Goal: Task Accomplishment & Management: Manage account settings

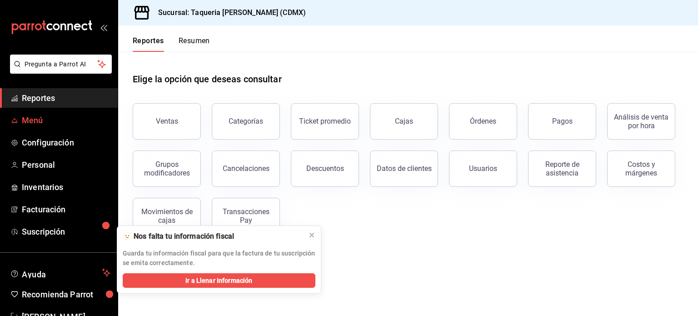
click at [57, 121] on span "Menú" at bounding box center [66, 120] width 89 height 12
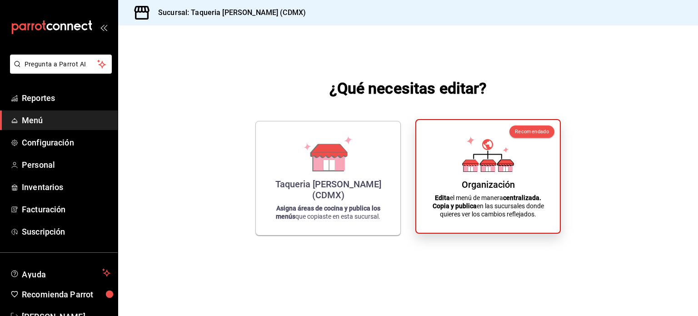
click at [474, 178] on div "Organización Edita el menú de manera centralizada. Copia y publica en las sucur…" at bounding box center [488, 176] width 122 height 98
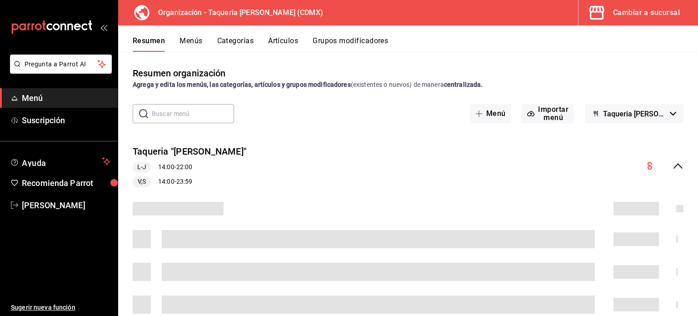
click at [288, 41] on button "Artículos" at bounding box center [283, 43] width 30 height 15
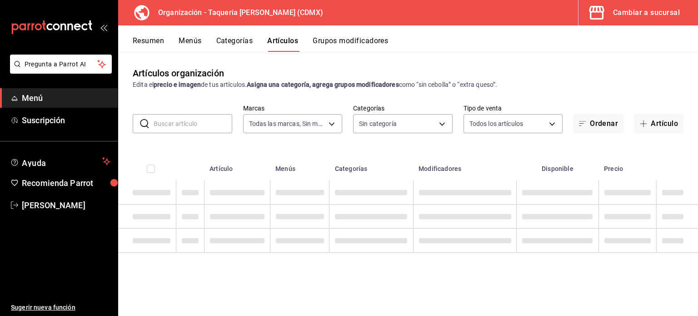
type input "ce101241-e291-4bf4-bb44-606d110127b7"
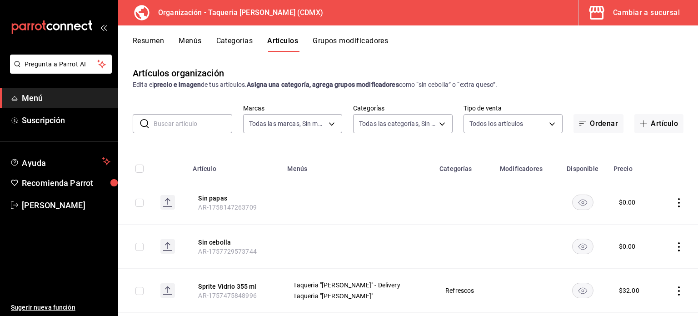
type input "525dfa34-559b-4d38-94f6-aaf585d6ada2,a85c83a3-24f4-47d7-91b1-cd088f40c17e,fc4c7…"
click at [340, 40] on button "Grupos modificadores" at bounding box center [350, 43] width 75 height 15
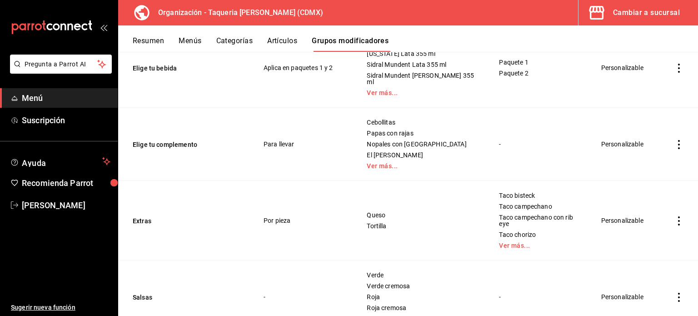
scroll to position [338, 0]
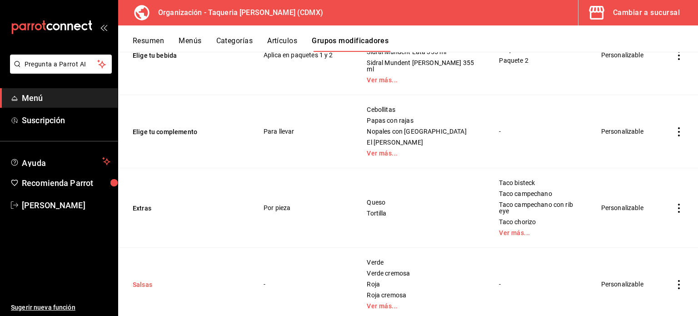
click at [147, 280] on button "Salsas" at bounding box center [187, 284] width 109 height 9
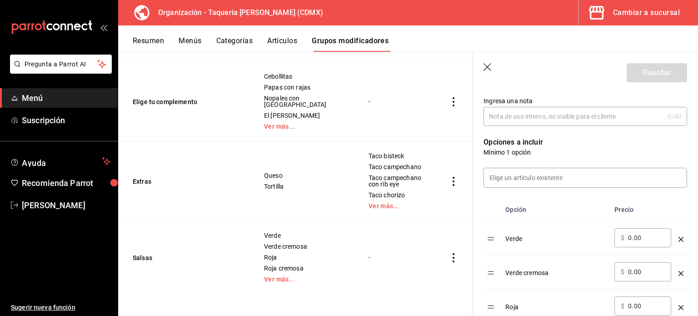
scroll to position [182, 0]
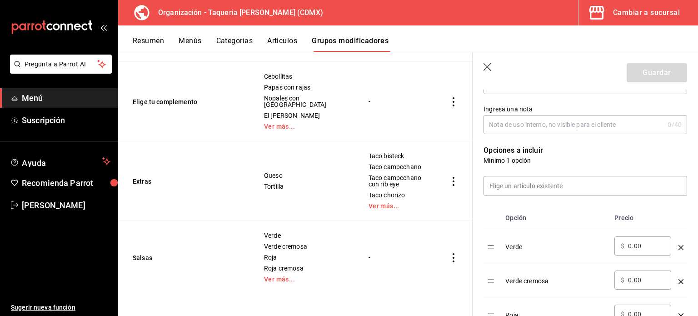
click at [394, 252] on td "-" at bounding box center [395, 257] width 77 height 73
click at [651, 250] on input "0.00" at bounding box center [646, 245] width 37 height 9
click at [648, 247] on input "0.00" at bounding box center [646, 245] width 37 height 9
paste input "2"
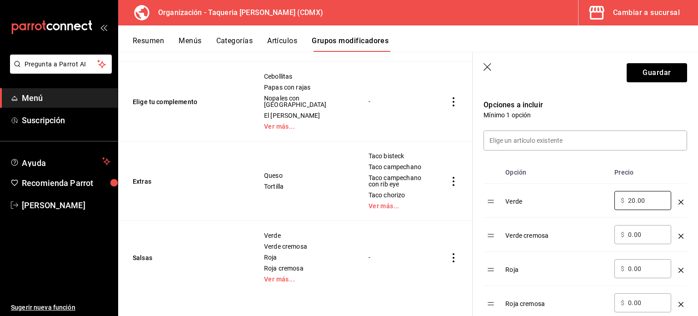
scroll to position [242, 0]
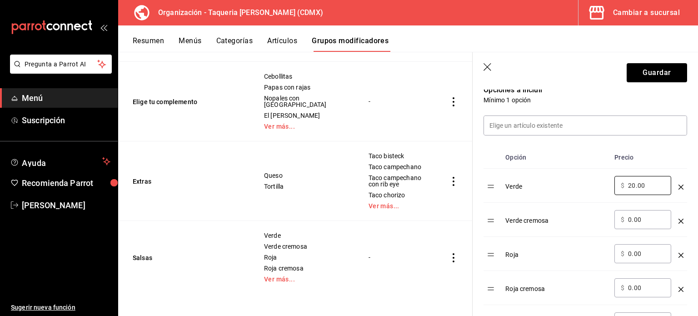
type input "20.00"
click at [650, 214] on div "​ $ 0.00 ​" at bounding box center [642, 219] width 57 height 19
click at [651, 214] on div "​ $ 0.00 ​" at bounding box center [642, 219] width 57 height 19
click at [634, 215] on input "0.00" at bounding box center [646, 219] width 37 height 9
type input "0.00"
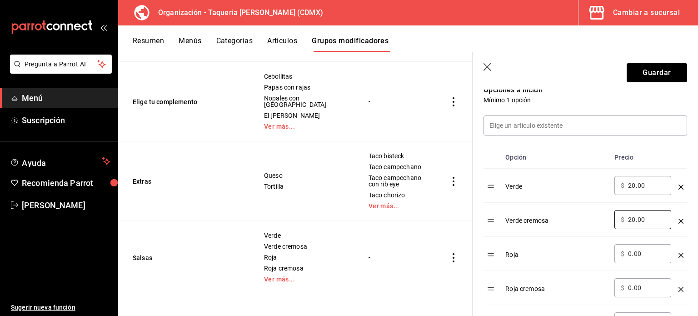
type input "20.00"
drag, startPoint x: 651, startPoint y: 183, endPoint x: 600, endPoint y: 185, distance: 50.9
click at [600, 185] on tr "Verde ​ $ 20.00 ​" at bounding box center [585, 186] width 204 height 34
click at [654, 252] on input "0.00" at bounding box center [646, 253] width 37 height 9
paste input "optionsTable"
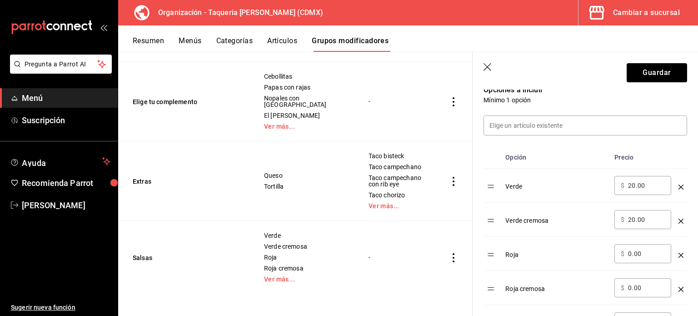
type input "0.00"
paste input "20.00"
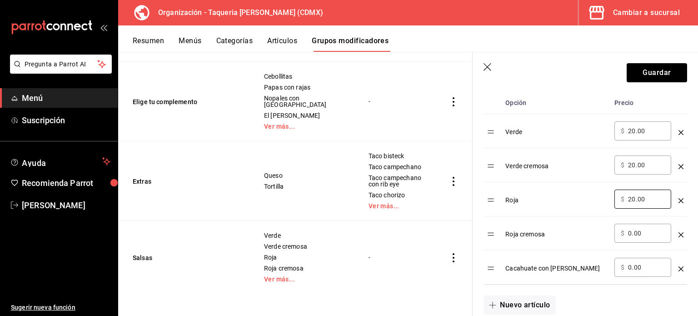
scroll to position [363, 0]
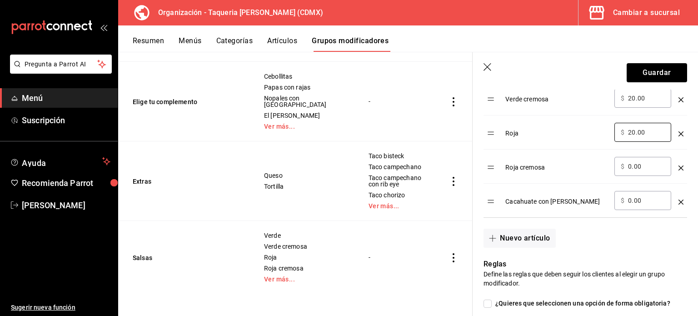
type input "20.00"
click at [675, 169] on td "optionsTable" at bounding box center [681, 166] width 12 height 34
click at [678, 166] on icon "optionsTable" at bounding box center [680, 167] width 5 height 5
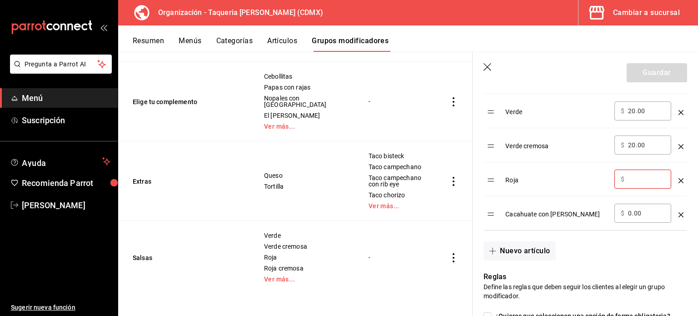
scroll to position [303, 0]
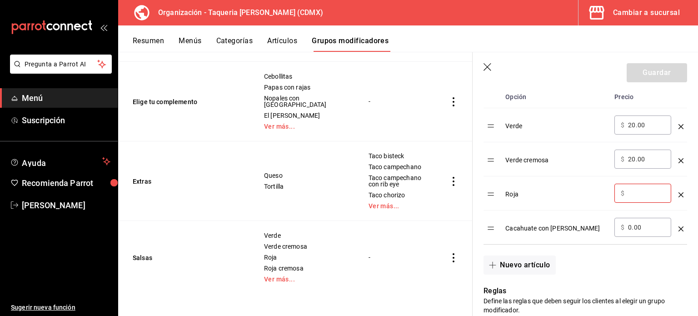
click at [487, 64] on icon "button" at bounding box center [487, 67] width 9 height 9
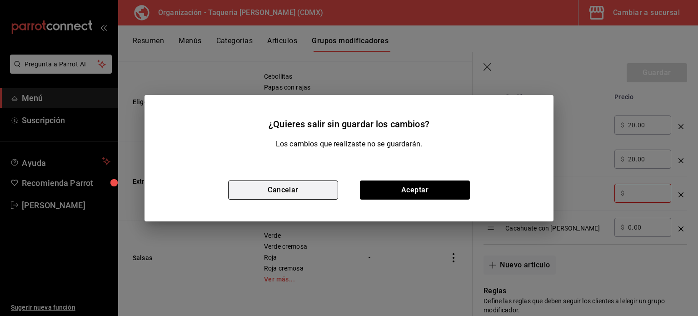
click at [311, 190] on button "Cancelar" at bounding box center [283, 189] width 110 height 19
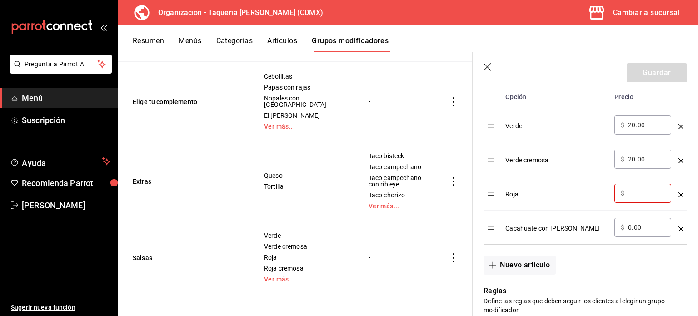
scroll to position [242, 0]
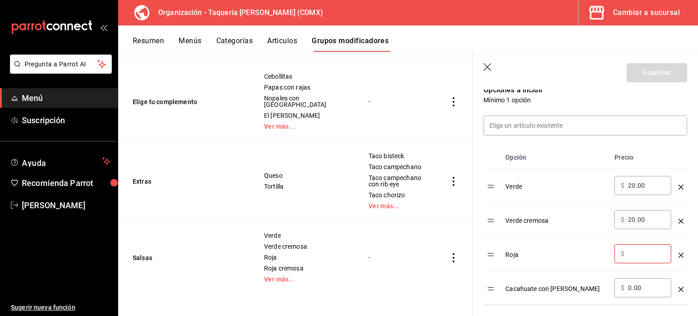
click at [485, 66] on icon "button" at bounding box center [487, 67] width 9 height 9
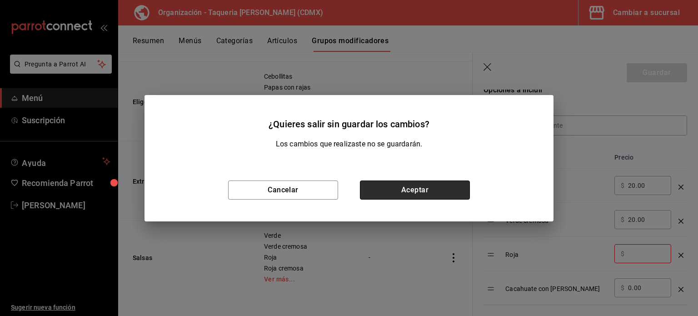
click at [411, 194] on button "Aceptar" at bounding box center [415, 189] width 110 height 19
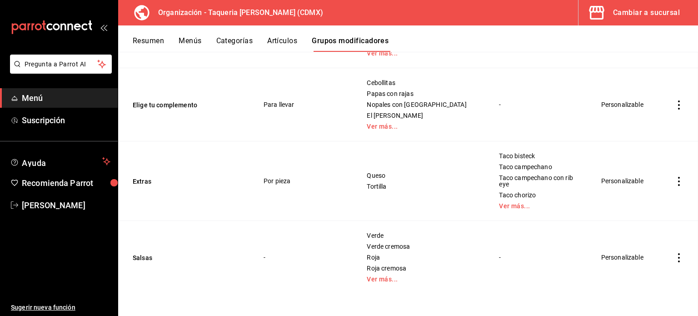
scroll to position [338, 0]
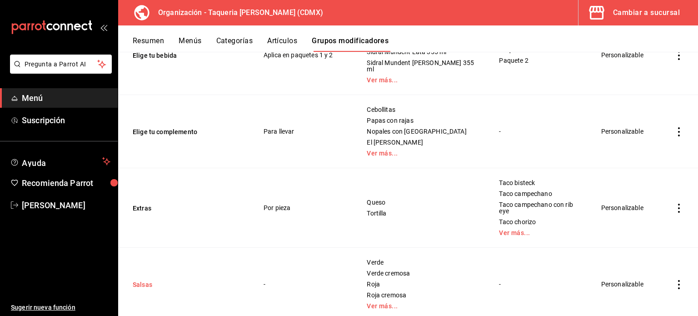
click at [139, 280] on button "Salsas" at bounding box center [187, 284] width 109 height 9
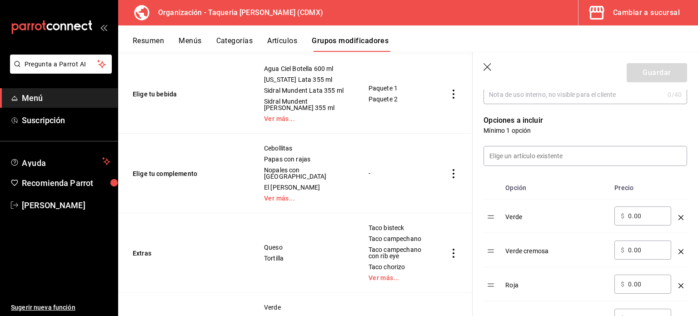
scroll to position [242, 0]
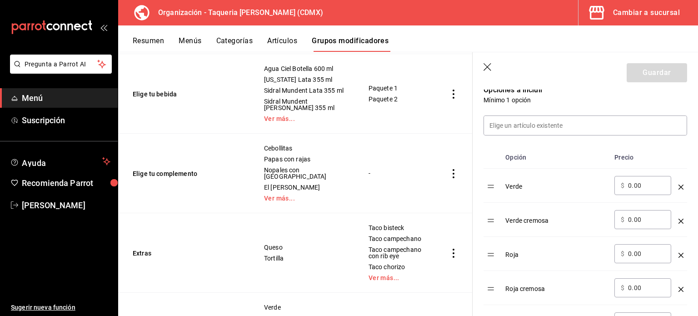
click at [643, 189] on input "0.00" at bounding box center [646, 185] width 37 height 9
type input "0.00"
paste input "20.00"
type input "20.00"
click at [651, 221] on input "0.00" at bounding box center [646, 219] width 37 height 9
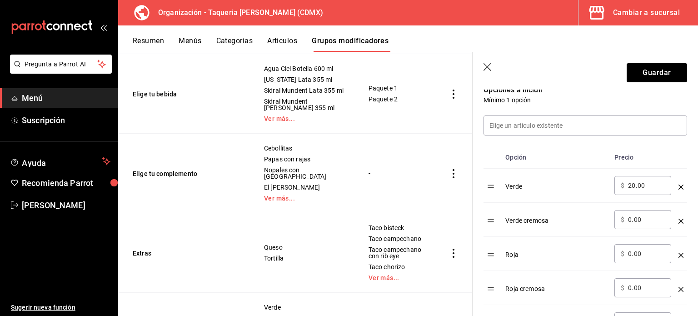
type input "0.00"
paste input "20.00"
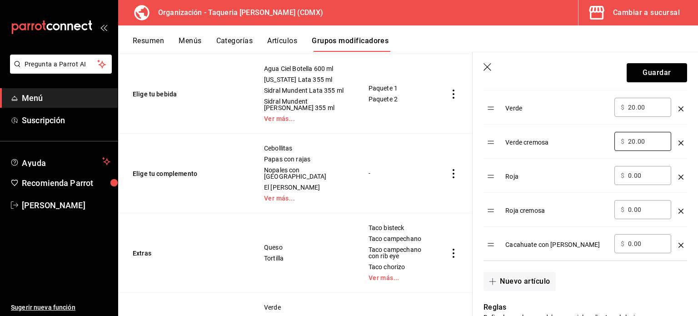
scroll to position [303, 0]
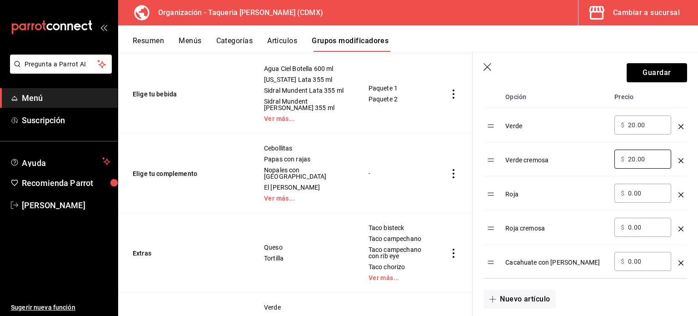
type input "20.00"
click at [647, 184] on div "​ $ 0.00 ​" at bounding box center [642, 193] width 57 height 19
click at [651, 201] on div "​ $ 0.00 ​" at bounding box center [642, 193] width 57 height 19
click at [648, 193] on input "0.00" at bounding box center [646, 193] width 37 height 9
type input "0.00"
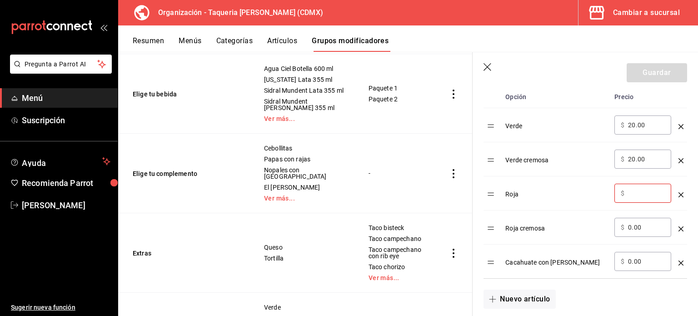
paste input "20.00"
type input "20.00"
click at [649, 225] on input "0.00" at bounding box center [646, 227] width 37 height 9
type input "0.00"
paste input "20.00"
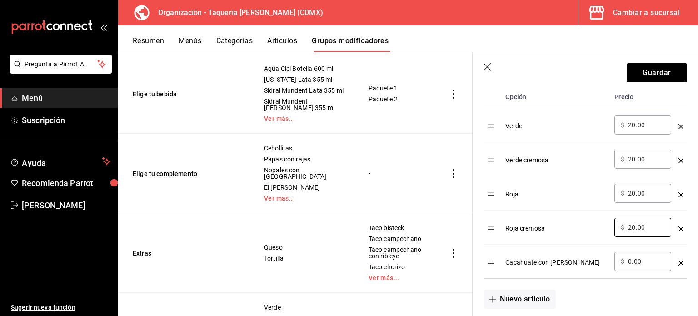
type input "20.00"
click at [648, 276] on td "​ $ 0.00 ​" at bounding box center [643, 261] width 64 height 34
click at [645, 266] on div "​ $ 0.00 ​" at bounding box center [642, 261] width 57 height 19
click at [643, 256] on div "​ $ 0.00 ​" at bounding box center [642, 261] width 57 height 19
click at [643, 261] on input "0.00" at bounding box center [646, 261] width 37 height 9
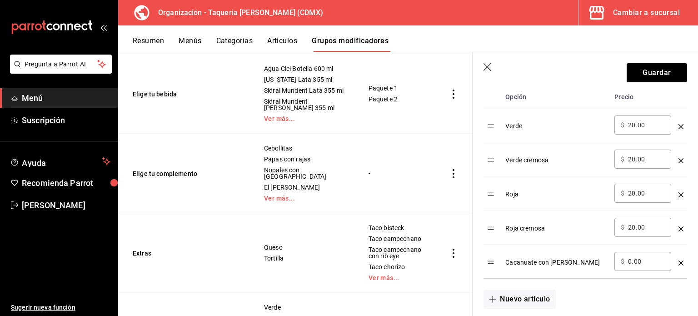
type input "0.00"
paste input "20.00"
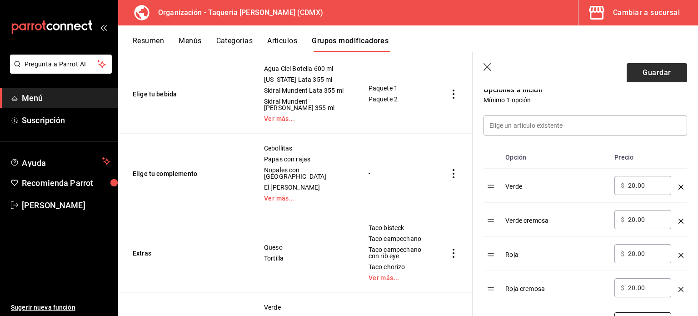
type input "20.00"
click at [649, 75] on button "Guardar" at bounding box center [657, 72] width 60 height 19
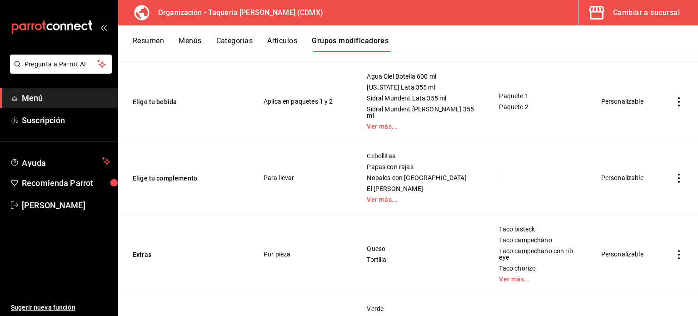
scroll to position [338, 0]
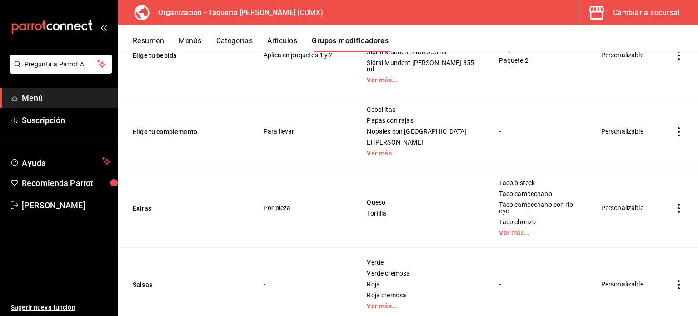
click at [644, 10] on div "Cambiar a sucursal" at bounding box center [646, 12] width 67 height 13
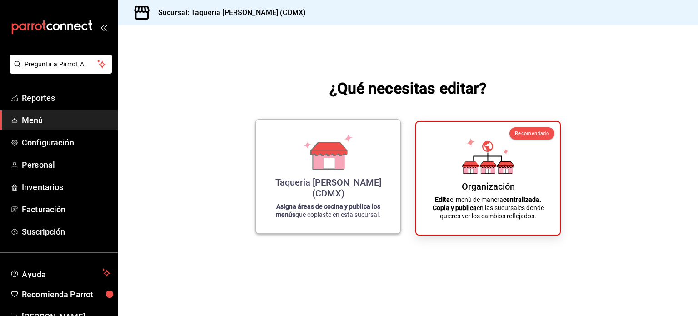
click at [328, 192] on div "Taqueria [PERSON_NAME] (CDMX)" at bounding box center [328, 188] width 123 height 22
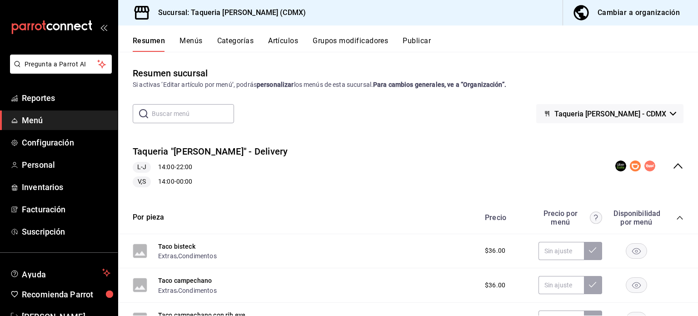
click at [629, 21] on button "Cambiar a organización" at bounding box center [627, 12] width 128 height 25
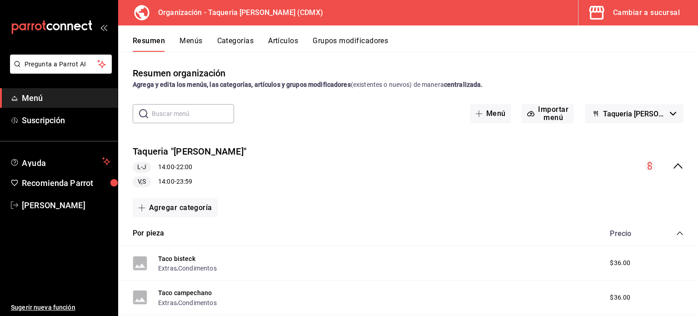
click at [198, 36] on button "Menús" at bounding box center [190, 43] width 23 height 15
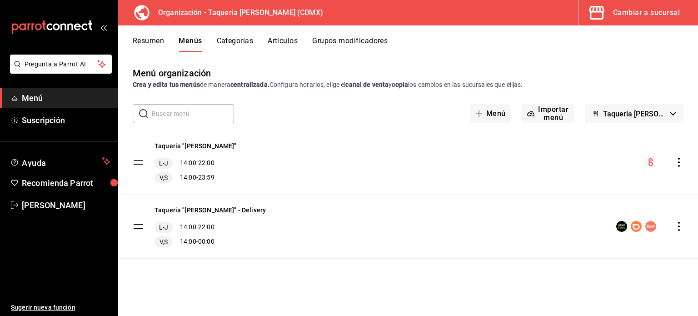
click at [136, 223] on tbody "Taqueria "Don Pepe" L-J 14:00 - 22:00 V,S 14:00 - 23:59 Taqueria "Don Pepe" - D…" at bounding box center [408, 194] width 580 height 128
click at [138, 226] on tbody "Taqueria "Don Pepe" L-J 14:00 - 22:00 V,S 14:00 - 23:59 Taqueria "Don Pepe" - D…" at bounding box center [408, 194] width 580 height 128
click at [659, 10] on div "Cambiar a sucursal" at bounding box center [646, 12] width 67 height 13
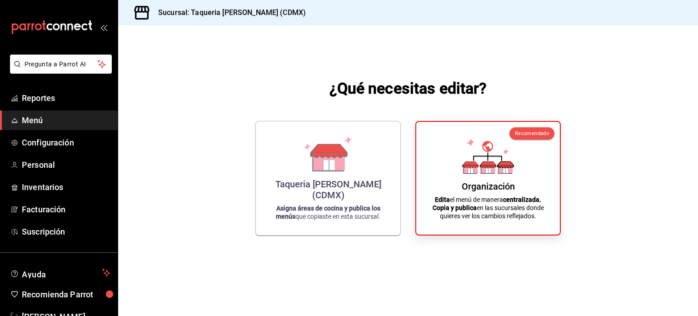
click at [326, 170] on icon at bounding box center [328, 165] width 11 height 10
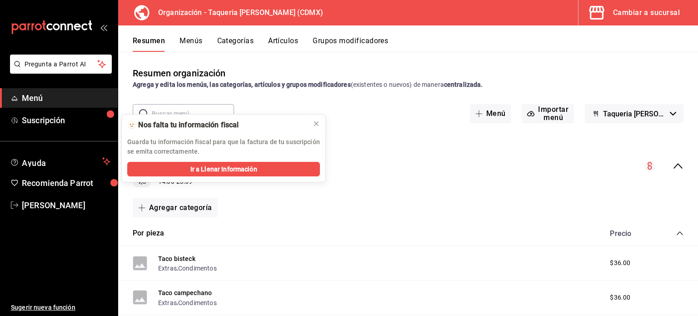
drag, startPoint x: 316, startPoint y: 125, endPoint x: 313, endPoint y: 129, distance: 5.5
click at [317, 126] on icon at bounding box center [316, 123] width 7 height 7
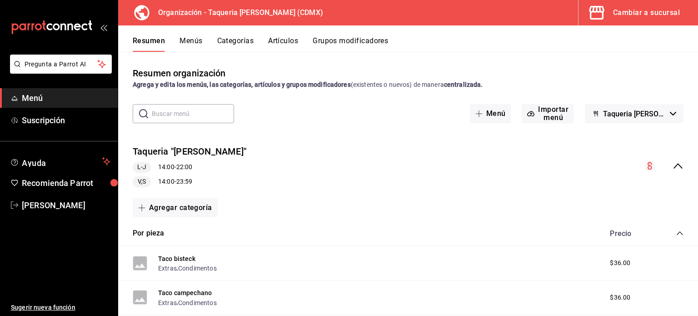
click at [327, 149] on div "Taqueria "Don Pepe" L-J 14:00 - 22:00 V,S 14:00 - 23:59" at bounding box center [408, 166] width 580 height 57
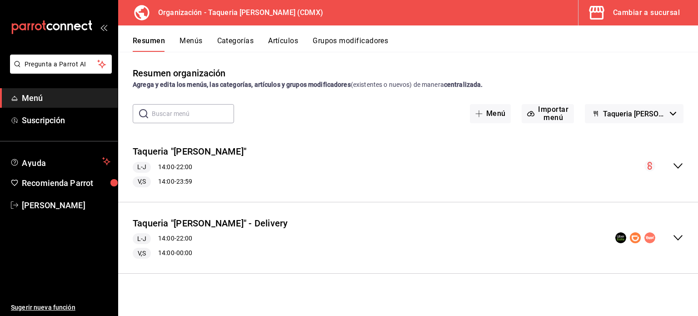
click at [471, 243] on div "Taqueria "Don Pepe" - Delivery L-J 14:00 - 22:00 V,S 14:00 - 00:00" at bounding box center [408, 237] width 580 height 57
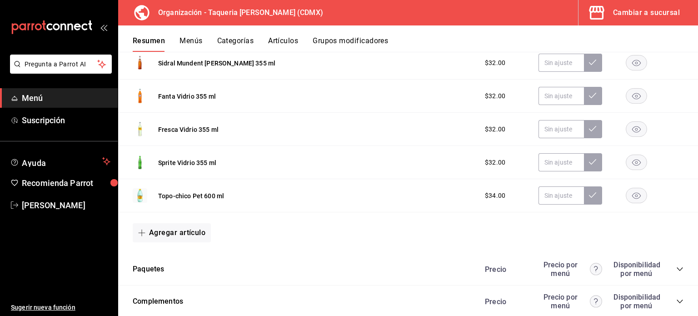
scroll to position [1090, 0]
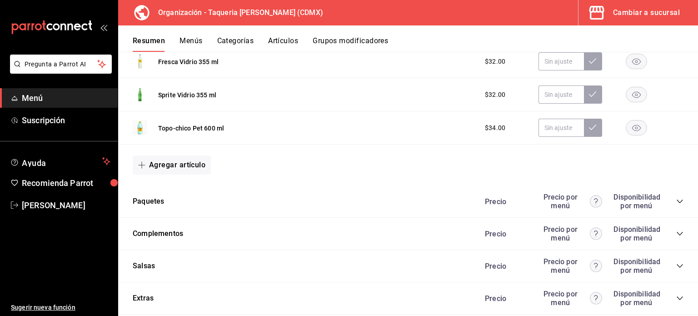
click at [274, 234] on div "Complementos Precio Precio por menú Disponibilidad por menú" at bounding box center [408, 234] width 580 height 32
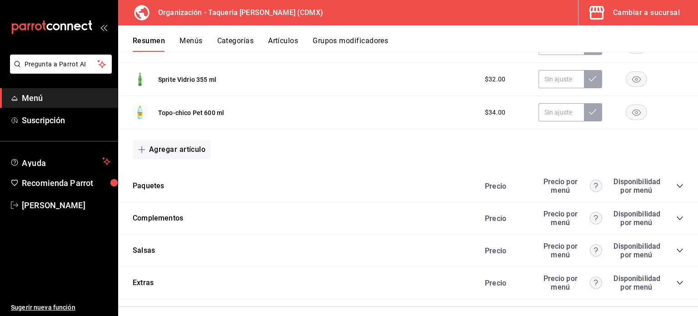
scroll to position [1114, 0]
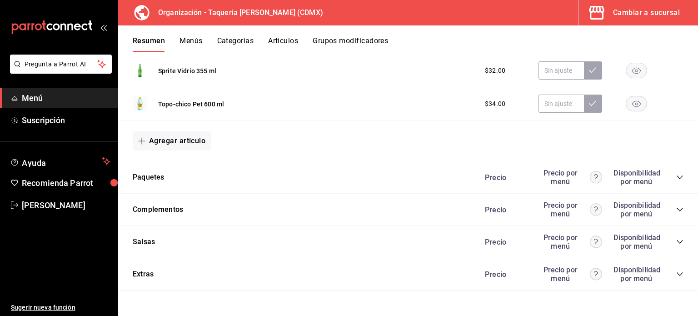
click at [676, 206] on icon "collapse-category-row" at bounding box center [679, 209] width 7 height 7
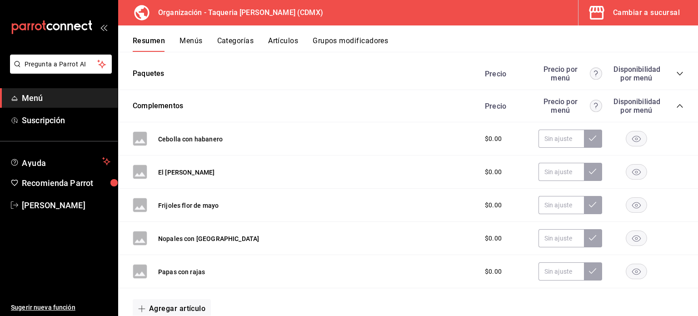
scroll to position [1236, 0]
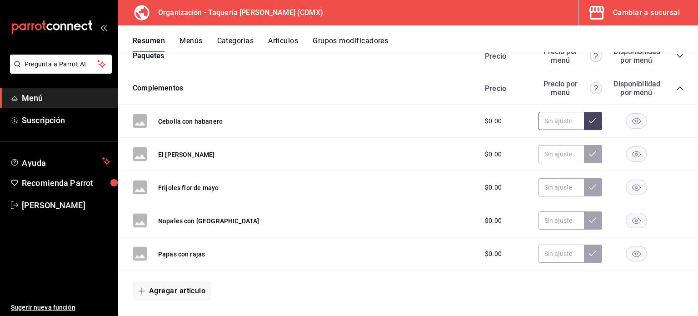
click at [567, 121] on input "text" at bounding box center [560, 121] width 45 height 18
paste input "$20.00"
type input "$20.00"
click at [558, 152] on input "text" at bounding box center [560, 154] width 45 height 18
paste input "$20.00"
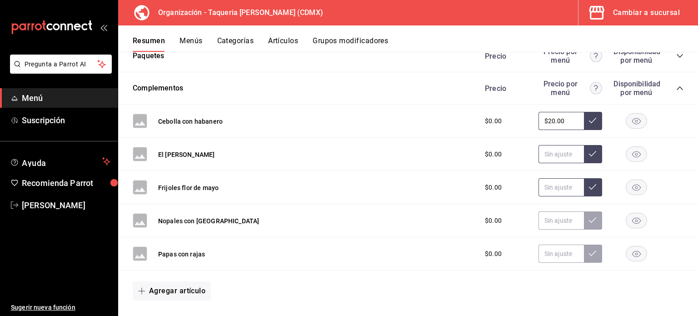
type input "$20.00"
click at [558, 188] on input "text" at bounding box center [560, 187] width 45 height 18
paste input "$20.00"
type input "$20.00"
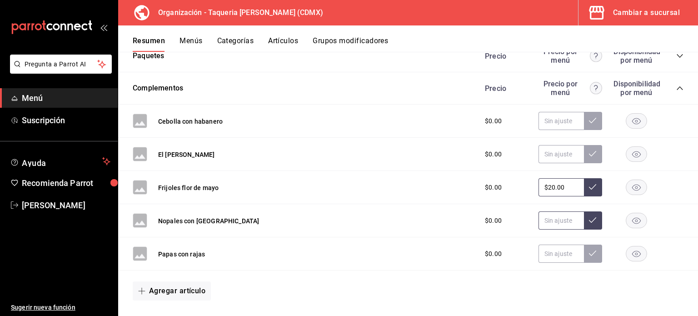
type input "$20.00"
click at [557, 222] on input "text" at bounding box center [560, 220] width 45 height 18
click at [557, 112] on input "text" at bounding box center [560, 121] width 45 height 18
paste input "$20.00"
type input "$20.00"
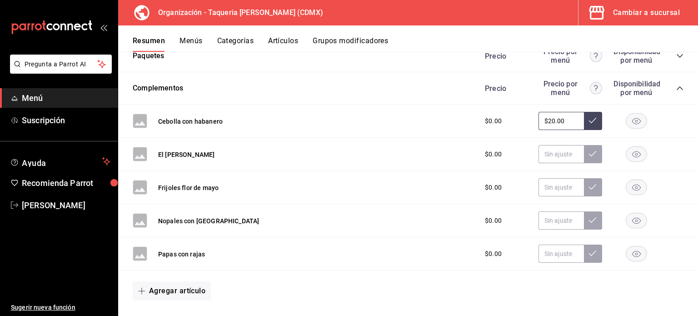
click at [584, 121] on button at bounding box center [593, 121] width 18 height 18
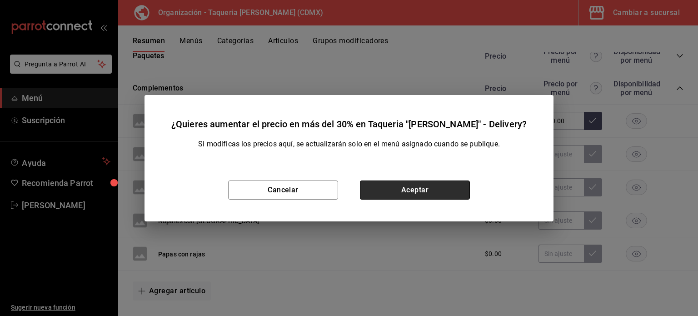
click at [431, 184] on button "Aceptar" at bounding box center [415, 189] width 110 height 19
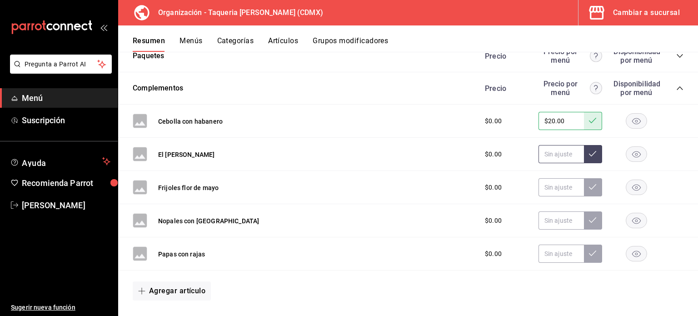
click at [553, 158] on input "text" at bounding box center [560, 154] width 45 height 18
paste input "$20.00"
type input "$20.00"
click at [584, 156] on button at bounding box center [593, 154] width 18 height 18
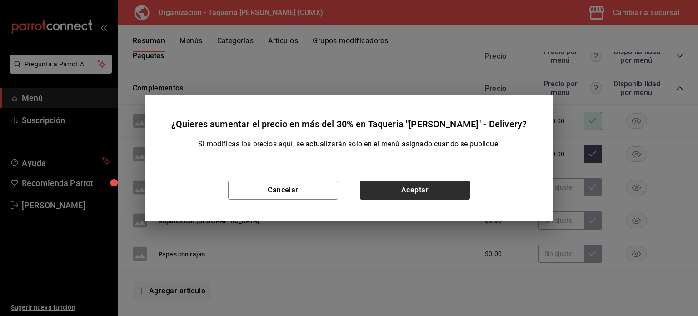
drag, startPoint x: 472, startPoint y: 190, endPoint x: 454, endPoint y: 190, distance: 18.2
click at [471, 190] on div "Cancelar Aceptar" at bounding box center [348, 190] width 409 height 63
click at [451, 190] on button "Aceptar" at bounding box center [415, 189] width 110 height 19
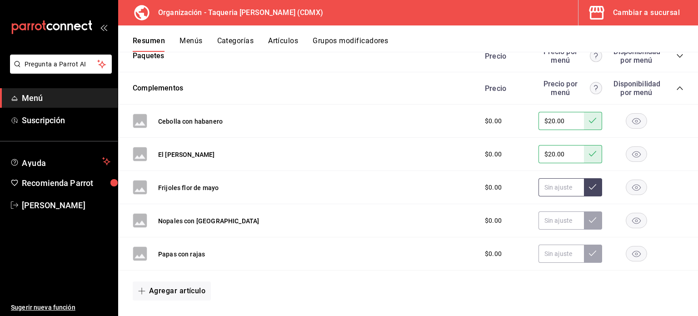
click at [558, 187] on input "text" at bounding box center [560, 187] width 45 height 18
paste input "$20.00"
type input "$20.00"
click at [584, 189] on button at bounding box center [593, 187] width 18 height 18
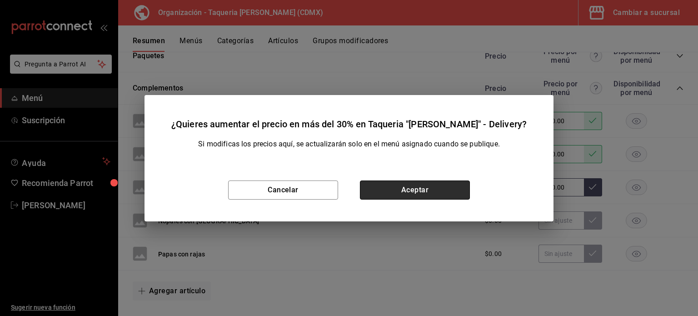
click at [438, 190] on button "Aceptar" at bounding box center [415, 189] width 110 height 19
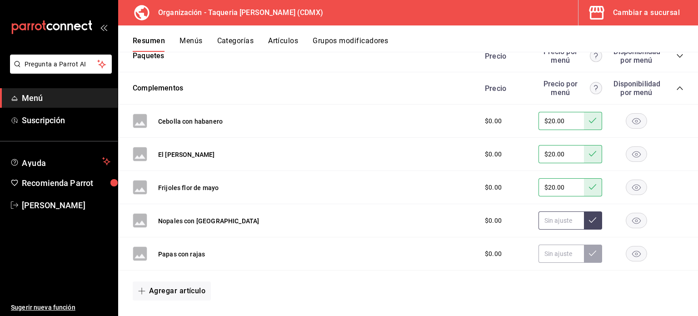
click at [541, 221] on input "text" at bounding box center [560, 220] width 45 height 18
paste input "$20.00"
type input "$20.00"
click at [591, 218] on button at bounding box center [593, 220] width 18 height 18
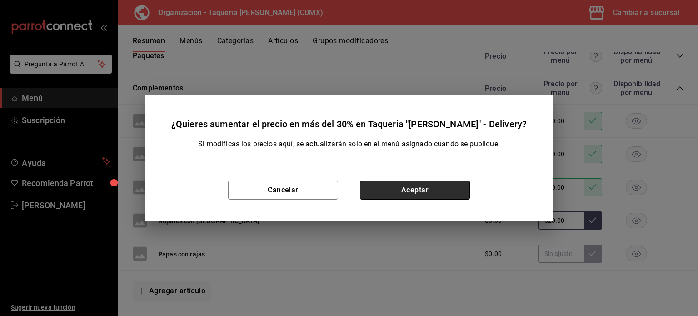
click at [451, 189] on button "Aceptar" at bounding box center [415, 189] width 110 height 19
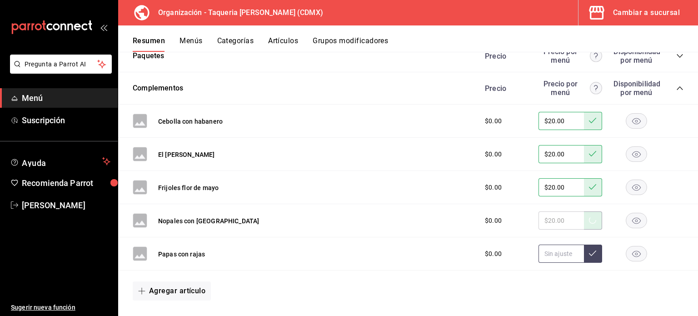
click at [552, 248] on input "text" at bounding box center [560, 253] width 45 height 18
paste input "$20.00"
type input "$20.00"
click at [589, 254] on icon at bounding box center [592, 252] width 7 height 7
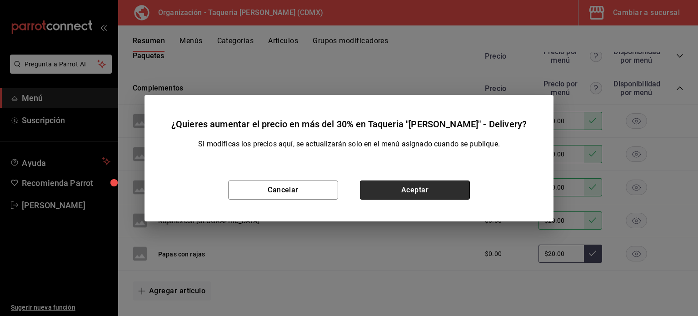
click at [423, 185] on button "Aceptar" at bounding box center [415, 189] width 110 height 19
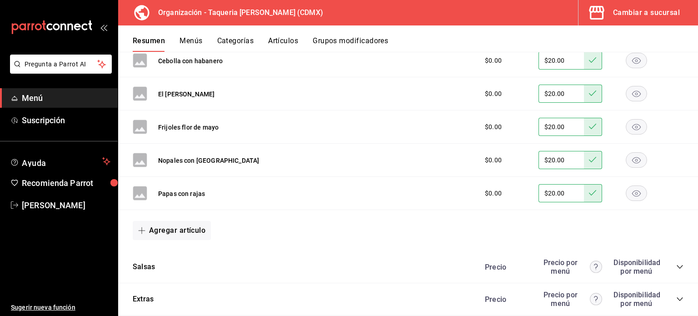
scroll to position [1321, 0]
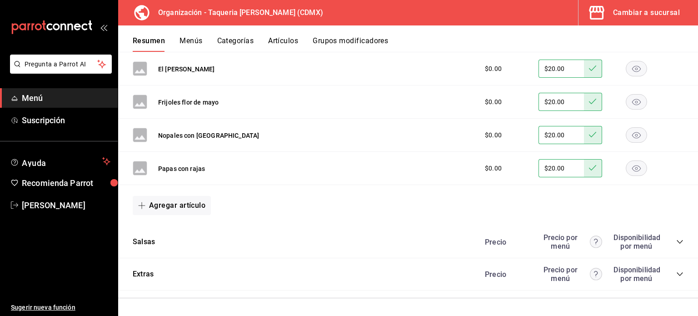
click at [676, 238] on icon "collapse-category-row" at bounding box center [679, 241] width 7 height 7
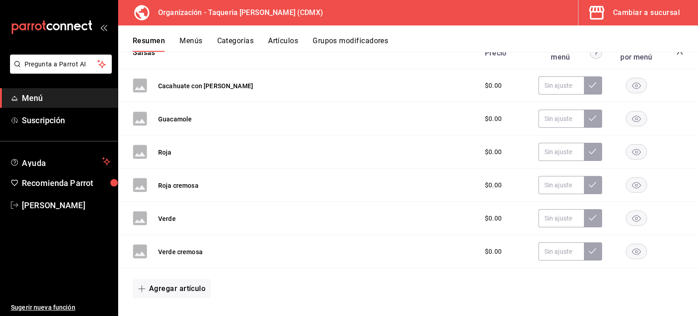
scroll to position [1521, 0]
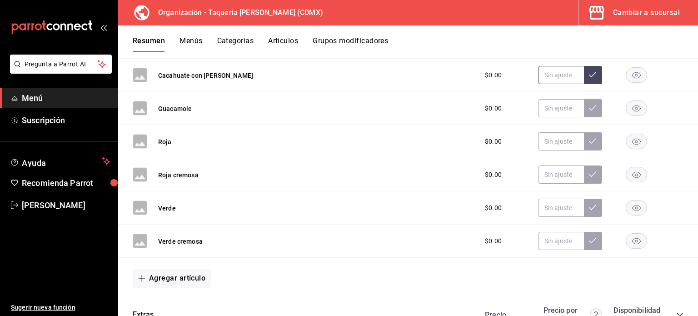
click at [554, 76] on input "text" at bounding box center [560, 75] width 45 height 18
paste input "$20.00"
type input "$20.00"
click at [589, 76] on icon at bounding box center [592, 74] width 7 height 7
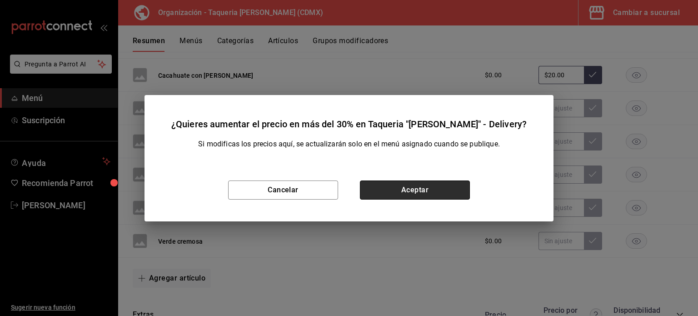
click at [449, 185] on button "Aceptar" at bounding box center [415, 189] width 110 height 19
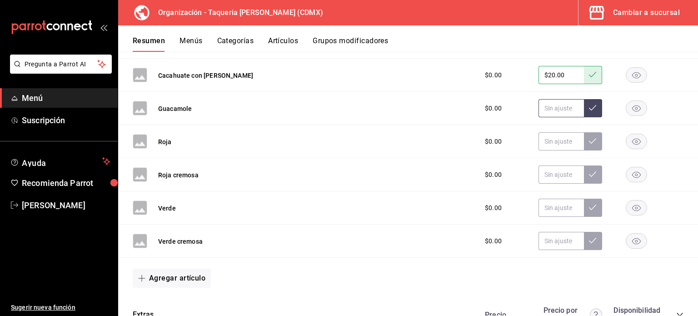
drag, startPoint x: 556, startPoint y: 118, endPoint x: 556, endPoint y: 110, distance: 7.7
click at [556, 114] on div "Guacamole $0.00" at bounding box center [408, 108] width 580 height 33
click at [556, 110] on input "text" at bounding box center [560, 108] width 45 height 18
paste input "$20.00"
type input "$20.00"
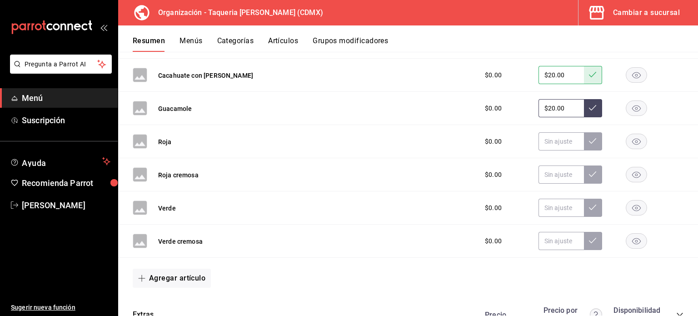
click at [589, 109] on icon at bounding box center [592, 107] width 7 height 7
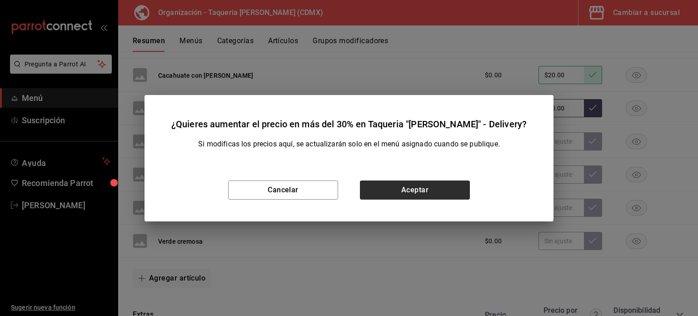
drag, startPoint x: 444, startPoint y: 173, endPoint x: 440, endPoint y: 181, distance: 9.6
click at [443, 176] on div "Cancelar Aceptar" at bounding box center [348, 190] width 409 height 63
click at [439, 181] on button "Aceptar" at bounding box center [415, 189] width 110 height 19
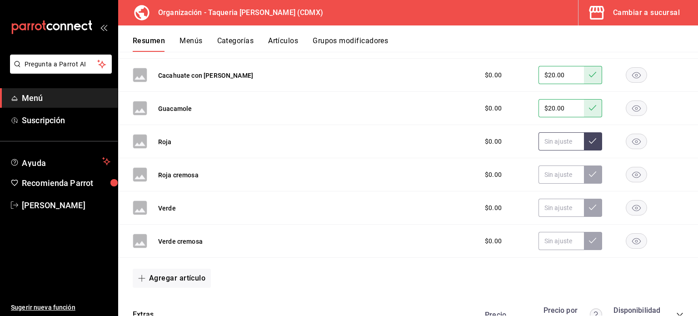
click at [547, 142] on input "text" at bounding box center [560, 141] width 45 height 18
paste input "$20.00"
type input "$20.00"
click at [589, 138] on button at bounding box center [593, 141] width 18 height 18
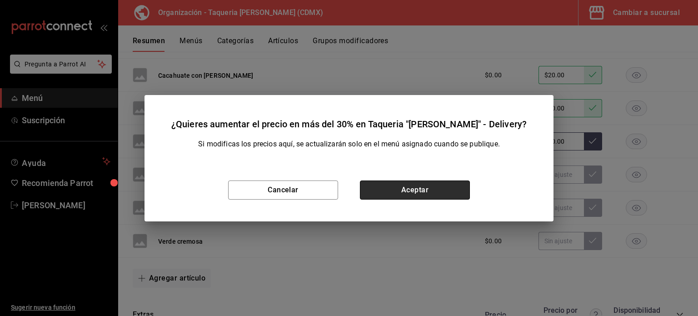
click at [444, 188] on button "Aceptar" at bounding box center [415, 189] width 110 height 19
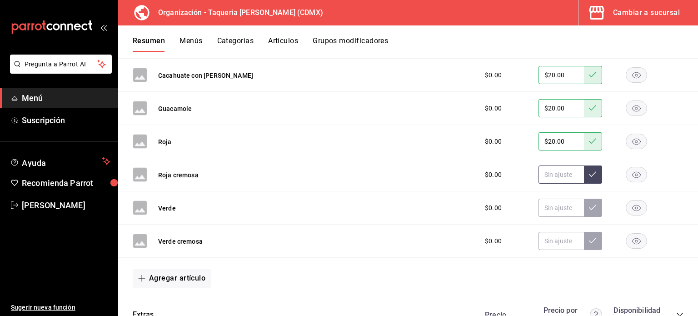
click at [554, 176] on input "text" at bounding box center [560, 174] width 45 height 18
paste input "$20.00"
type input "$20.00"
click at [589, 174] on icon at bounding box center [592, 173] width 7 height 7
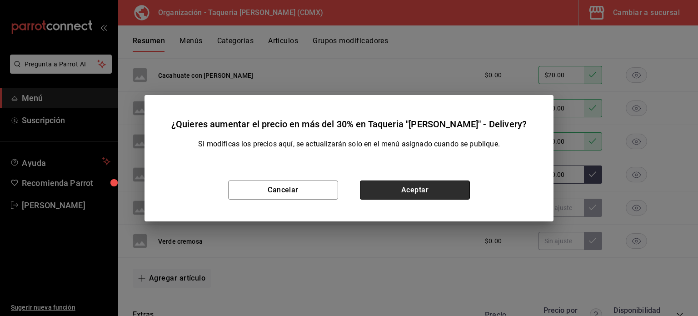
click at [456, 187] on button "Aceptar" at bounding box center [415, 189] width 110 height 19
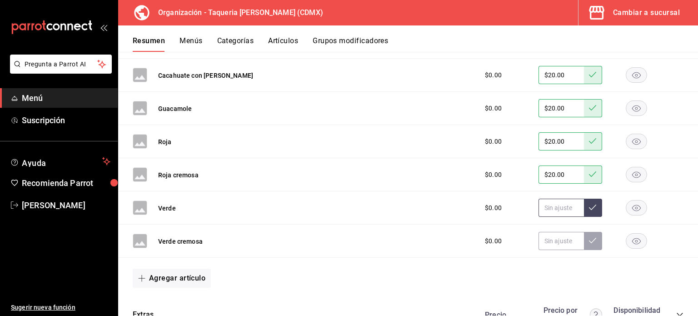
click at [545, 205] on input "text" at bounding box center [560, 208] width 45 height 18
paste input "$20.00"
type input "$20.00"
click at [589, 204] on icon at bounding box center [592, 207] width 7 height 7
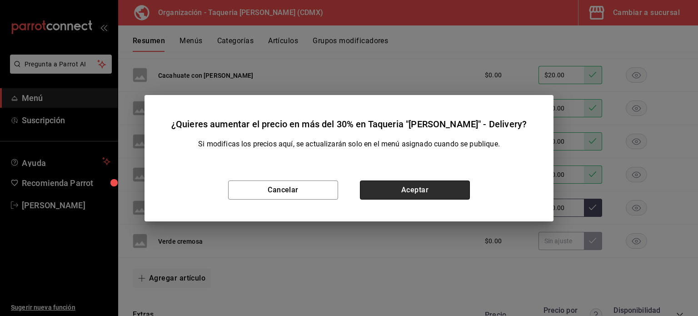
click at [458, 195] on button "Aceptar" at bounding box center [415, 189] width 110 height 19
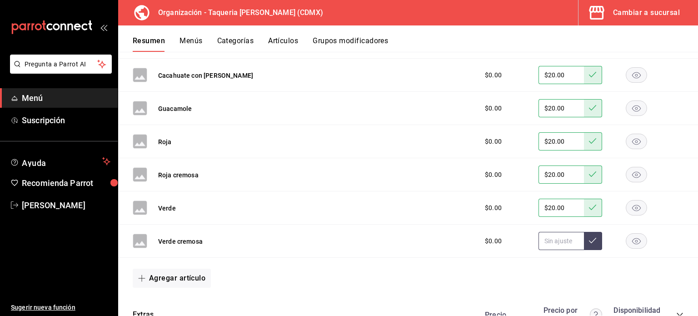
click at [554, 240] on input "text" at bounding box center [560, 241] width 45 height 18
paste input "$20.00"
type input "$20.00"
click at [589, 237] on icon at bounding box center [592, 240] width 7 height 7
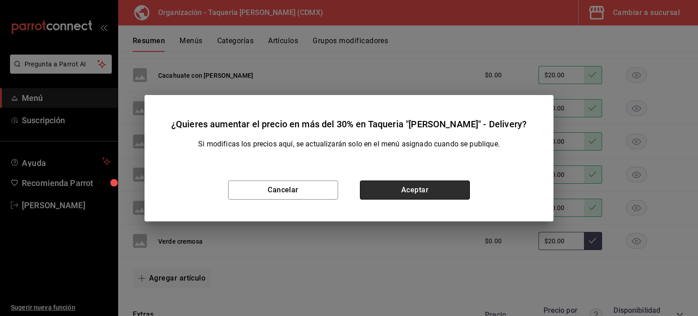
click at [443, 195] on button "Aceptar" at bounding box center [415, 189] width 110 height 19
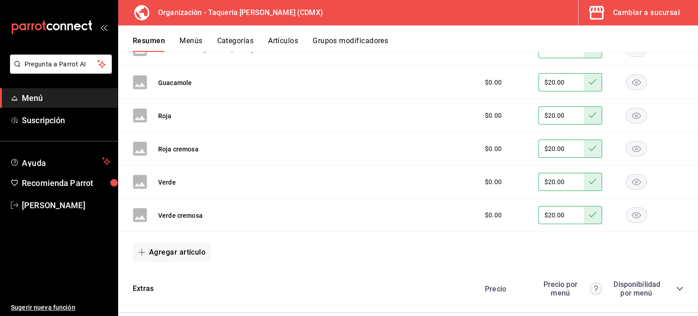
scroll to position [1560, 0]
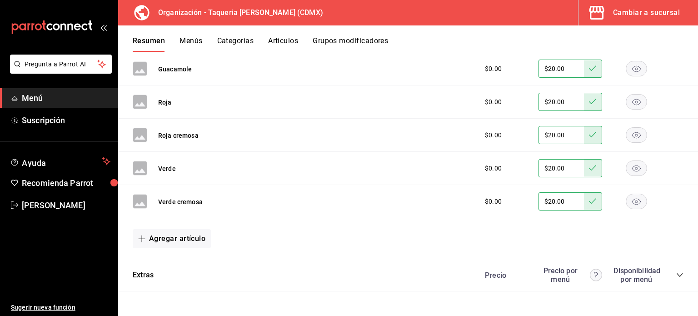
click at [395, 269] on div "Extras Precio Precio por menú Disponibilidad por menú" at bounding box center [408, 275] width 580 height 32
click at [674, 268] on div "Precio Precio por menú Disponibilidad por menú" at bounding box center [580, 274] width 208 height 17
click at [676, 273] on icon "collapse-category-row" at bounding box center [679, 274] width 7 height 7
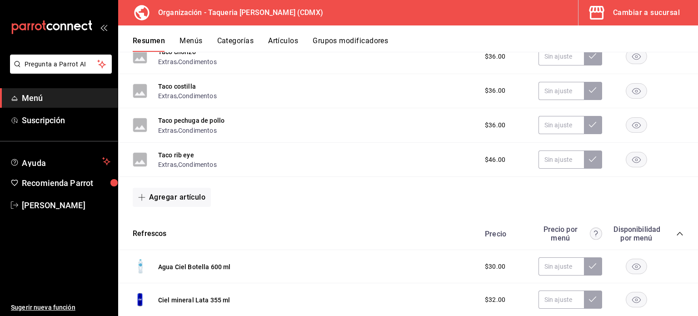
scroll to position [484, 0]
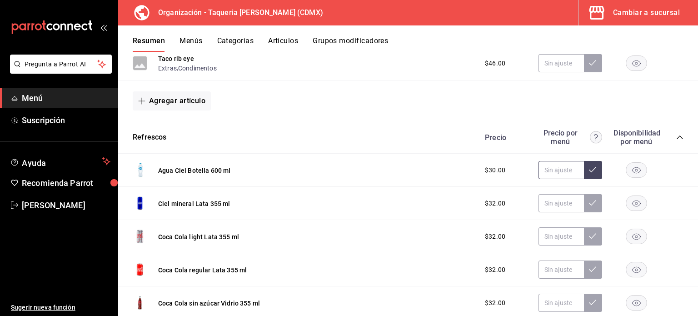
click at [552, 169] on input "text" at bounding box center [560, 170] width 45 height 18
paste input "$40.00"
type input "$40.00"
click at [589, 169] on icon at bounding box center [592, 169] width 7 height 7
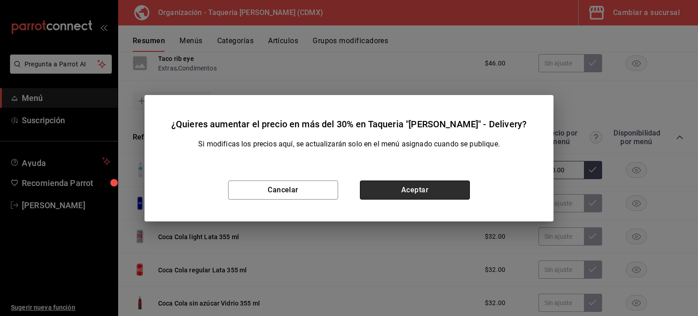
click at [452, 194] on button "Aceptar" at bounding box center [415, 189] width 110 height 19
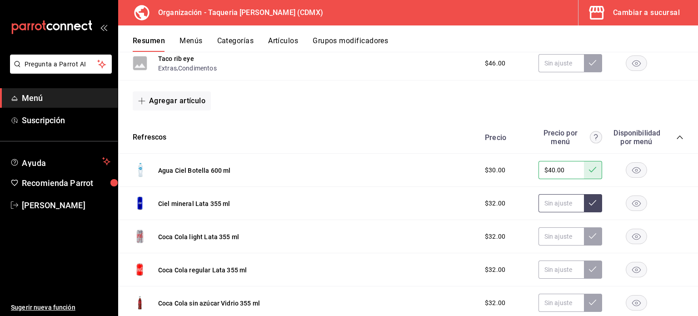
click at [549, 208] on input "text" at bounding box center [560, 203] width 45 height 18
paste input "$42.00"
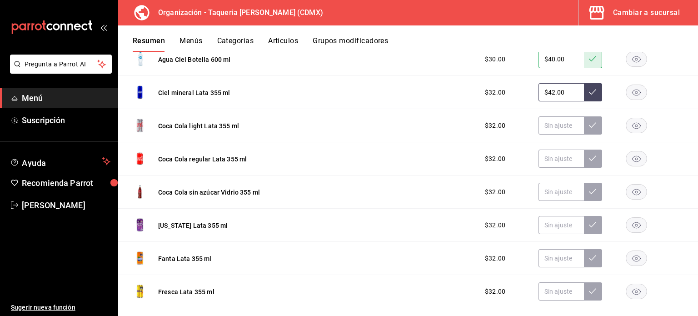
scroll to position [606, 0]
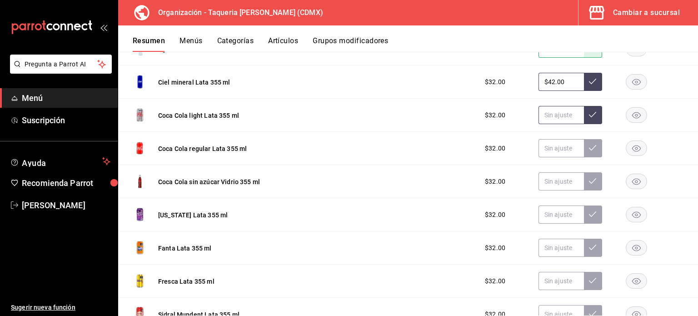
type input "$42.00"
click at [551, 117] on input "text" at bounding box center [560, 115] width 45 height 18
paste input "$42.00"
type input "$42.00"
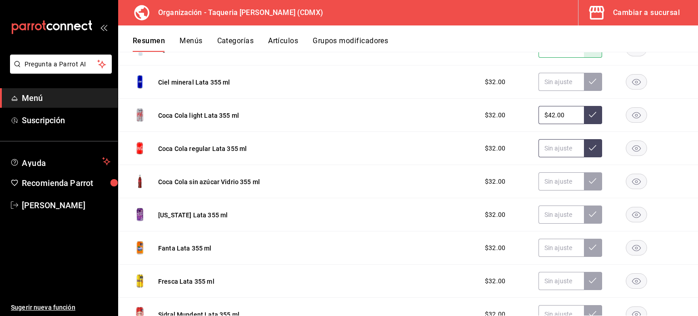
click at [551, 153] on input "text" at bounding box center [560, 148] width 45 height 18
paste input "$42.00"
type input "$42.00"
drag, startPoint x: 554, startPoint y: 85, endPoint x: 588, endPoint y: 82, distance: 34.2
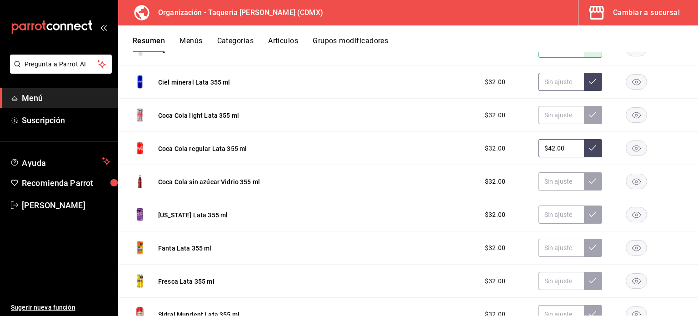
click at [559, 85] on input "text" at bounding box center [560, 82] width 45 height 18
paste input "$42.00"
type input "$42.00"
click at [589, 81] on icon at bounding box center [592, 81] width 7 height 7
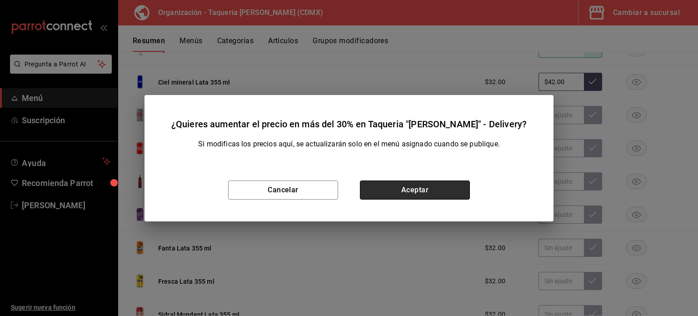
click at [435, 188] on button "Aceptar" at bounding box center [415, 189] width 110 height 19
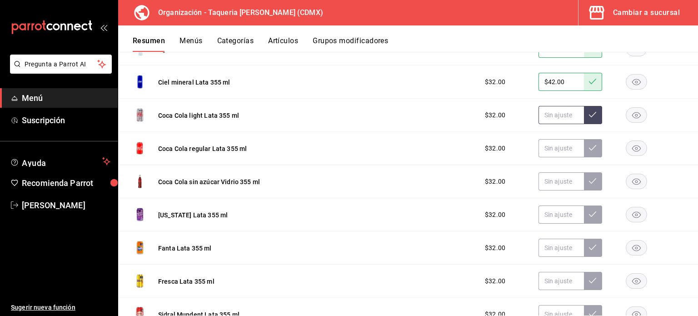
click at [549, 118] on input "text" at bounding box center [560, 115] width 45 height 18
paste input "$42.00"
type input "$42.00"
click at [586, 109] on button at bounding box center [593, 115] width 18 height 18
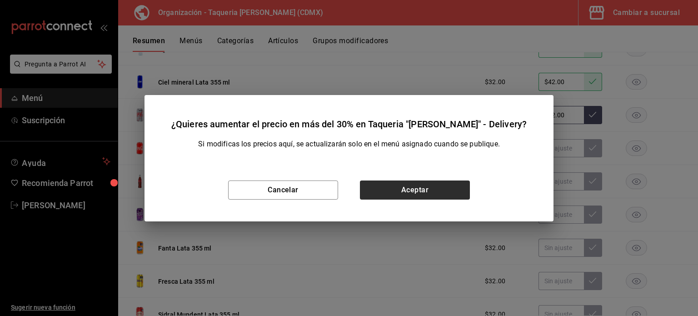
drag, startPoint x: 436, startPoint y: 174, endPoint x: 438, endPoint y: 181, distance: 6.9
click at [437, 177] on div "Cancelar Aceptar" at bounding box center [348, 190] width 409 height 63
click at [437, 183] on button "Aceptar" at bounding box center [415, 189] width 110 height 19
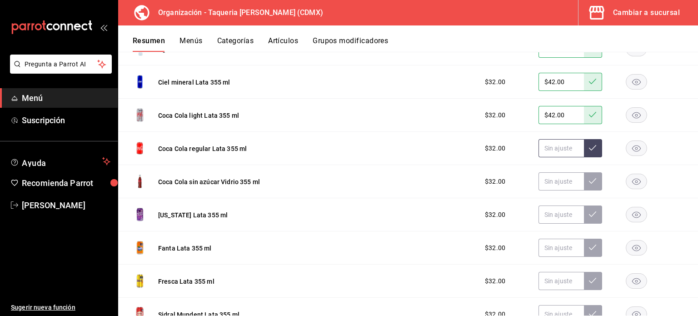
click at [558, 149] on input "text" at bounding box center [560, 148] width 45 height 18
paste input "$42.00"
type input "$42.00"
click at [589, 151] on icon at bounding box center [592, 147] width 7 height 7
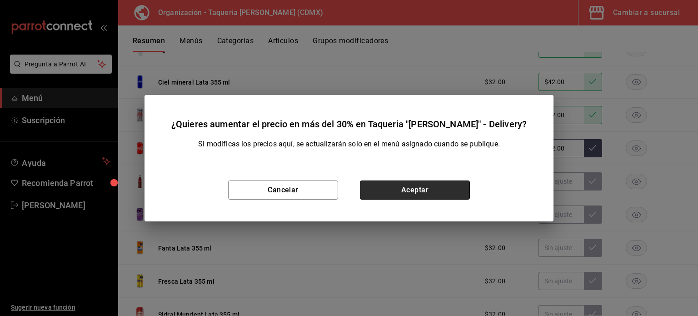
click at [411, 194] on button "Aceptar" at bounding box center [415, 189] width 110 height 19
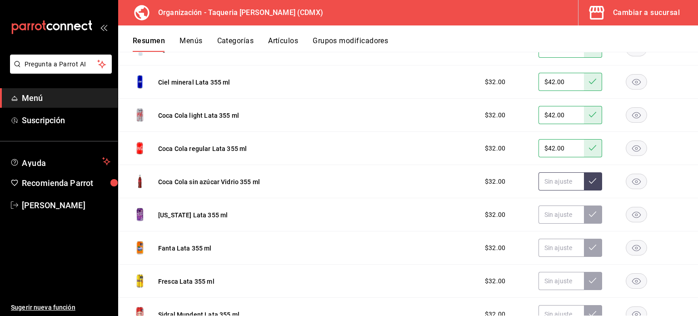
click at [547, 182] on input "text" at bounding box center [560, 181] width 45 height 18
paste input "$42.00"
type input "$42.00"
click at [589, 184] on icon at bounding box center [592, 180] width 7 height 7
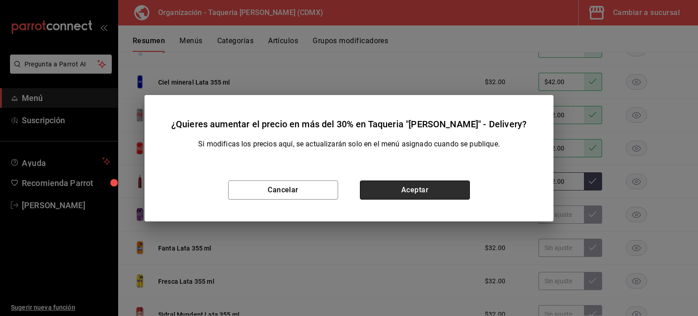
click at [444, 187] on button "Aceptar" at bounding box center [415, 189] width 110 height 19
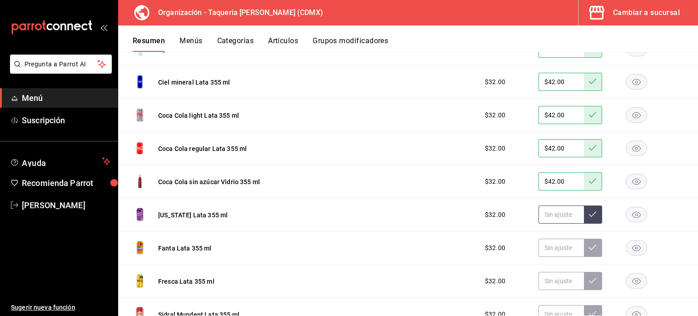
click at [548, 214] on input "text" at bounding box center [560, 214] width 45 height 18
paste input "$42.00"
type input "$42.00"
click at [589, 212] on icon at bounding box center [592, 213] width 7 height 7
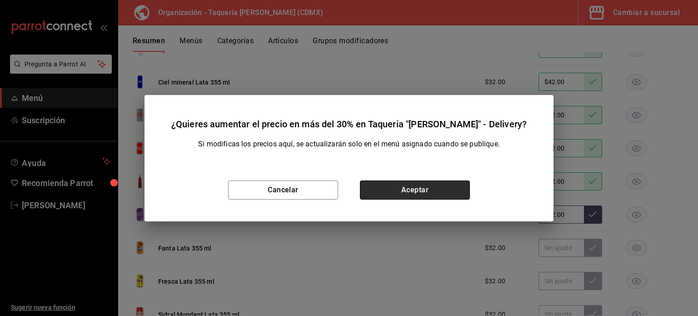
click at [468, 194] on button "Aceptar" at bounding box center [415, 189] width 110 height 19
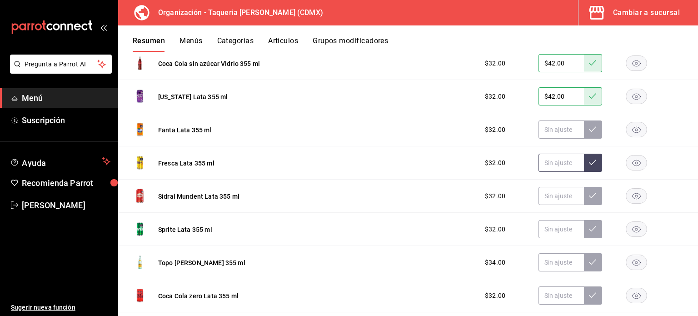
scroll to position [727, 0]
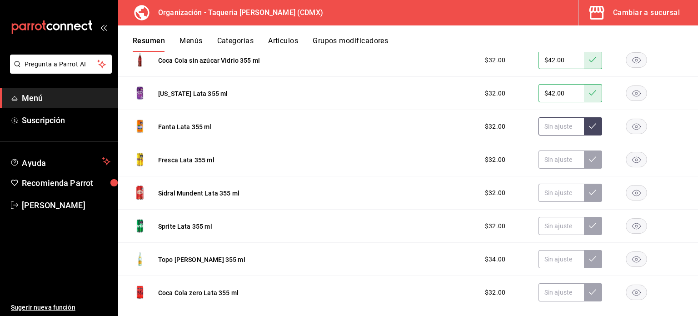
click at [568, 129] on input "text" at bounding box center [560, 126] width 45 height 18
paste input "$42.00"
type input "$42.00"
click at [596, 125] on div "$32.00 $42.00" at bounding box center [580, 126] width 208 height 18
click at [589, 128] on icon at bounding box center [592, 125] width 7 height 7
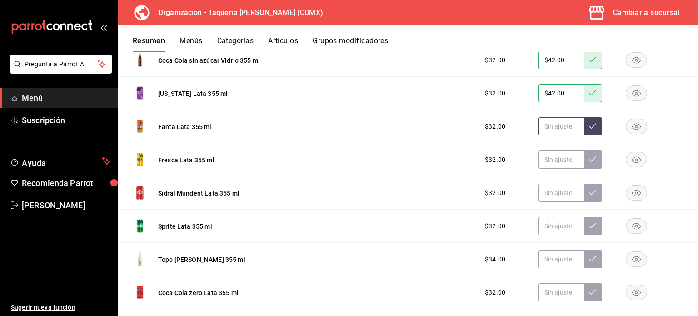
click at [554, 125] on input "text" at bounding box center [560, 126] width 45 height 18
paste input "$42.00"
type input "$42.00"
click at [589, 128] on icon at bounding box center [592, 125] width 7 height 5
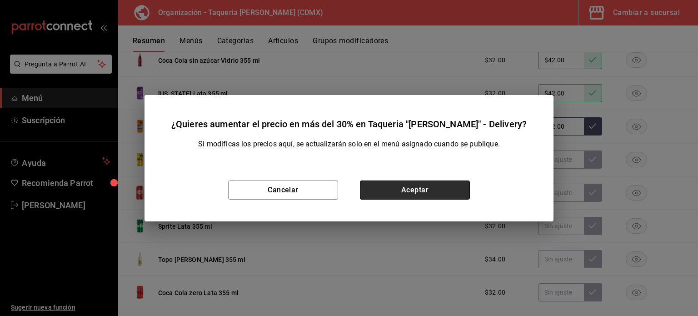
click at [446, 187] on button "Aceptar" at bounding box center [415, 189] width 110 height 19
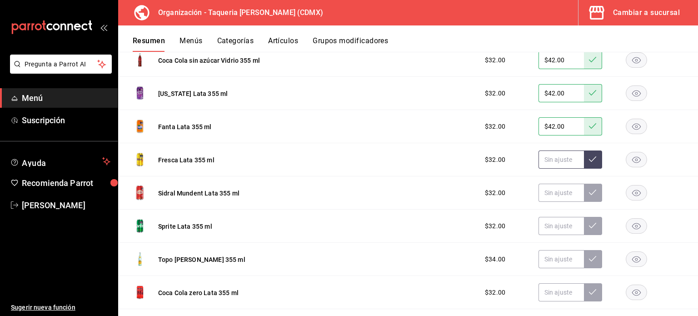
click at [545, 161] on input "text" at bounding box center [560, 159] width 45 height 18
paste input "$42.00"
type input "$42.00"
click at [589, 160] on icon at bounding box center [592, 158] width 7 height 5
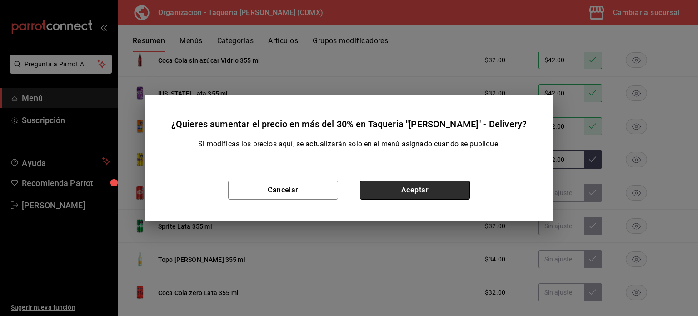
click at [418, 191] on button "Aceptar" at bounding box center [415, 189] width 110 height 19
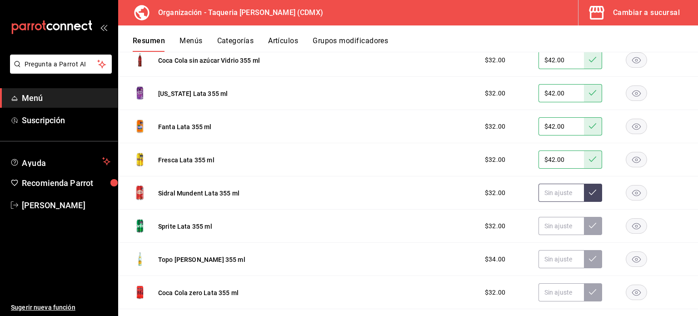
click at [556, 199] on input "text" at bounding box center [560, 193] width 45 height 18
paste input "$42.00"
type input "$42.00"
click at [589, 189] on icon at bounding box center [592, 192] width 7 height 7
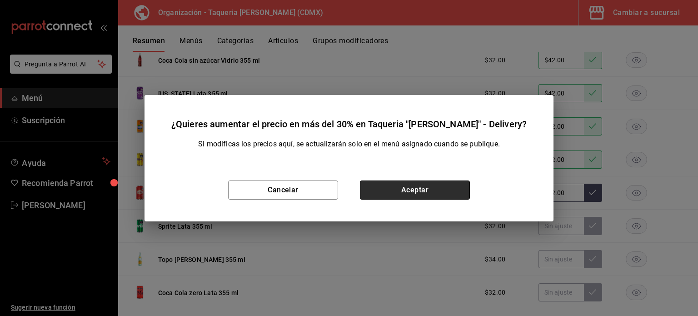
click at [433, 188] on button "Aceptar" at bounding box center [415, 189] width 110 height 19
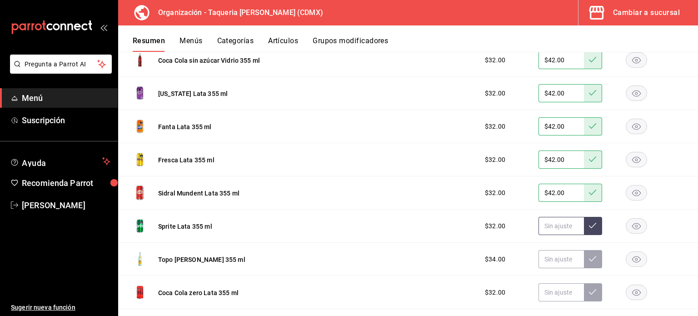
click at [543, 223] on input "text" at bounding box center [560, 226] width 45 height 18
paste input "$42.00"
type input "$42.00"
click at [589, 227] on button at bounding box center [593, 226] width 18 height 18
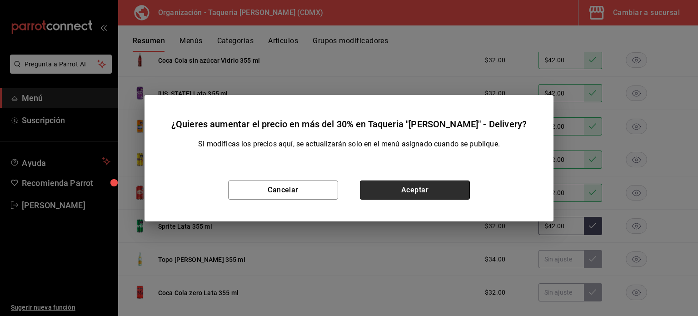
click at [430, 188] on button "Aceptar" at bounding box center [415, 189] width 110 height 19
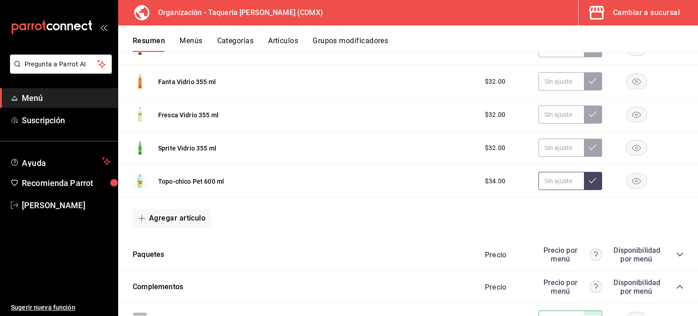
scroll to position [1030, 0]
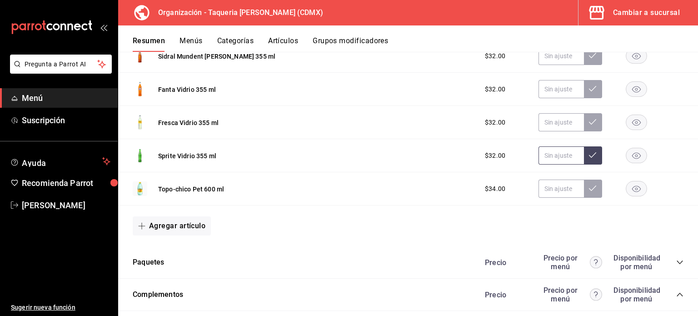
click at [546, 160] on input "text" at bounding box center [560, 155] width 45 height 18
paste input "$42.00"
type input "$42.00"
click at [589, 156] on icon at bounding box center [592, 154] width 7 height 7
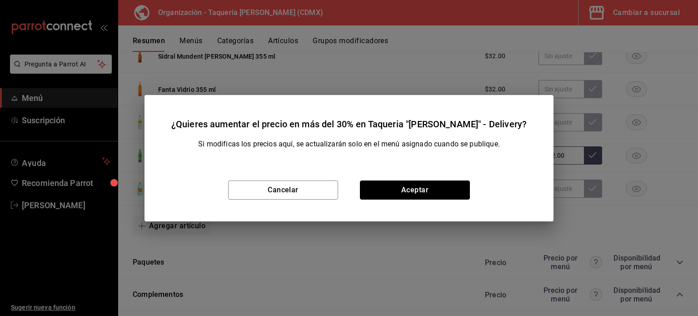
drag, startPoint x: 431, startPoint y: 184, endPoint x: 502, endPoint y: 156, distance: 76.7
click at [431, 184] on button "Aceptar" at bounding box center [415, 189] width 110 height 19
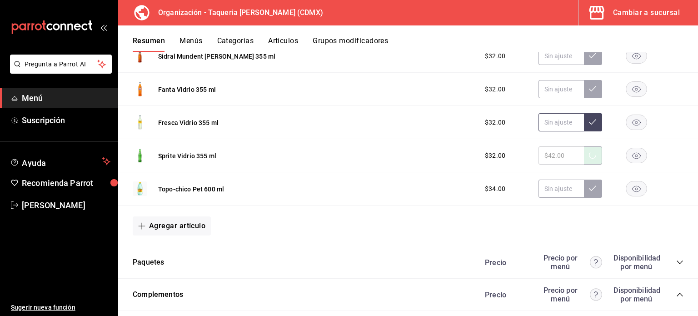
click at [544, 128] on input "text" at bounding box center [560, 122] width 45 height 18
paste input "$42.00"
type input "$42.00"
click at [589, 122] on icon at bounding box center [592, 121] width 7 height 7
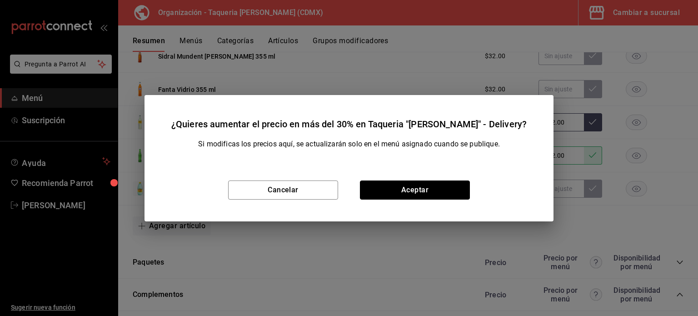
drag, startPoint x: 415, startPoint y: 189, endPoint x: 456, endPoint y: 167, distance: 47.2
click at [417, 188] on button "Aceptar" at bounding box center [415, 189] width 110 height 19
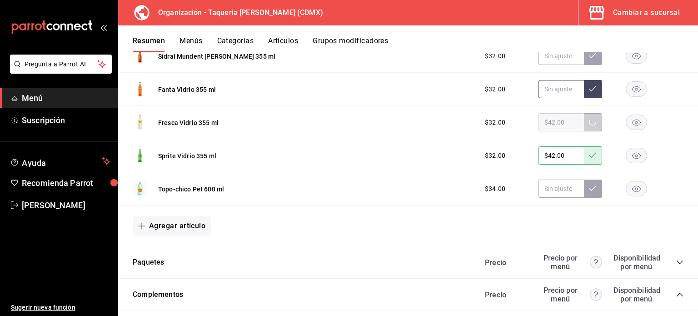
click at [552, 85] on input "text" at bounding box center [560, 89] width 45 height 18
paste input "$42.00"
type input "$42.00"
click at [589, 85] on icon at bounding box center [592, 88] width 7 height 7
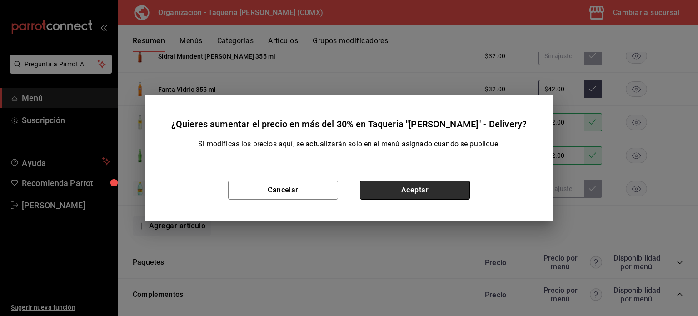
click at [450, 184] on button "Aceptar" at bounding box center [415, 189] width 110 height 19
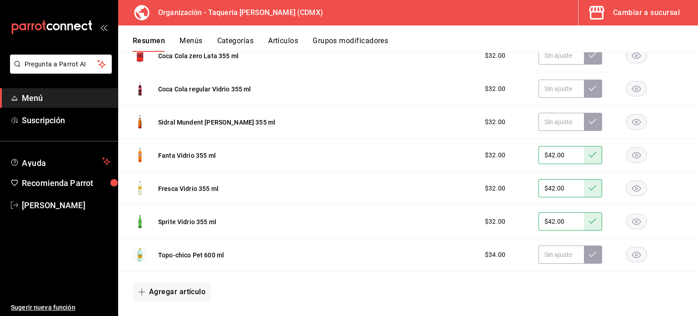
scroll to position [909, 0]
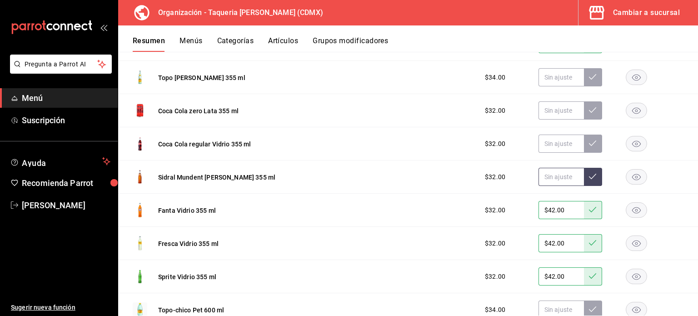
click at [545, 176] on input "text" at bounding box center [560, 177] width 45 height 18
paste input "$42.00"
type input "$42.00"
click at [589, 177] on icon at bounding box center [592, 176] width 7 height 7
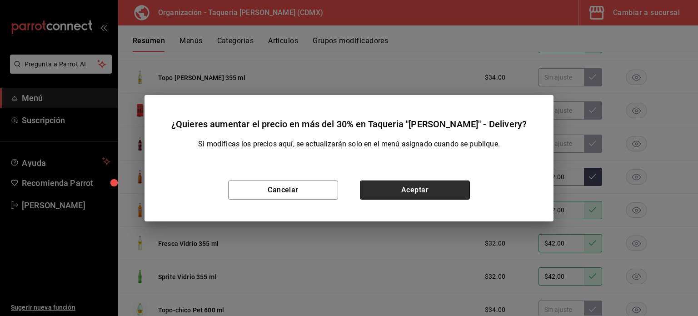
click at [459, 186] on button "Aceptar" at bounding box center [415, 189] width 110 height 19
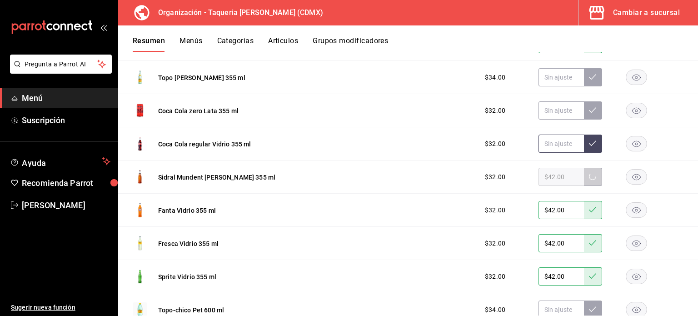
click at [552, 149] on input "text" at bounding box center [560, 143] width 45 height 18
paste input "$42.00"
type input "$42.00"
click at [589, 143] on icon at bounding box center [592, 142] width 7 height 7
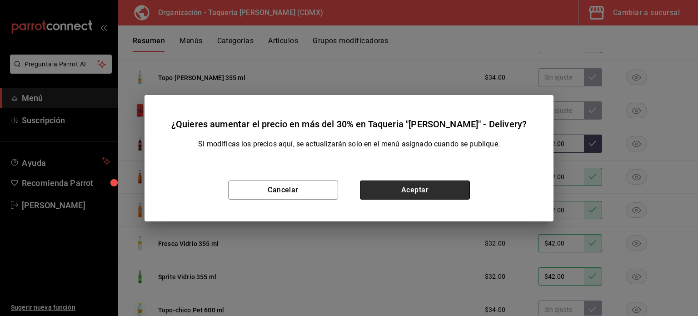
click at [425, 190] on button "Aceptar" at bounding box center [415, 189] width 110 height 19
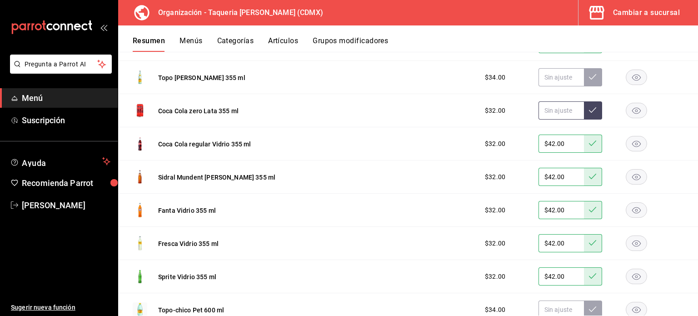
click at [545, 107] on input "text" at bounding box center [560, 110] width 45 height 18
paste input "$42.00"
type input "$42.00"
click at [587, 113] on button at bounding box center [593, 110] width 18 height 18
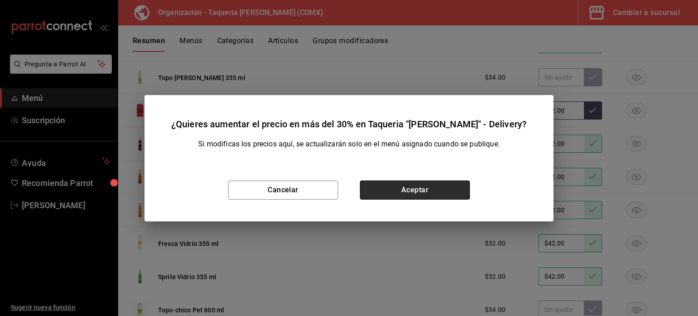
click at [423, 194] on button "Aceptar" at bounding box center [415, 189] width 110 height 19
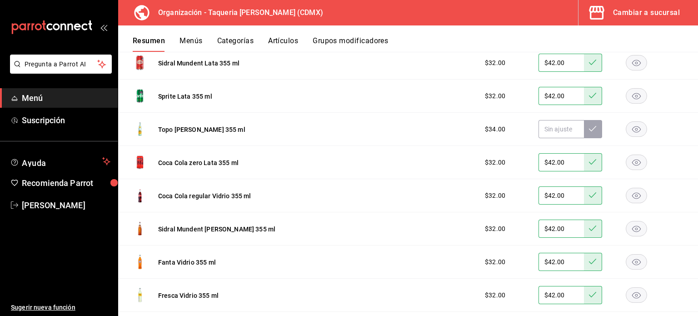
scroll to position [848, 0]
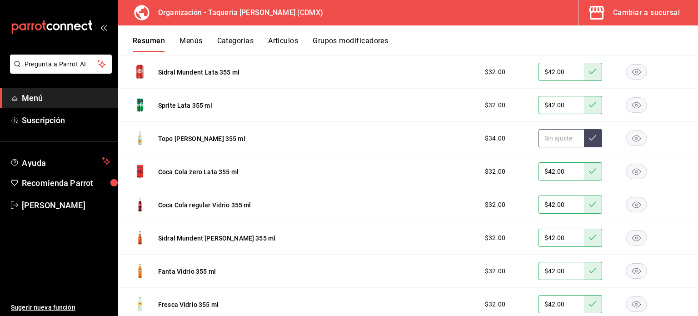
click at [547, 134] on input "text" at bounding box center [560, 138] width 45 height 18
paste input "$45.00"
type input "$45.00"
click at [589, 138] on icon at bounding box center [592, 137] width 7 height 7
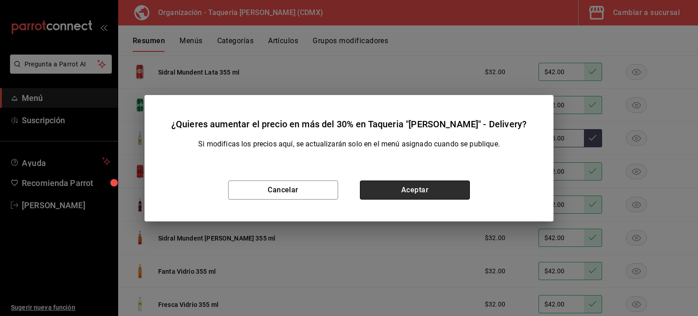
click at [439, 184] on button "Aceptar" at bounding box center [415, 189] width 110 height 19
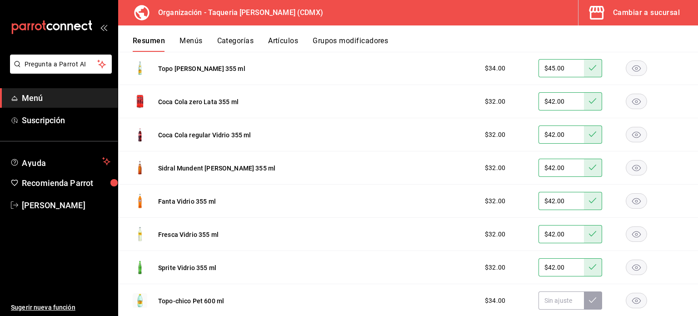
scroll to position [1030, 0]
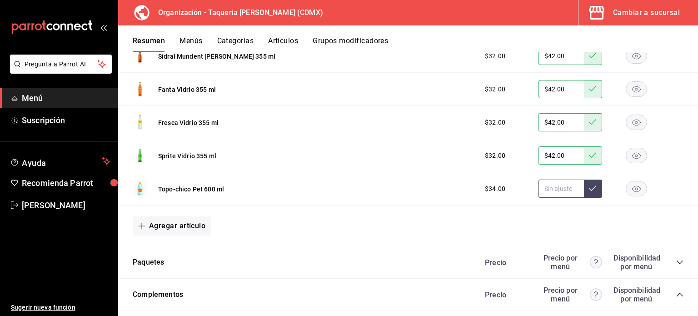
click at [555, 193] on input "text" at bounding box center [560, 188] width 45 height 18
paste input "$45.00"
type input "$45.00"
click at [589, 184] on icon at bounding box center [592, 187] width 7 height 7
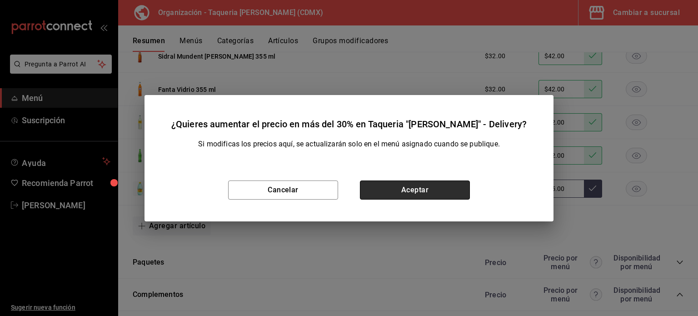
click at [454, 195] on button "Aceptar" at bounding box center [415, 189] width 110 height 19
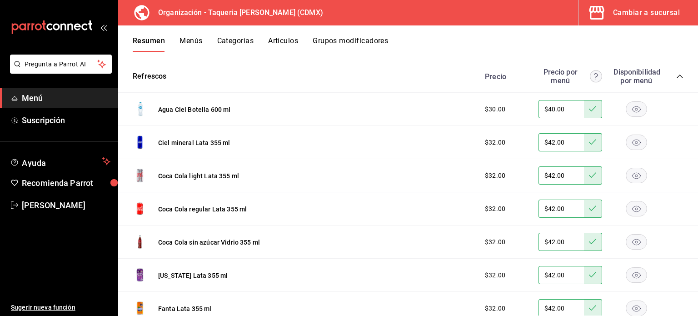
scroll to position [606, 0]
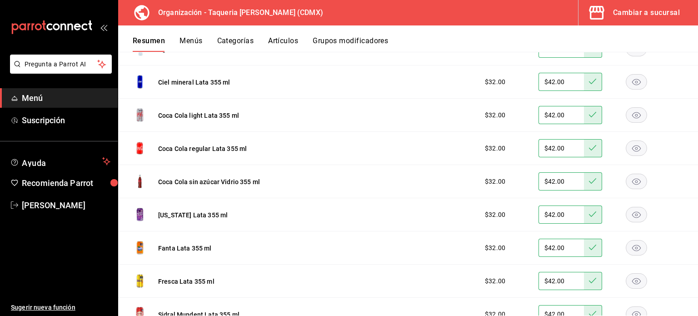
click at [635, 176] on rect "button" at bounding box center [636, 181] width 21 height 15
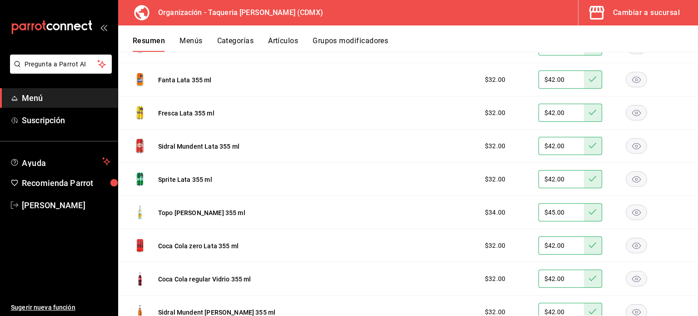
scroll to position [787, 0]
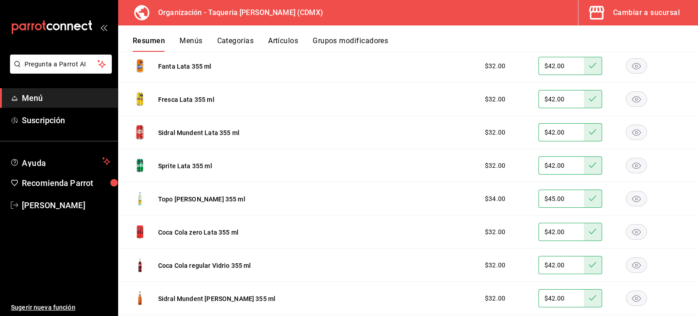
click at [634, 198] on rect "button" at bounding box center [636, 198] width 21 height 15
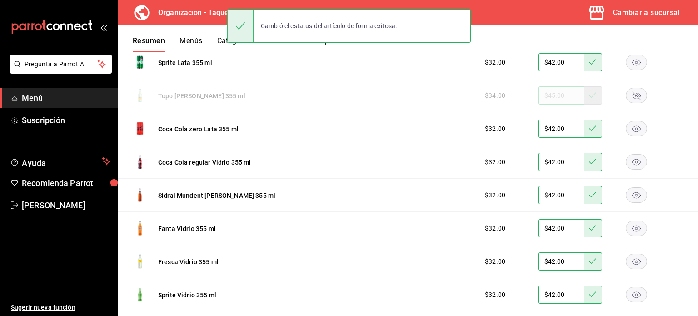
scroll to position [909, 0]
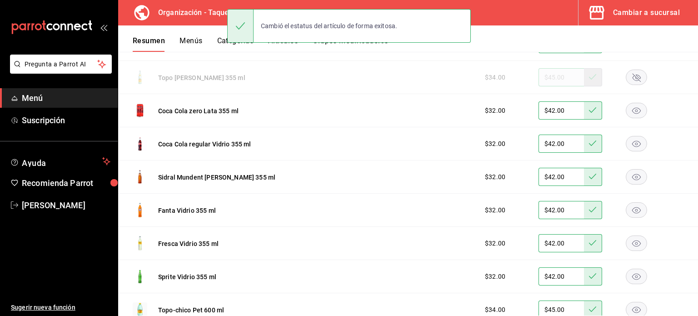
click at [632, 144] on rect "button" at bounding box center [636, 143] width 21 height 15
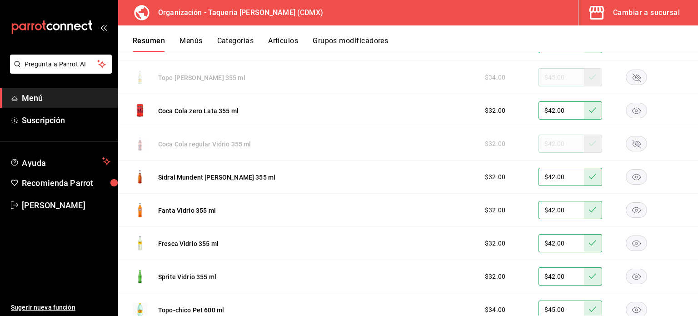
click at [635, 172] on rect "button" at bounding box center [636, 176] width 21 height 15
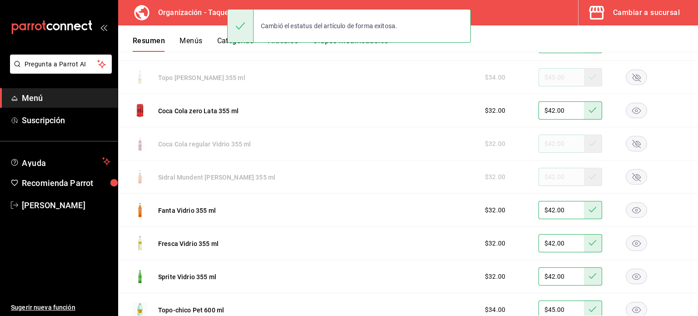
click at [631, 210] on rect "button" at bounding box center [636, 210] width 21 height 15
click at [630, 240] on rect "button" at bounding box center [636, 243] width 21 height 15
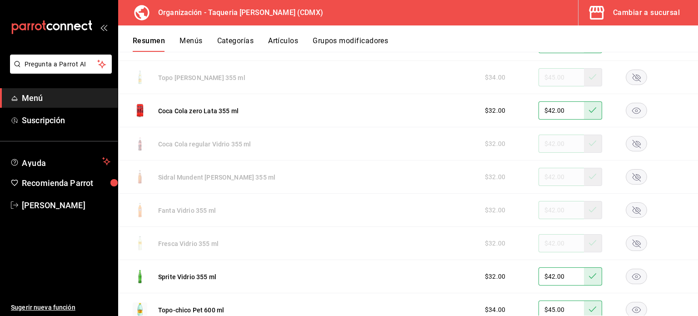
click at [627, 279] on rect "button" at bounding box center [636, 276] width 21 height 15
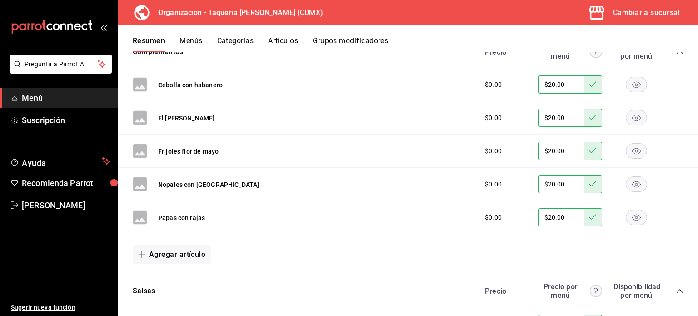
scroll to position [1151, 0]
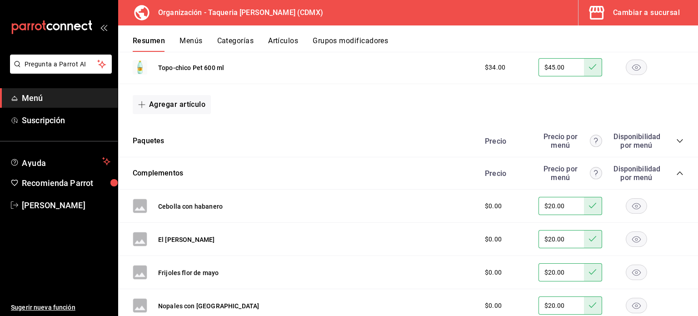
click at [676, 173] on icon "collapse-category-row" at bounding box center [679, 172] width 7 height 7
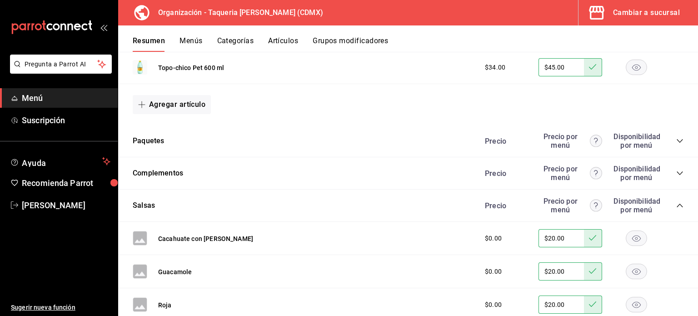
click at [676, 140] on icon "collapse-category-row" at bounding box center [679, 140] width 7 height 7
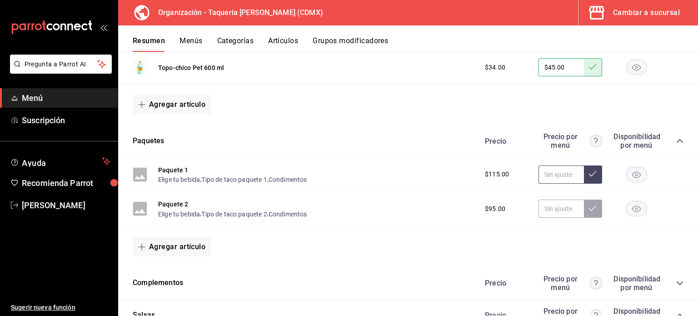
click at [561, 169] on input "text" at bounding box center [560, 174] width 45 height 18
paste input "$151.00"
type input "$151.00"
click at [589, 171] on icon at bounding box center [592, 173] width 7 height 7
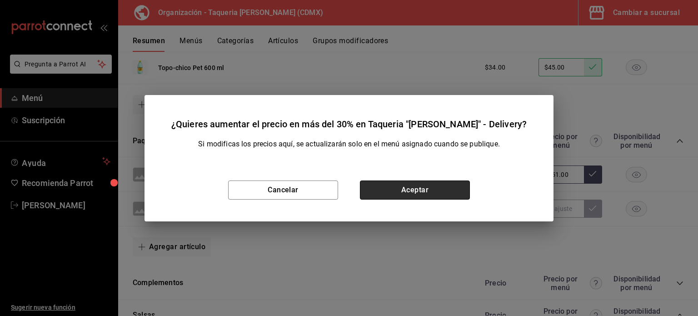
click at [445, 198] on button "Aceptar" at bounding box center [415, 189] width 110 height 19
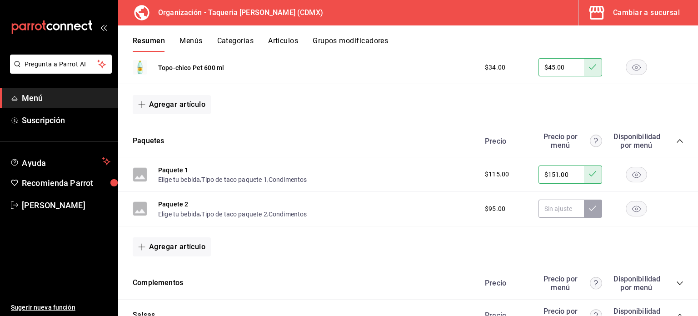
click at [556, 194] on div "Paquete 2 Elige tu bebida , Tipo de taco paquete 2 , Condimentos $95.00" at bounding box center [408, 209] width 580 height 35
click at [553, 203] on input "text" at bounding box center [560, 208] width 45 height 18
paste input "$125.00"
type input "$125.00"
click at [584, 212] on button at bounding box center [593, 208] width 18 height 18
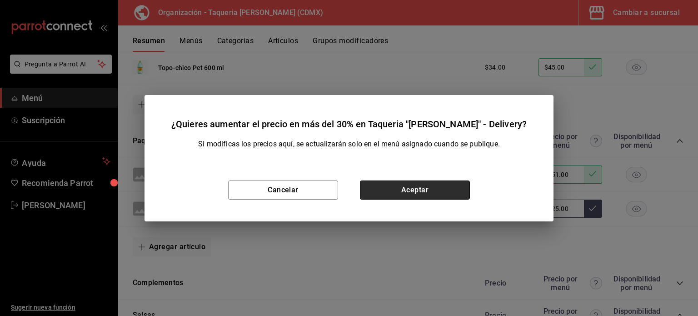
click at [459, 186] on button "Aceptar" at bounding box center [415, 189] width 110 height 19
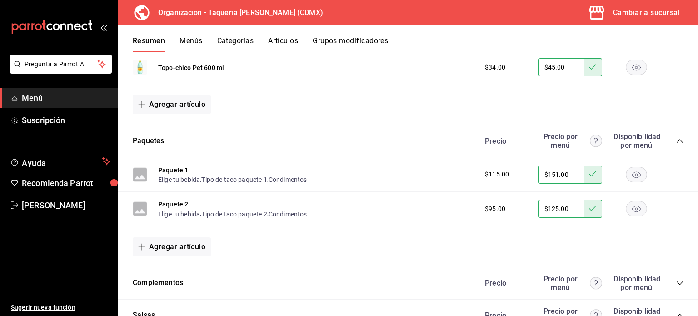
scroll to position [1211, 0]
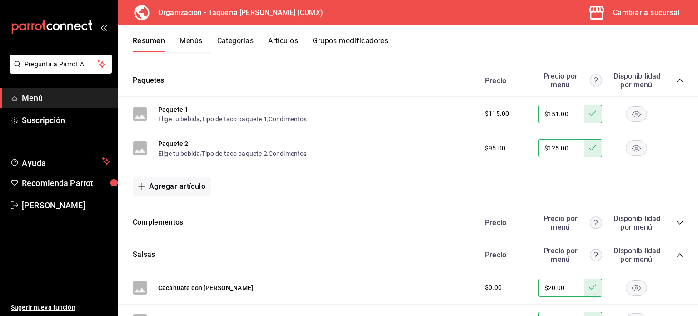
click at [676, 76] on div "Paquetes Precio Precio por menú Disponibilidad por menú" at bounding box center [408, 81] width 580 height 32
click at [677, 80] on icon "collapse-category-row" at bounding box center [680, 81] width 6 height 4
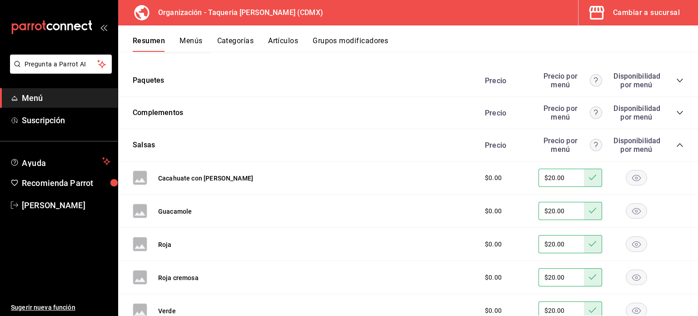
click at [676, 110] on icon "collapse-category-row" at bounding box center [679, 112] width 7 height 7
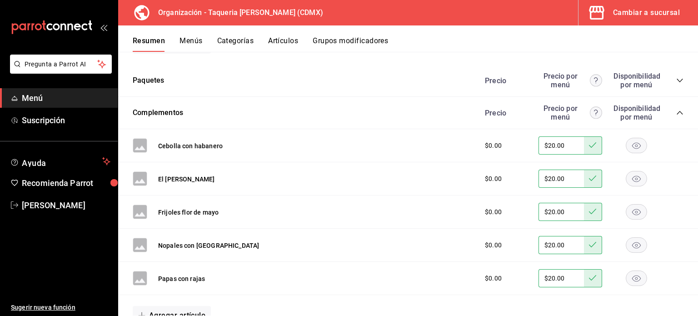
click at [677, 111] on icon "collapse-category-row" at bounding box center [680, 113] width 6 height 4
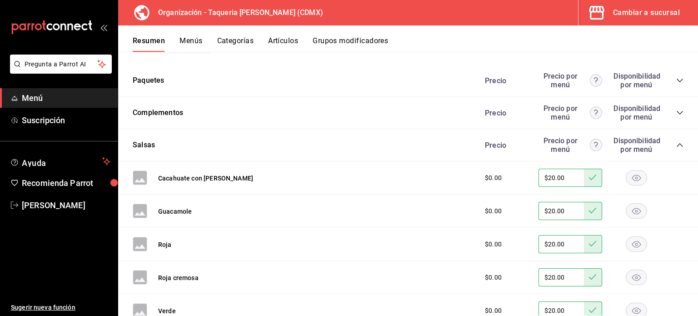
click at [676, 142] on icon "collapse-category-row" at bounding box center [679, 144] width 7 height 7
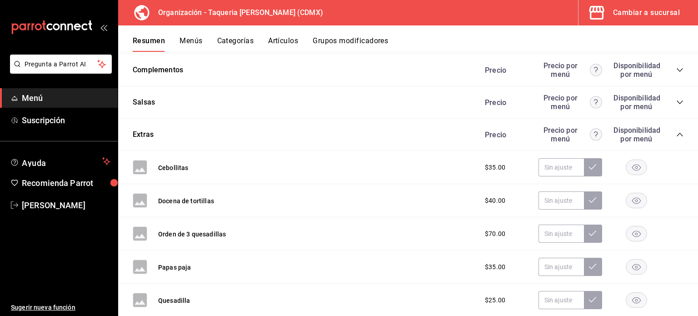
scroll to position [1272, 0]
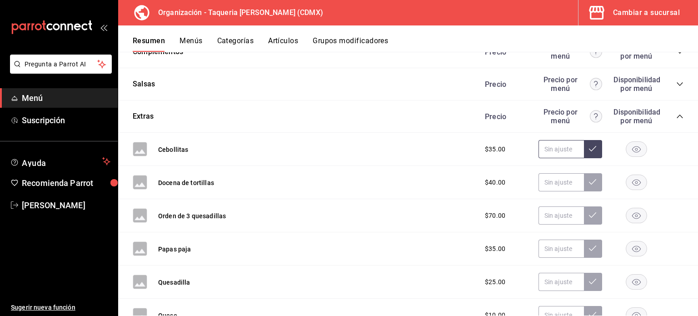
click at [553, 152] on input "text" at bounding box center [560, 149] width 45 height 18
paste input "$46.00"
type input "$46.00"
click at [589, 151] on icon at bounding box center [592, 148] width 7 height 7
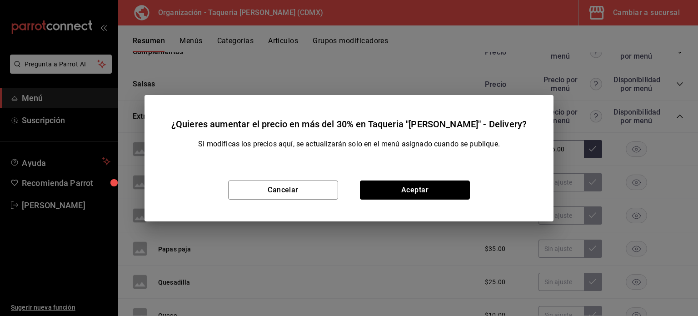
click at [453, 189] on button "Aceptar" at bounding box center [415, 189] width 110 height 19
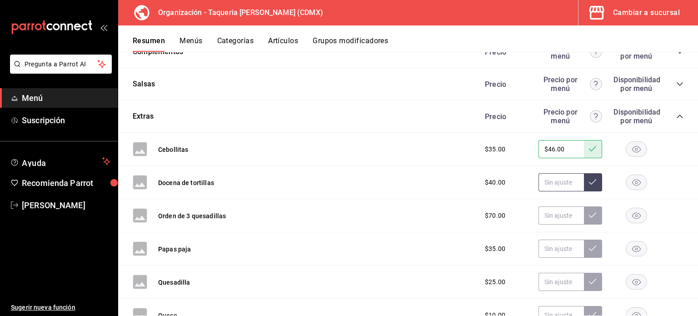
click at [572, 182] on input "text" at bounding box center [560, 182] width 45 height 18
paste input "$63.00"
type input "$63.00"
click at [589, 182] on icon at bounding box center [592, 181] width 7 height 5
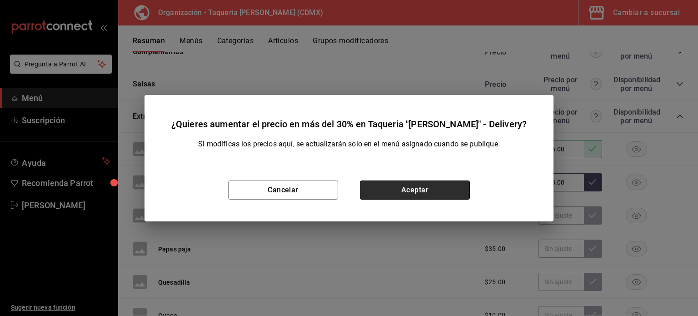
click at [447, 193] on button "Aceptar" at bounding box center [415, 189] width 110 height 19
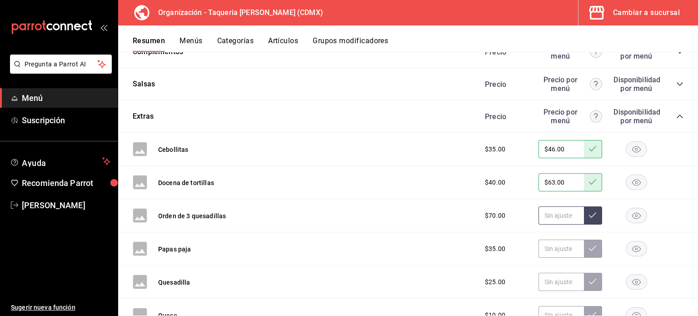
click at [548, 212] on input "text" at bounding box center [560, 215] width 45 height 18
paste input "$92.00"
type input "$92.00"
click at [585, 218] on button at bounding box center [593, 215] width 18 height 18
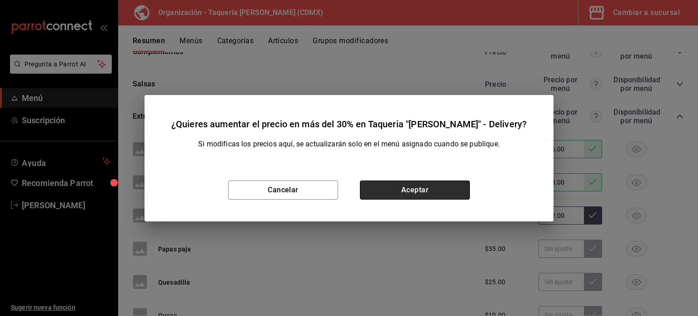
click at [445, 191] on button "Aceptar" at bounding box center [415, 189] width 110 height 19
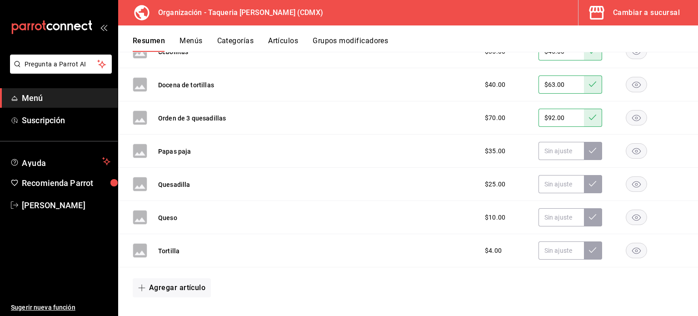
scroll to position [1387, 0]
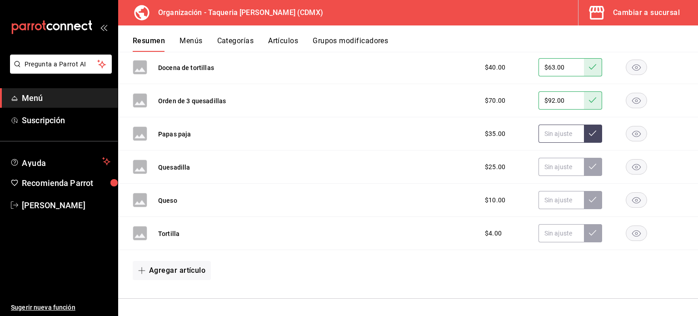
click at [562, 138] on input "text" at bounding box center [560, 133] width 45 height 18
paste input "$46.00"
type input "$46.00"
click at [589, 129] on icon at bounding box center [592, 132] width 7 height 7
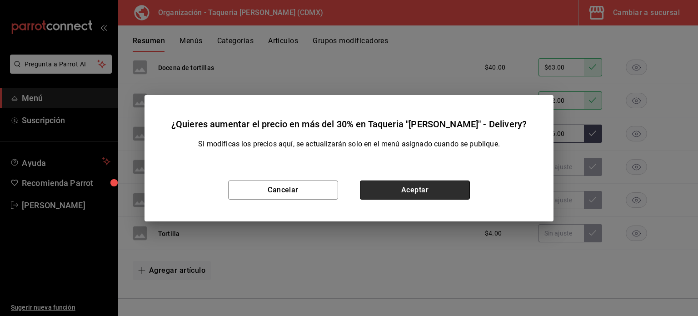
click at [441, 186] on button "Aceptar" at bounding box center [415, 189] width 110 height 19
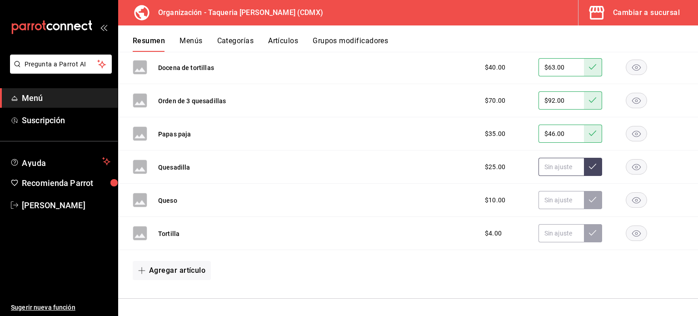
click at [556, 168] on input "text" at bounding box center [560, 167] width 45 height 18
paste input "$33.00"
type input "$33.00"
click at [595, 163] on div "$25.00 $33.00" at bounding box center [580, 167] width 208 height 18
click at [592, 164] on button at bounding box center [593, 167] width 18 height 18
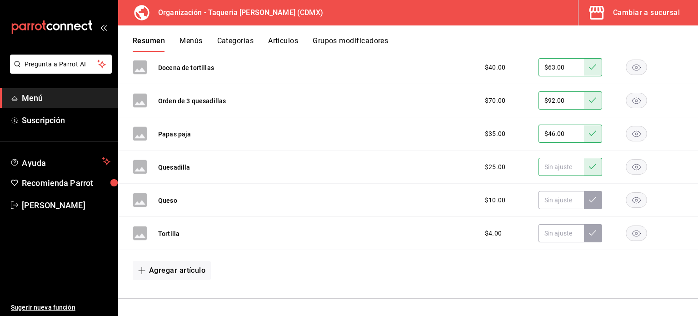
click at [557, 169] on input "text" at bounding box center [560, 167] width 45 height 18
paste input "$33.00"
type input "$33.00"
click at [589, 164] on icon at bounding box center [592, 166] width 7 height 5
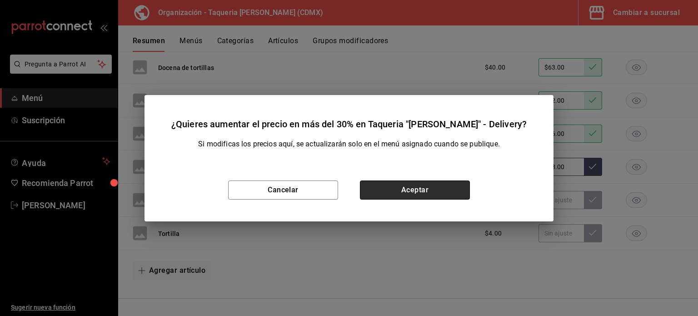
click at [405, 185] on button "Aceptar" at bounding box center [415, 189] width 110 height 19
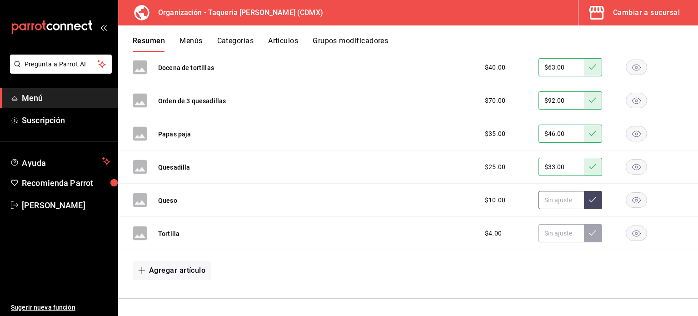
click at [551, 202] on input "text" at bounding box center [560, 200] width 45 height 18
paste input "$16.00"
type input "$16.00"
click at [589, 197] on icon at bounding box center [592, 199] width 7 height 7
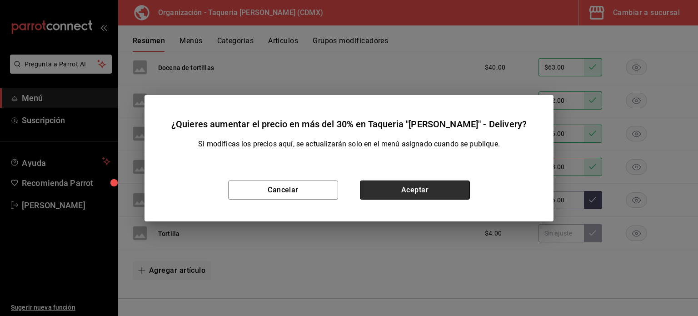
click at [416, 183] on button "Aceptar" at bounding box center [415, 189] width 110 height 19
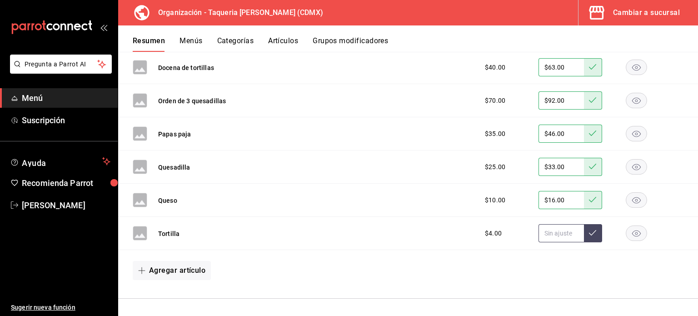
click at [540, 232] on input "text" at bounding box center [560, 233] width 45 height 18
paste input "$6.00"
type input "$6.00"
click at [589, 232] on icon at bounding box center [592, 232] width 7 height 7
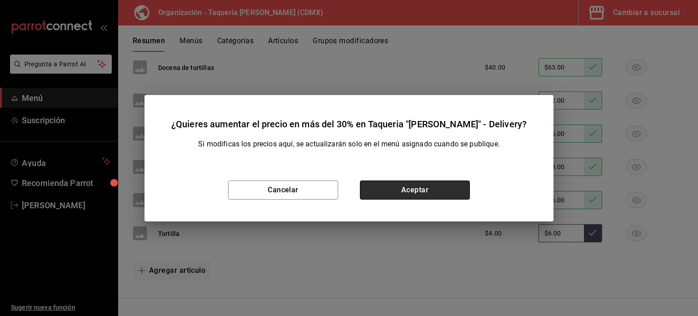
click at [413, 185] on button "Aceptar" at bounding box center [415, 189] width 110 height 19
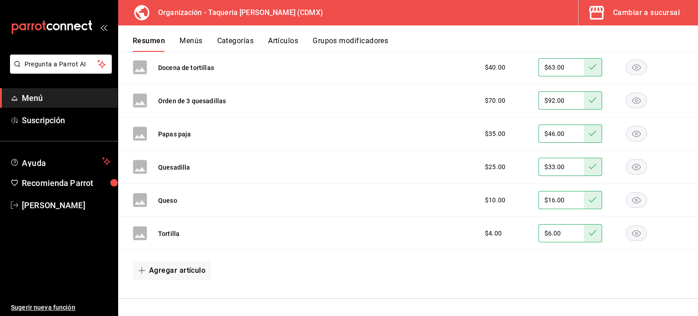
scroll to position [1205, 0]
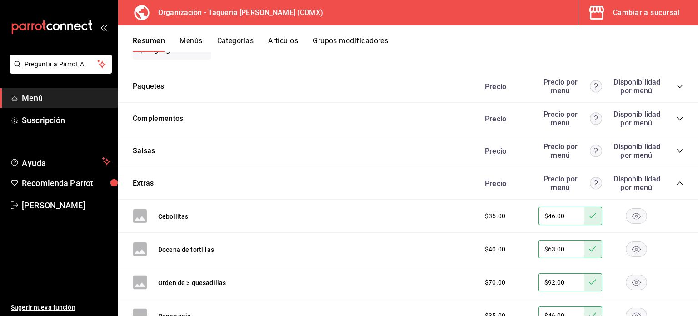
click at [676, 180] on icon "collapse-category-row" at bounding box center [679, 182] width 7 height 7
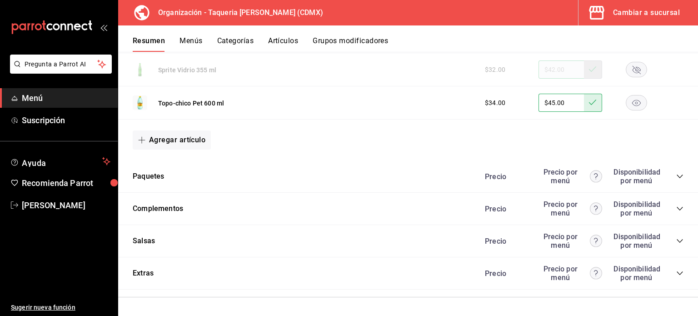
scroll to position [1115, 0]
click at [676, 239] on icon "collapse-category-row" at bounding box center [679, 241] width 7 height 7
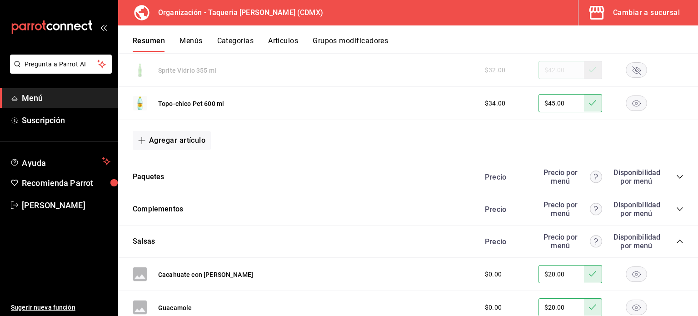
click at [666, 239] on div "Precio Precio por menú Disponibilidad por menú" at bounding box center [580, 241] width 208 height 17
click at [676, 239] on icon "collapse-category-row" at bounding box center [679, 241] width 7 height 7
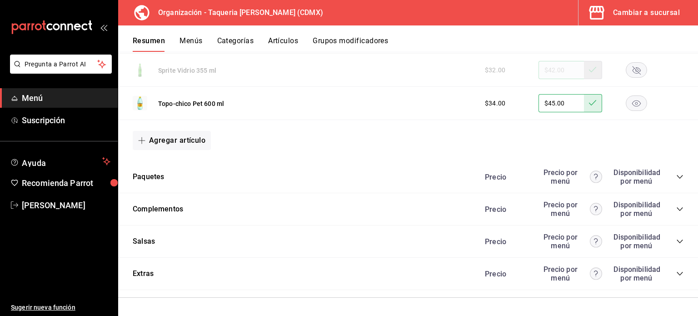
click at [676, 206] on icon "collapse-category-row" at bounding box center [679, 208] width 7 height 7
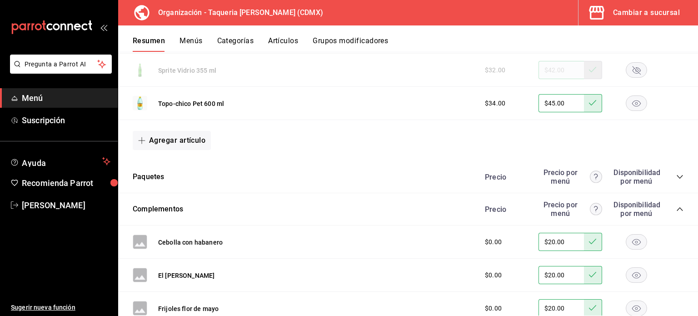
click at [677, 207] on icon "collapse-category-row" at bounding box center [680, 209] width 6 height 4
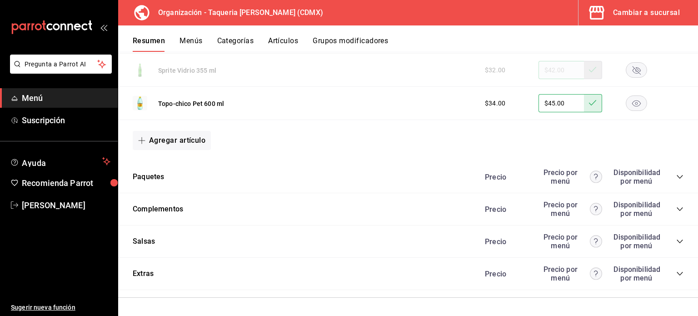
click at [676, 179] on icon "collapse-category-row" at bounding box center [679, 176] width 7 height 7
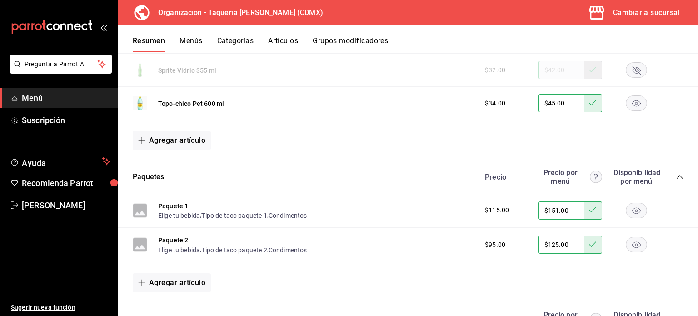
click at [676, 178] on icon "collapse-category-row" at bounding box center [679, 176] width 7 height 7
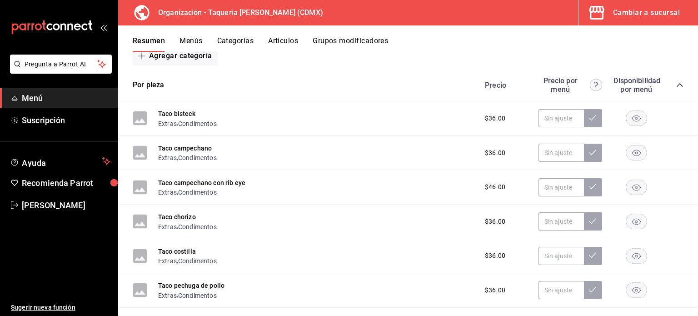
scroll to position [206, 0]
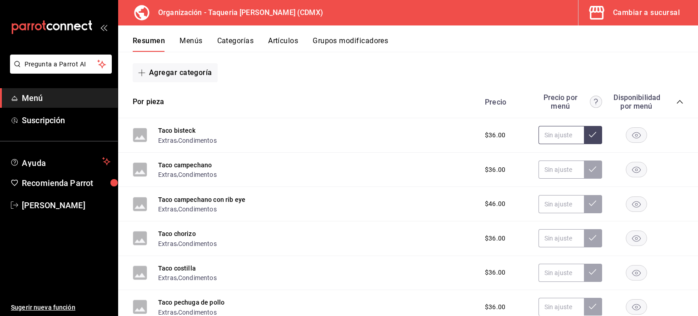
click at [550, 134] on input "text" at bounding box center [560, 135] width 45 height 18
paste input "$48.00"
type input "$48.00"
click at [589, 136] on icon at bounding box center [592, 134] width 7 height 5
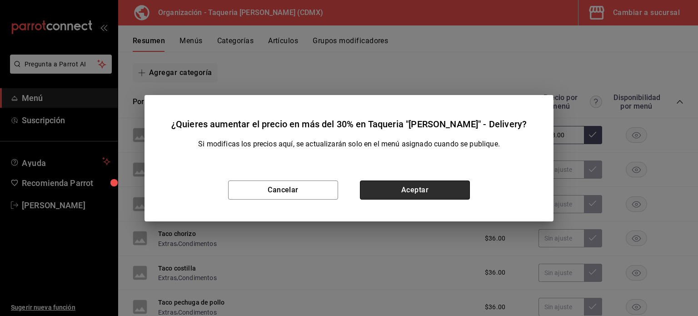
click at [438, 194] on button "Aceptar" at bounding box center [415, 189] width 110 height 19
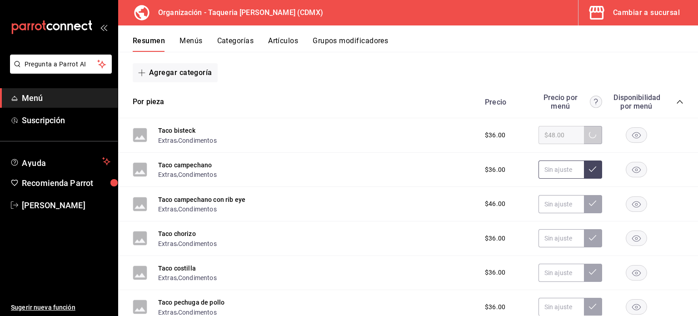
click at [552, 173] on input "text" at bounding box center [560, 169] width 45 height 18
paste input "$48.00"
type input "$48.00"
click at [589, 169] on icon at bounding box center [592, 168] width 7 height 7
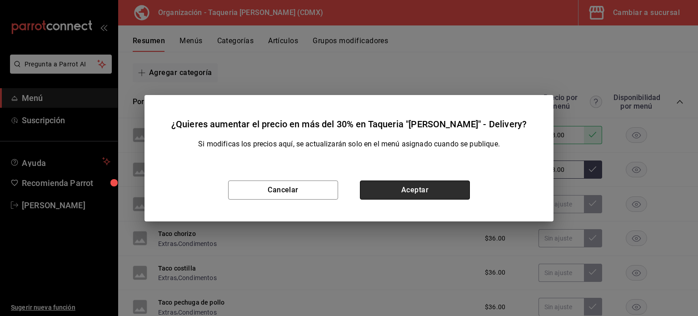
click at [447, 186] on button "Aceptar" at bounding box center [415, 189] width 110 height 19
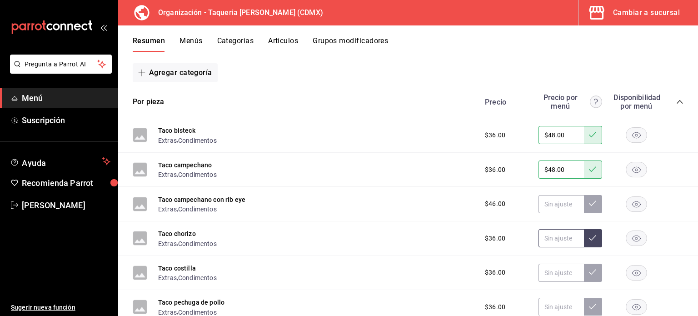
click at [551, 234] on input "text" at bounding box center [560, 238] width 45 height 18
paste input "$48.00"
type input "$48.00"
click at [589, 241] on icon at bounding box center [592, 237] width 7 height 7
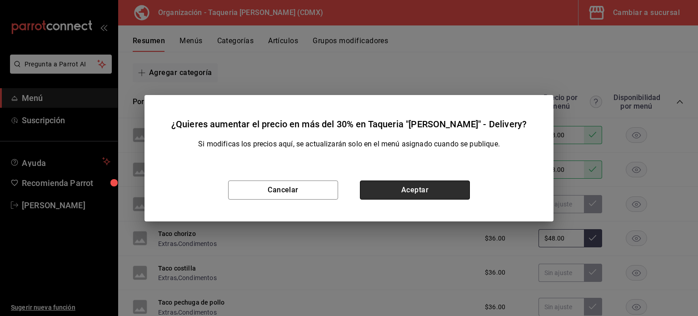
click at [443, 194] on button "Aceptar" at bounding box center [415, 189] width 110 height 19
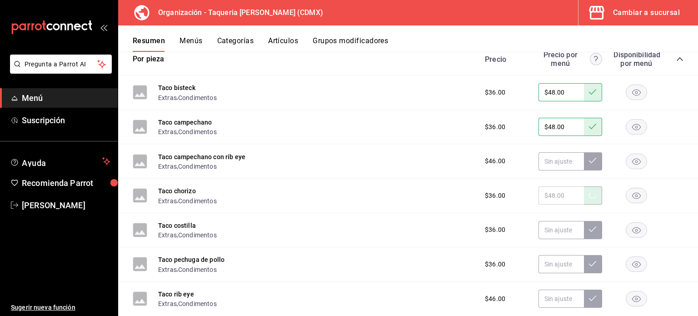
scroll to position [267, 0]
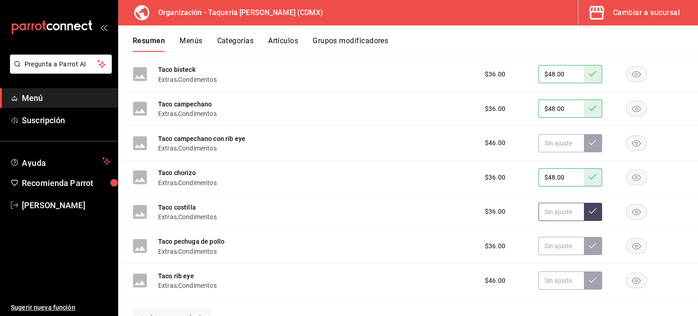
click at [545, 211] on input "text" at bounding box center [560, 212] width 45 height 18
paste input "$48.00"
type input "$48.00"
click at [591, 213] on button at bounding box center [593, 212] width 18 height 18
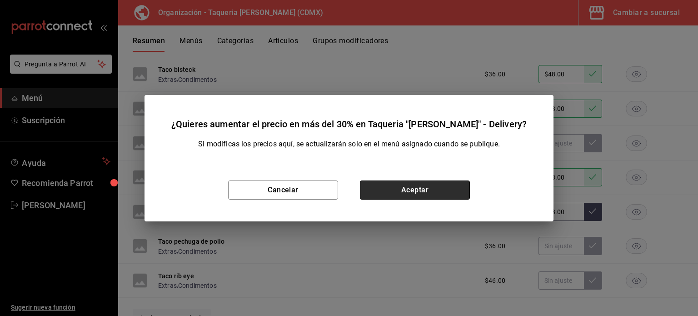
click at [441, 194] on button "Aceptar" at bounding box center [415, 189] width 110 height 19
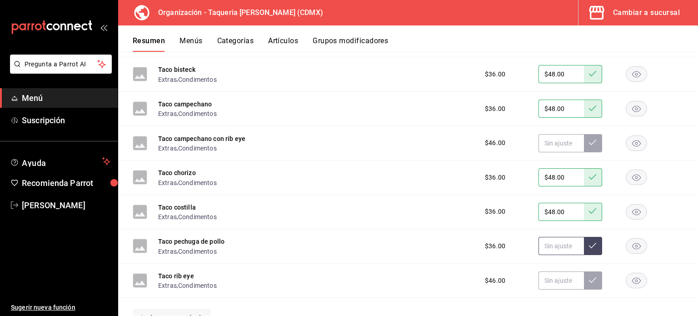
click at [555, 243] on input "text" at bounding box center [560, 246] width 45 height 18
paste input "$48.00"
type input "$48.00"
click at [589, 244] on icon at bounding box center [592, 245] width 7 height 7
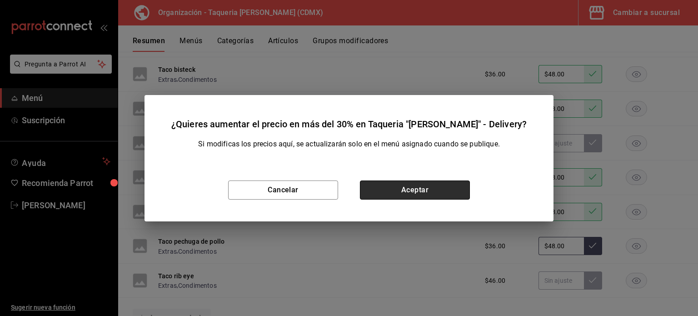
click at [444, 194] on button "Aceptar" at bounding box center [415, 189] width 110 height 19
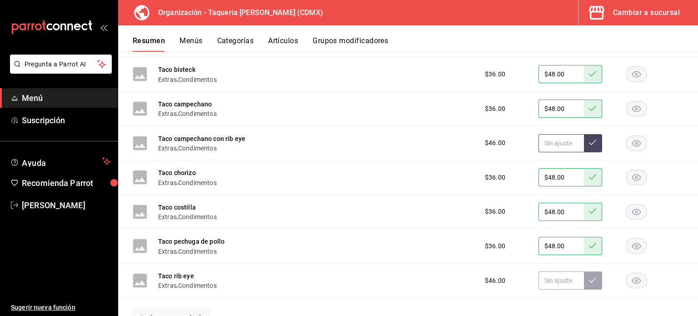
click at [558, 143] on input "text" at bounding box center [560, 143] width 45 height 18
paste input "$61.00"
type input "$61.00"
click at [589, 144] on icon at bounding box center [592, 142] width 7 height 7
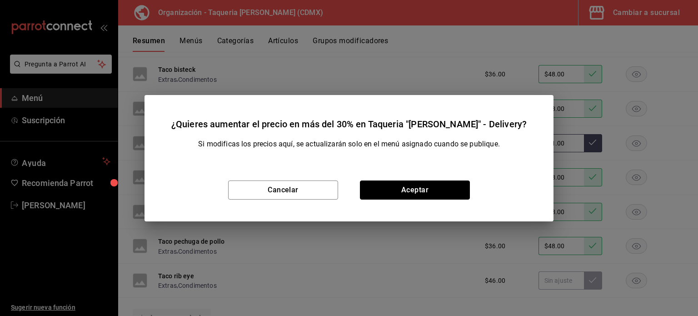
click at [437, 183] on button "Aceptar" at bounding box center [415, 189] width 110 height 19
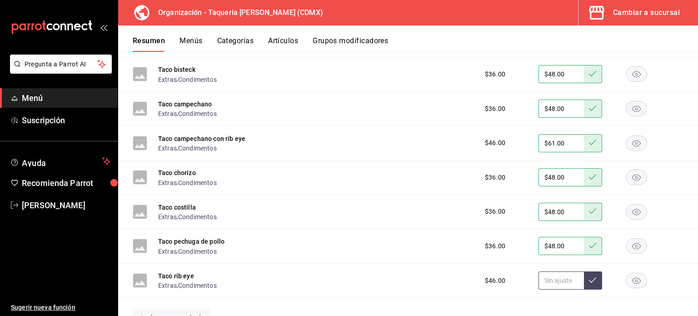
click at [552, 278] on input "text" at bounding box center [560, 280] width 45 height 18
paste input "$61.00"
type input "$61.00"
click at [592, 282] on button at bounding box center [593, 280] width 18 height 18
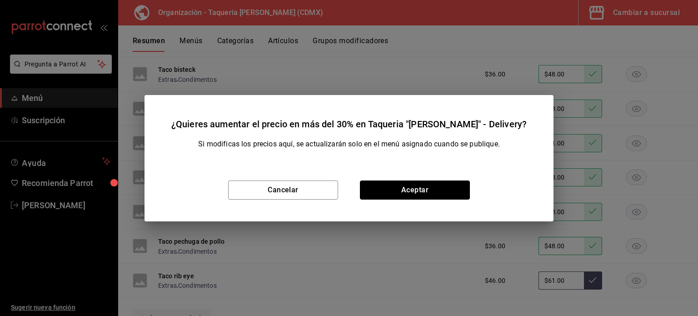
click at [431, 189] on button "Aceptar" at bounding box center [415, 189] width 110 height 19
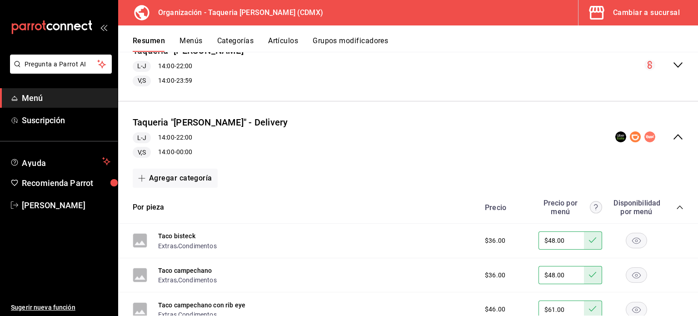
scroll to position [85, 0]
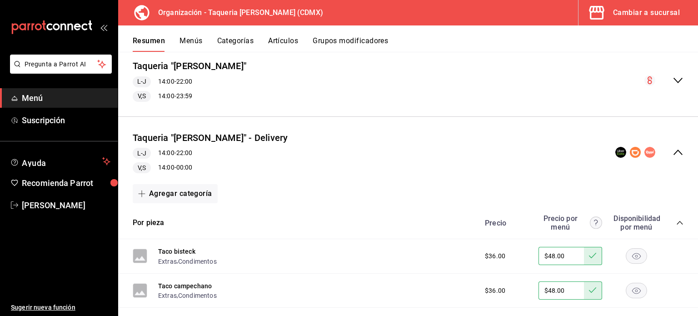
click at [674, 151] on icon "collapse-menu-row" at bounding box center [677, 152] width 11 height 11
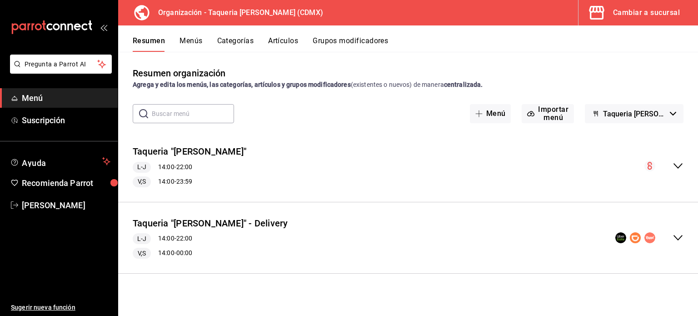
scroll to position [0, 0]
click at [156, 221] on button "Taqueria "[PERSON_NAME]" - Delivery" at bounding box center [210, 223] width 155 height 13
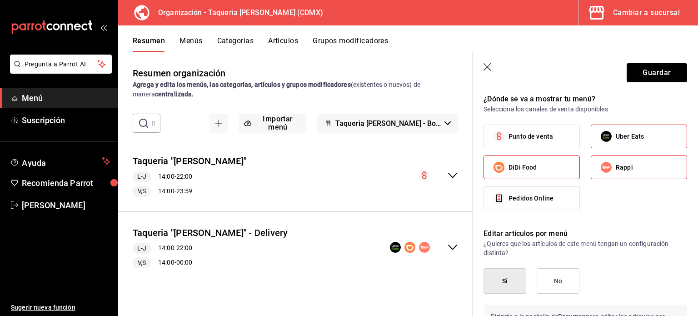
scroll to position [484, 0]
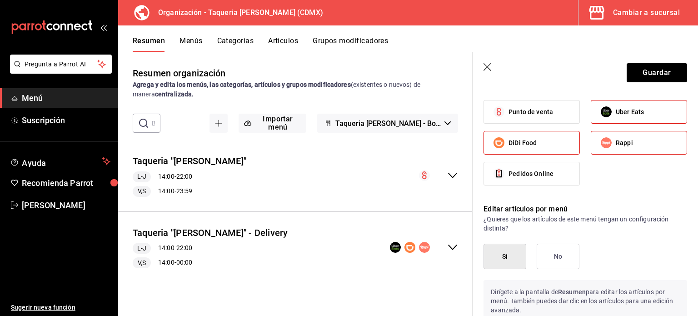
click at [487, 69] on icon "button" at bounding box center [487, 67] width 9 height 9
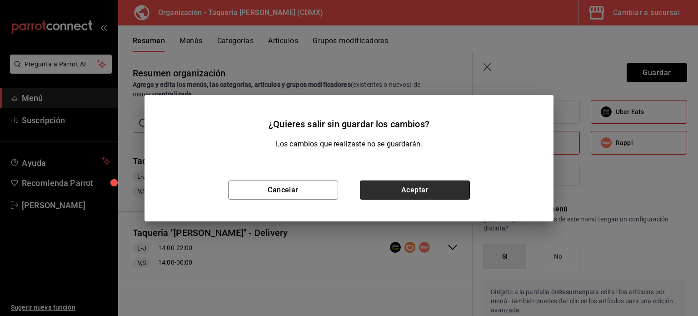
click at [404, 184] on button "Aceptar" at bounding box center [415, 189] width 110 height 19
checkbox input "false"
type input "1758651273128"
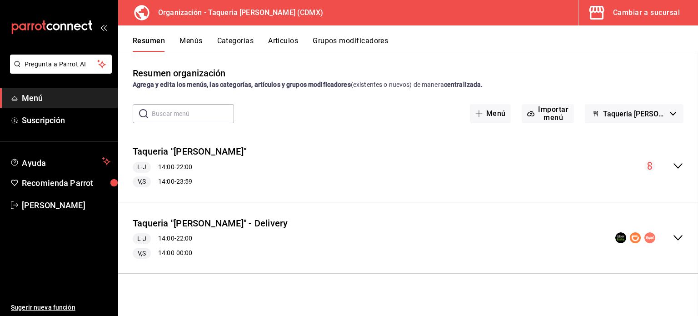
checkbox input "false"
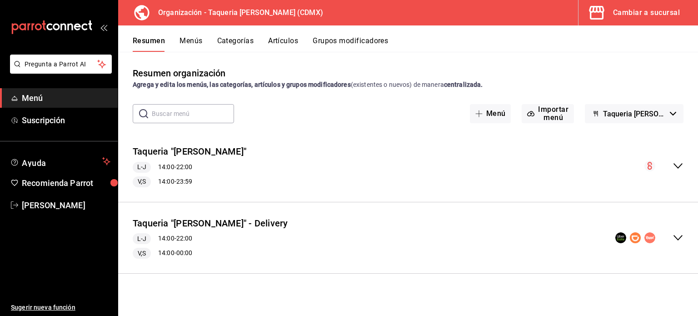
click at [480, 238] on div "Taqueria "Don Pepe" - Delivery L-J 14:00 - 22:00 V,S 14:00 - 00:00" at bounding box center [408, 237] width 580 height 57
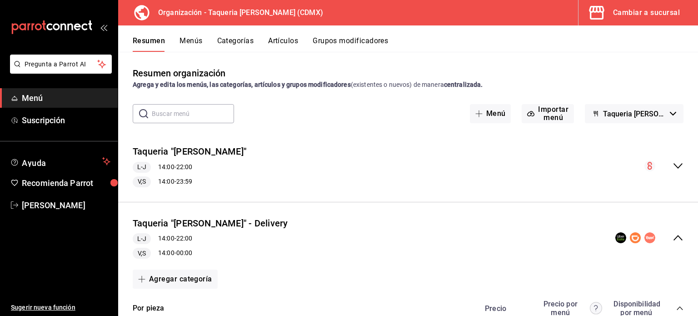
click at [184, 40] on button "Menús" at bounding box center [190, 43] width 23 height 15
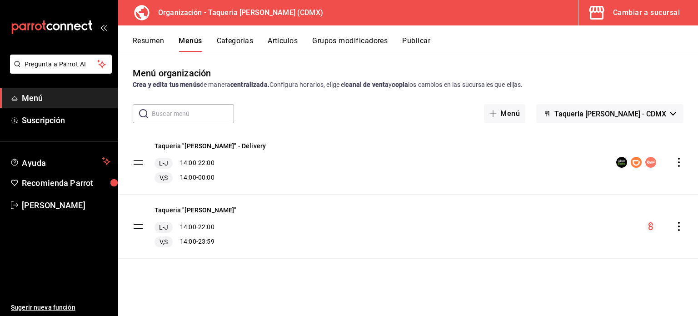
click at [680, 163] on icon "actions" at bounding box center [678, 162] width 9 height 9
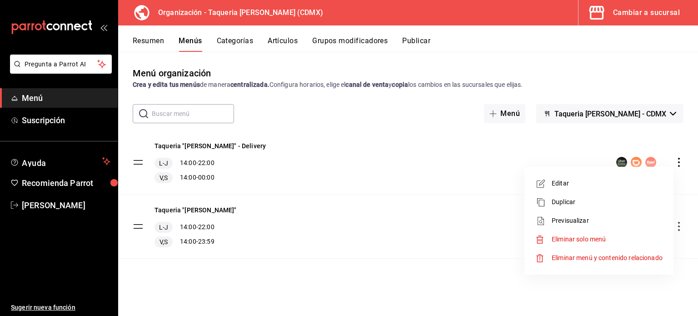
click at [492, 150] on div at bounding box center [349, 158] width 698 height 316
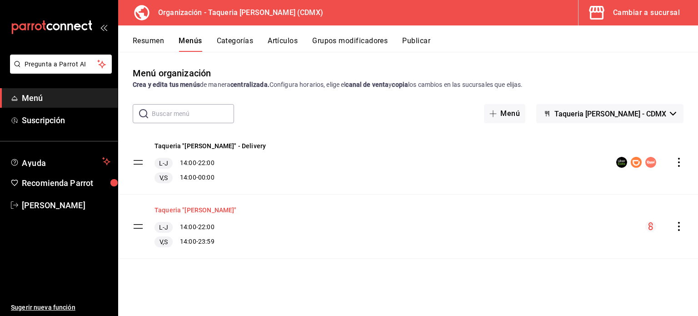
click at [189, 209] on button "Taqueria "[PERSON_NAME]"" at bounding box center [195, 209] width 82 height 9
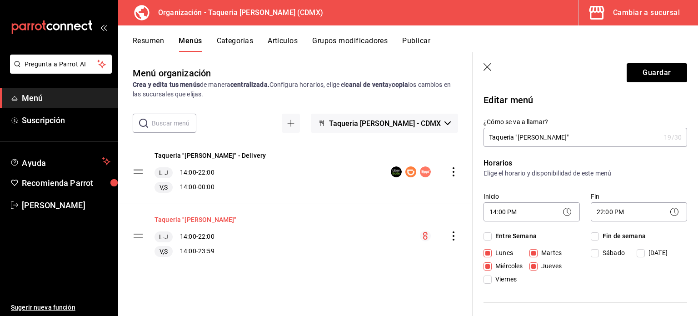
click at [205, 219] on button "Taqueria "[PERSON_NAME]"" at bounding box center [195, 219] width 82 height 9
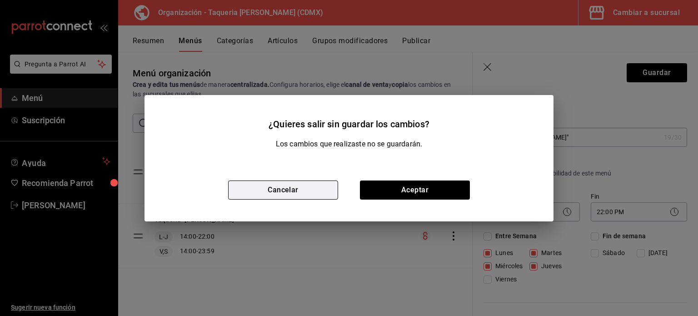
click at [293, 194] on button "Cancelar" at bounding box center [283, 189] width 110 height 19
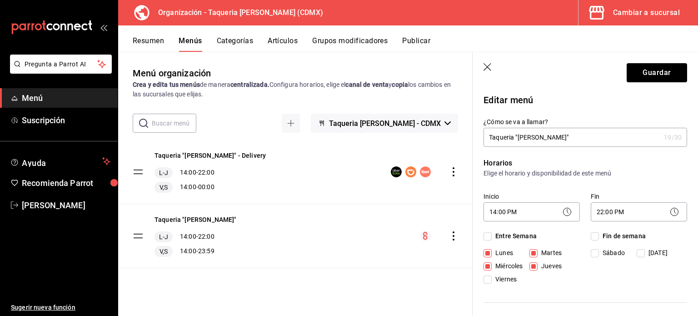
click at [158, 41] on button "Resumen" at bounding box center [148, 43] width 31 height 15
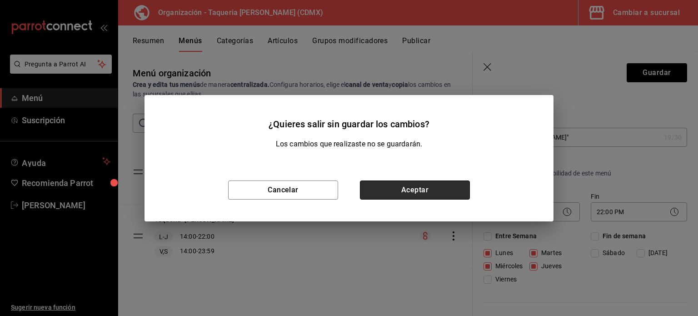
click at [377, 189] on button "Aceptar" at bounding box center [415, 189] width 110 height 19
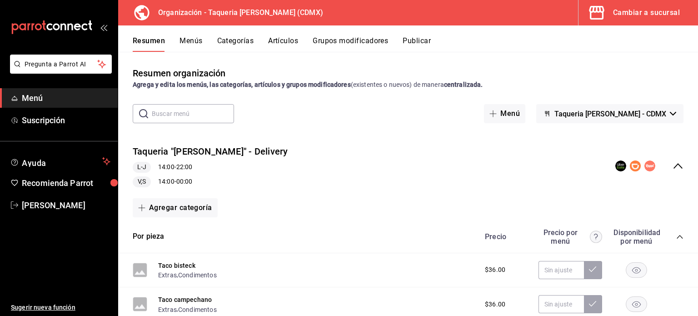
click at [676, 239] on icon "collapse-category-row" at bounding box center [679, 236] width 7 height 7
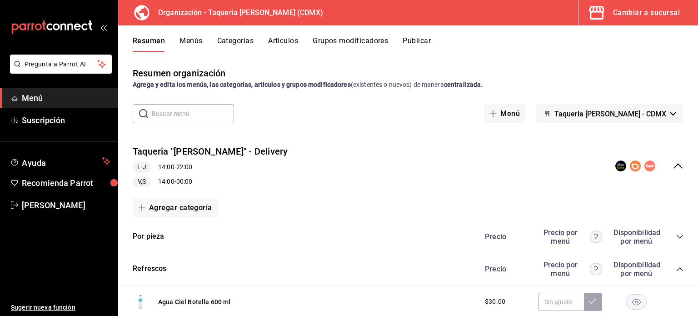
click at [677, 169] on div "Taqueria "Don Pepe" - Delivery L-J 14:00 - 22:00 V,S 14:00 - 00:00" at bounding box center [408, 166] width 580 height 57
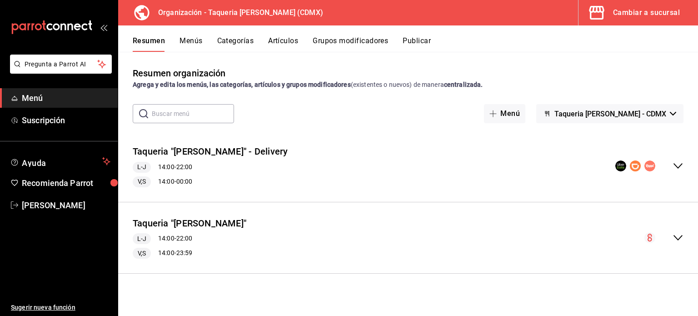
click at [676, 239] on icon "collapse-menu-row" at bounding box center [677, 237] width 11 height 11
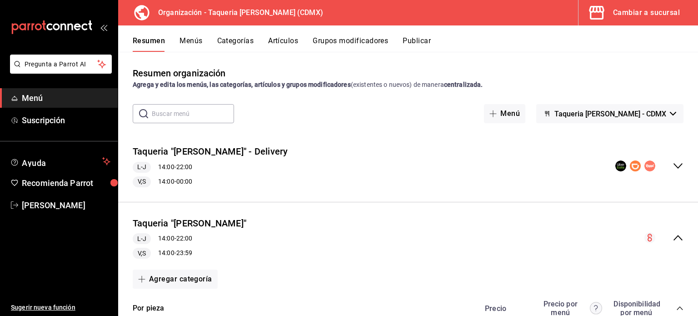
click at [673, 231] on div "Taqueria "Don Pepe" L-J 14:00 - 22:00 V,S 14:00 - 23:59" at bounding box center [408, 237] width 580 height 57
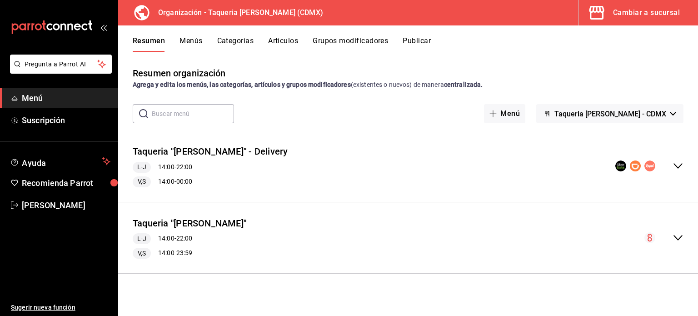
click at [344, 149] on div "Taqueria "Don Pepe" - Delivery L-J 14:00 - 22:00 V,S 14:00 - 00:00" at bounding box center [408, 166] width 580 height 57
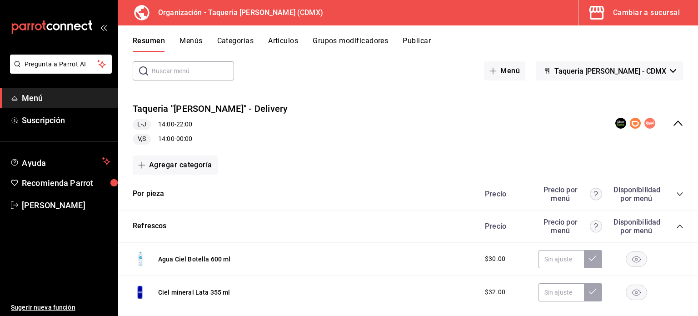
scroll to position [60, 0]
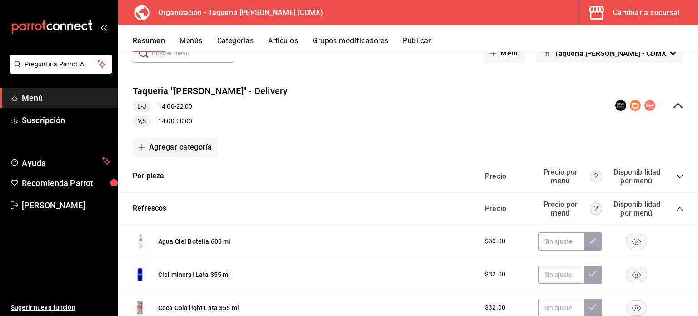
click at [676, 207] on icon "collapse-category-row" at bounding box center [679, 208] width 7 height 7
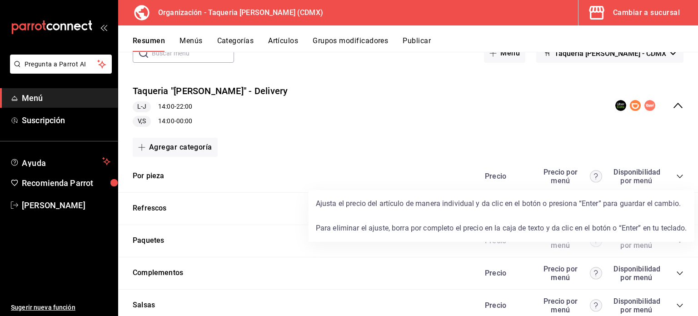
click at [590, 176] on circle at bounding box center [596, 176] width 12 height 12
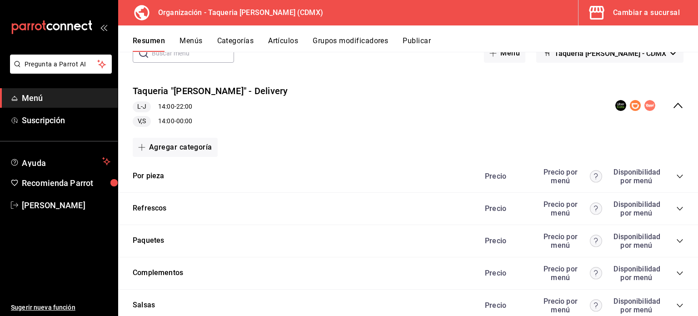
click at [677, 174] on div "Por pieza Precio Precio por menú Disponibilidad por menú" at bounding box center [408, 176] width 580 height 32
click at [676, 175] on icon "collapse-category-row" at bounding box center [679, 176] width 7 height 7
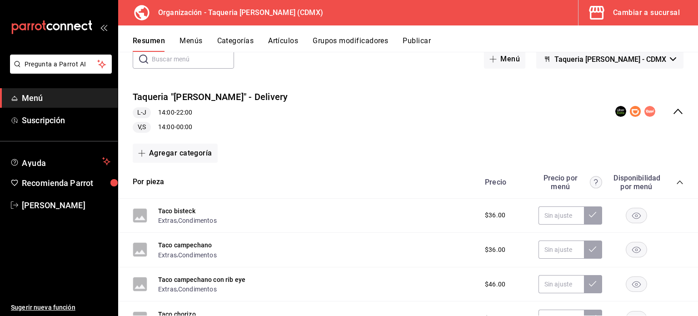
scroll to position [0, 0]
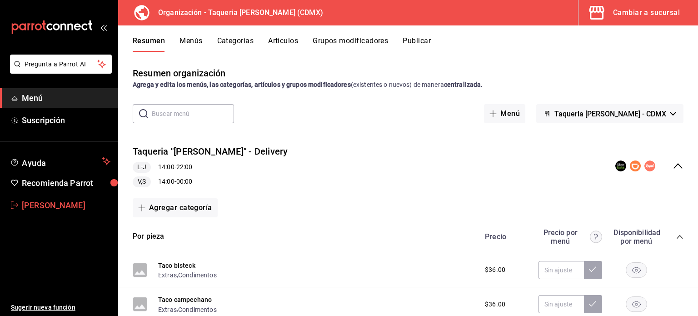
click at [40, 209] on span "[PERSON_NAME]" at bounding box center [66, 205] width 89 height 12
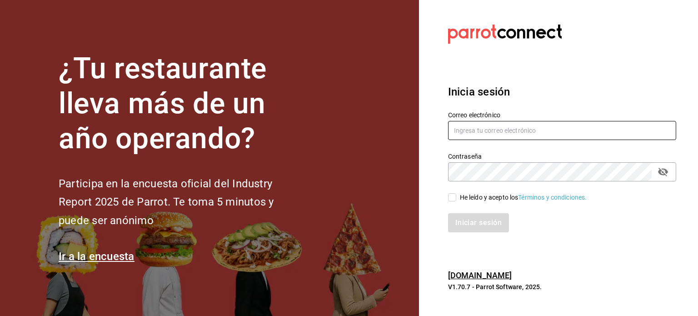
type input "kev_og95@hotmail.com"
drag, startPoint x: 451, startPoint y: 194, endPoint x: 463, endPoint y: 207, distance: 18.3
click at [453, 195] on input "He leído y acepto los Términos y condiciones." at bounding box center [452, 197] width 8 height 8
checkbox input "true"
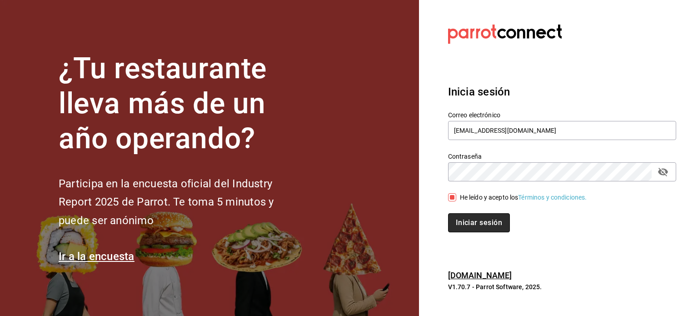
click at [469, 220] on button "Iniciar sesión" at bounding box center [479, 222] width 62 height 19
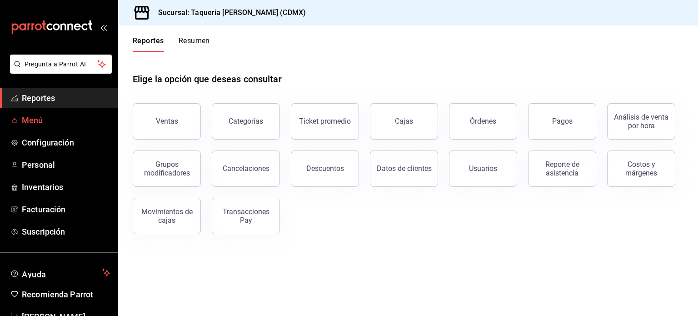
click at [22, 117] on span "Menú" at bounding box center [66, 120] width 89 height 12
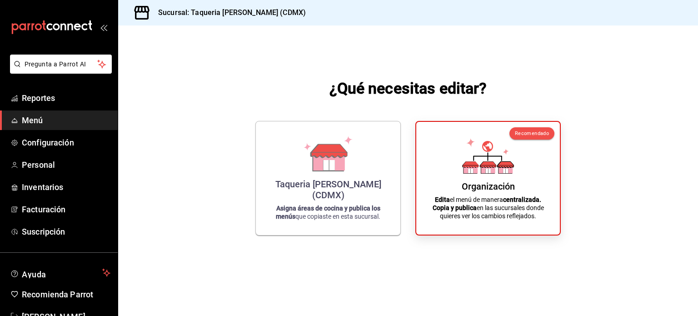
click at [658, 12] on div "Sucursal: Taqueria [PERSON_NAME] (CDMX)" at bounding box center [408, 12] width 580 height 25
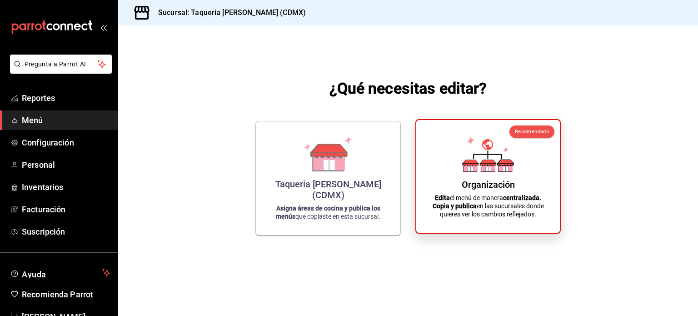
click at [523, 132] on span "Recomendado" at bounding box center [532, 132] width 34 height 6
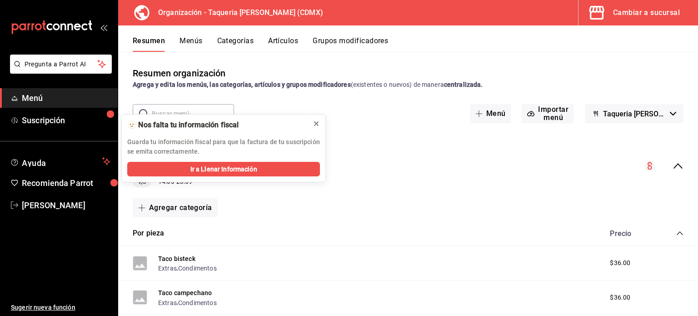
click at [312, 126] on button at bounding box center [316, 123] width 15 height 15
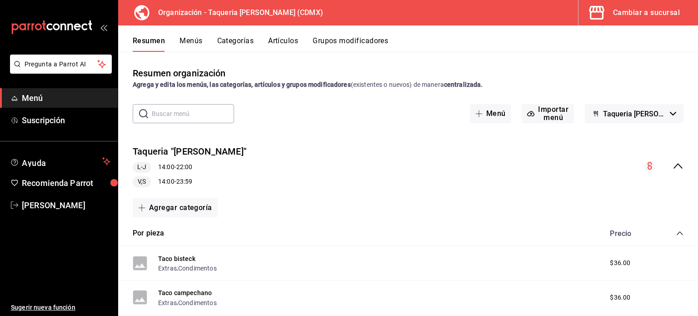
click at [676, 168] on icon "collapse-menu-row" at bounding box center [677, 165] width 11 height 11
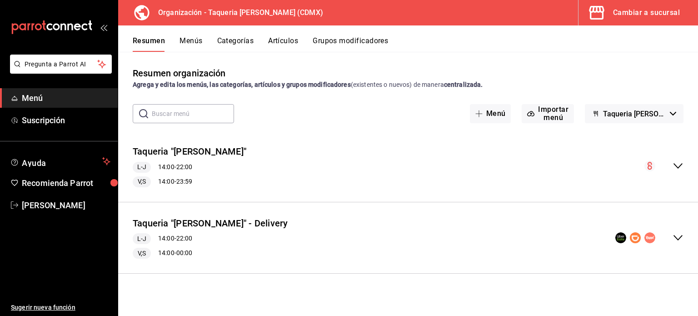
click at [676, 244] on div "Taqueria "Don Pepe" - Delivery L-J 14:00 - 22:00 V,S 14:00 - 00:00" at bounding box center [408, 237] width 580 height 57
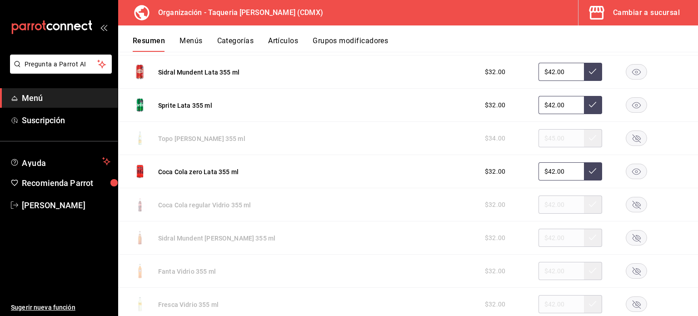
scroll to position [1090, 0]
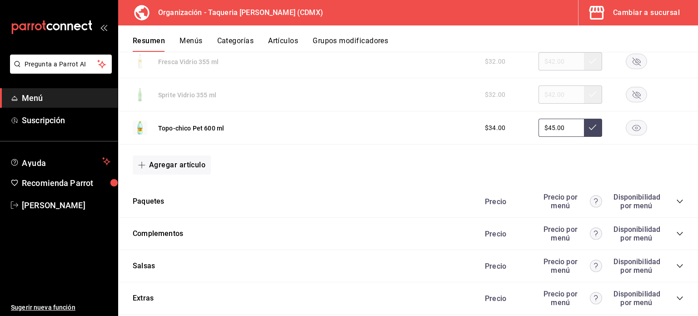
click at [677, 200] on icon "collapse-category-row" at bounding box center [680, 201] width 6 height 4
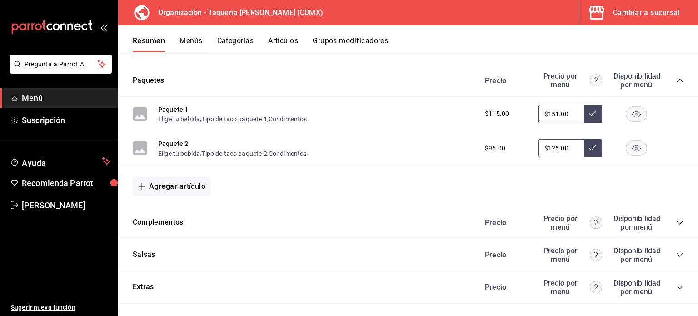
scroll to position [1224, 0]
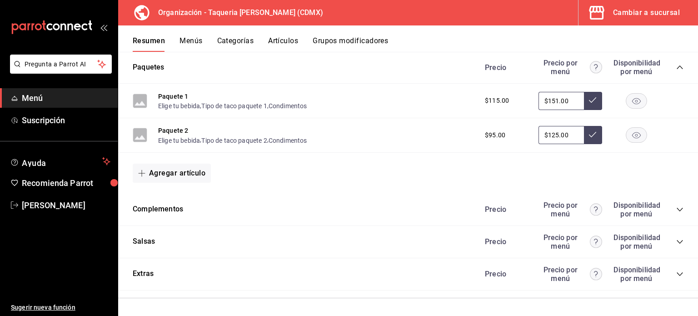
click at [676, 206] on icon "collapse-category-row" at bounding box center [679, 209] width 7 height 7
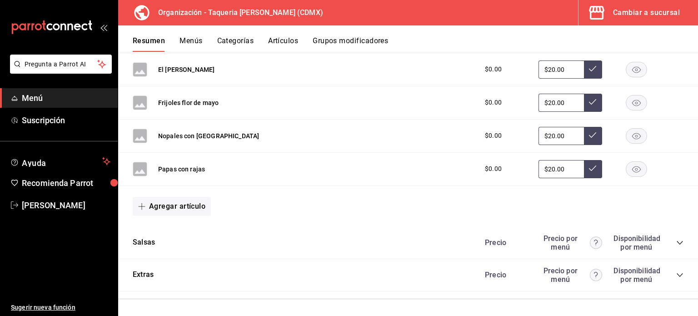
scroll to position [1431, 0]
click at [671, 236] on div "Precio Precio por menú Disponibilidad por menú" at bounding box center [580, 242] width 208 height 17
click at [676, 239] on icon "collapse-category-row" at bounding box center [679, 242] width 7 height 7
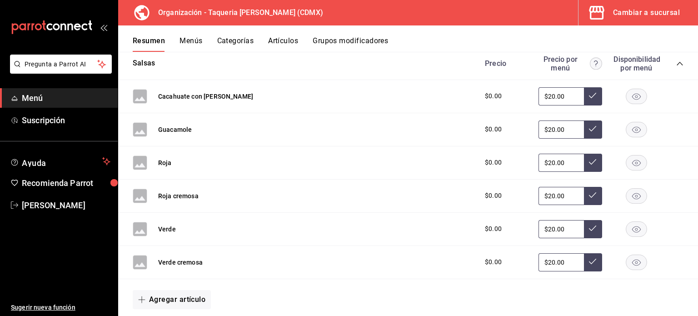
scroll to position [1670, 0]
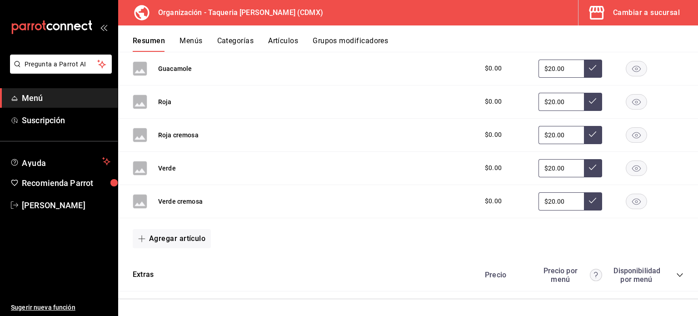
click at [668, 273] on div "Precio Precio por menú Disponibilidad por menú" at bounding box center [580, 274] width 208 height 17
click at [676, 273] on icon "collapse-category-row" at bounding box center [679, 274] width 7 height 7
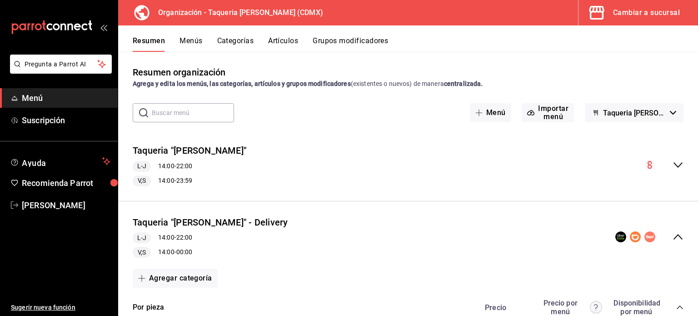
scroll to position [0, 0]
click at [344, 40] on button "Grupos modificadores" at bounding box center [350, 43] width 75 height 15
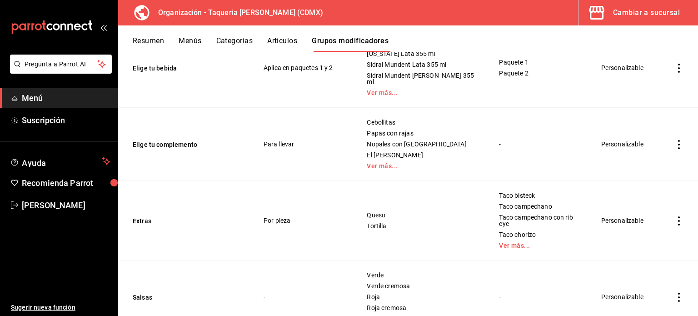
scroll to position [338, 0]
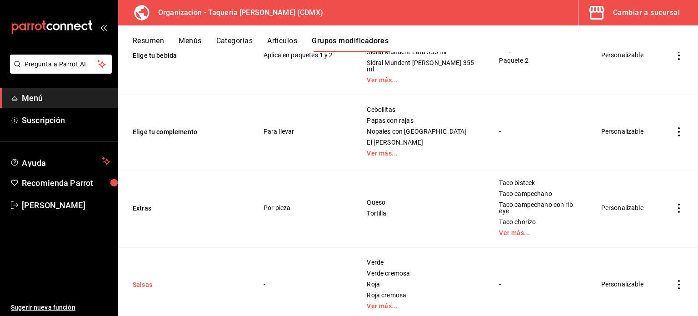
click at [144, 280] on button "Salsas" at bounding box center [187, 284] width 109 height 9
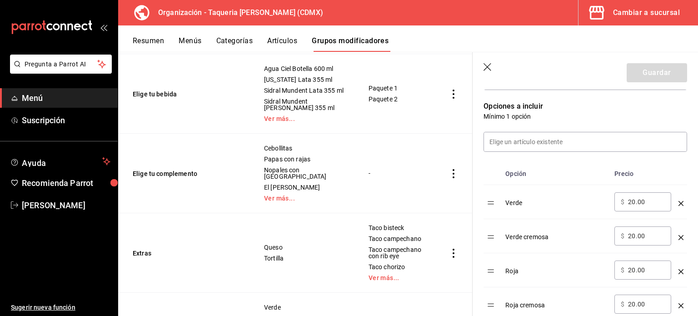
scroll to position [242, 0]
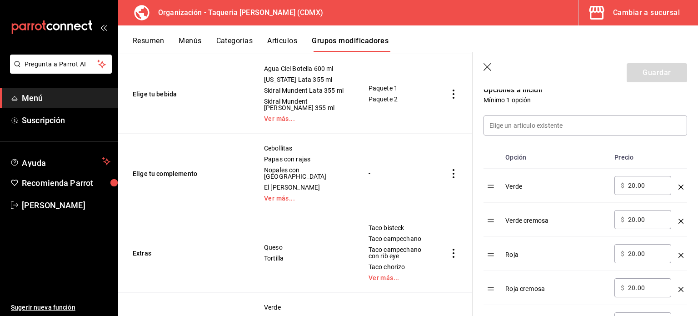
click at [653, 185] on input "20.00" at bounding box center [646, 185] width 37 height 9
type input "0.00"
click at [655, 222] on input "20.00" at bounding box center [646, 219] width 37 height 9
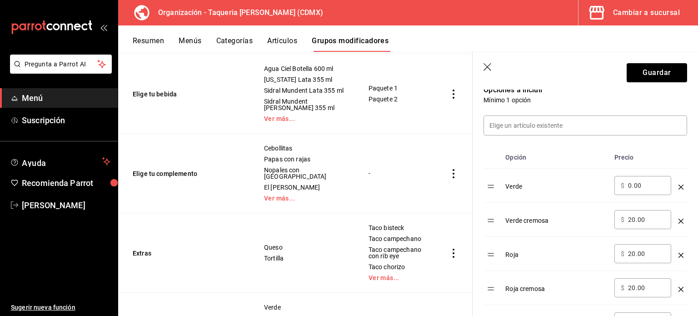
click at [655, 222] on input "20.00" at bounding box center [646, 219] width 37 height 9
type input "0.00"
click at [647, 255] on input "20.00" at bounding box center [646, 253] width 37 height 9
type input "0.00"
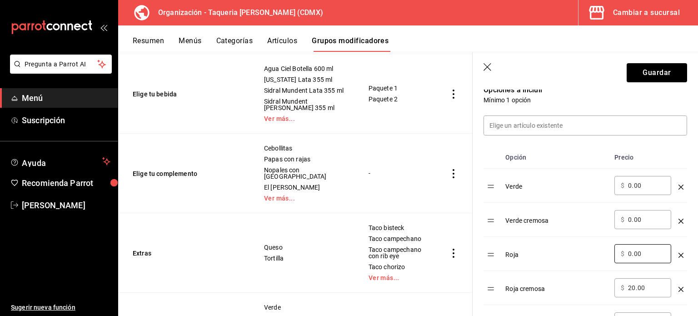
click at [656, 296] on div "​ $ 20.00 ​" at bounding box center [642, 287] width 57 height 19
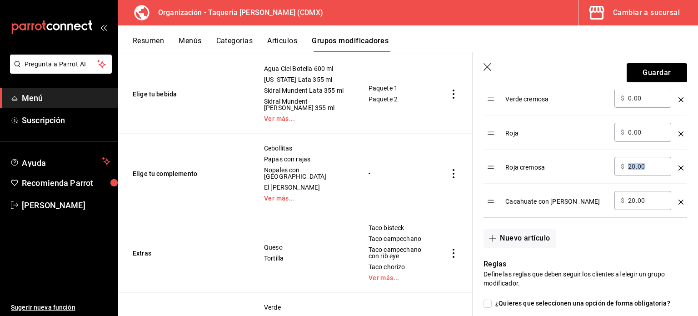
click at [652, 163] on input "20.00" at bounding box center [646, 166] width 37 height 9
click at [652, 164] on input "20.00" at bounding box center [646, 166] width 37 height 9
type input "0.00"
click at [651, 203] on input "20.00" at bounding box center [646, 200] width 37 height 9
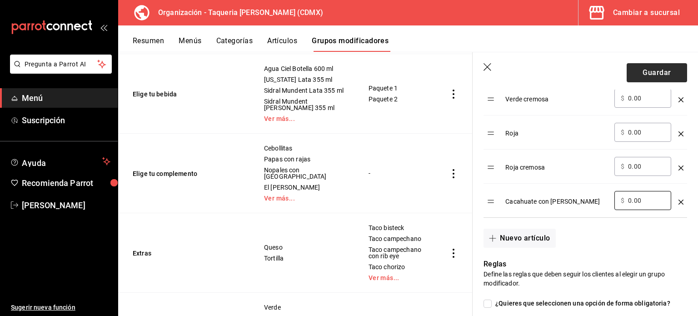
type input "0.00"
click at [654, 74] on button "Guardar" at bounding box center [657, 72] width 60 height 19
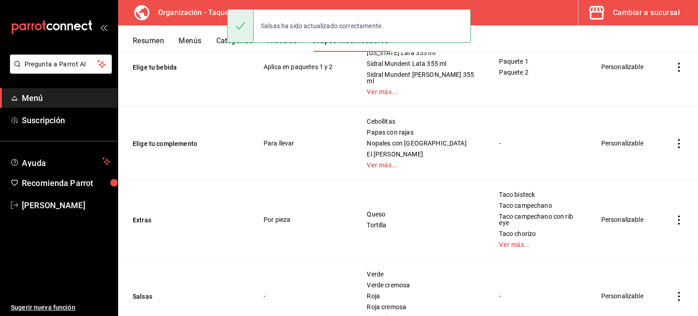
scroll to position [338, 0]
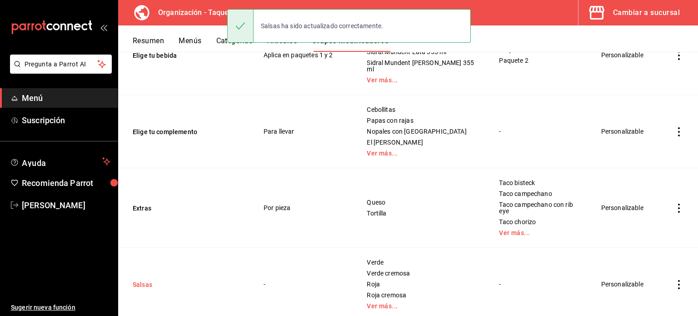
click at [144, 280] on button "Salsas" at bounding box center [187, 284] width 109 height 9
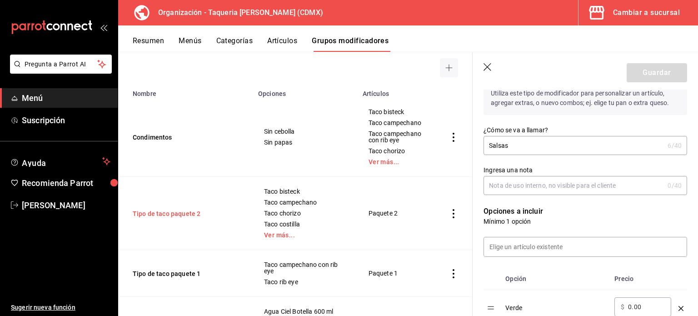
scroll to position [35, 0]
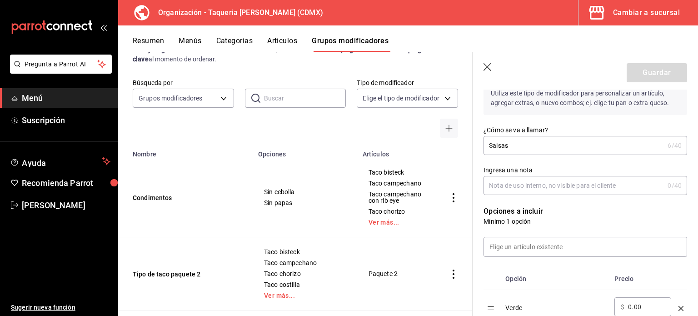
click at [492, 50] on div "Resumen Menús Categorías Artículos Grupos modificadores" at bounding box center [415, 43] width 565 height 15
click at [488, 65] on icon "button" at bounding box center [487, 67] width 8 height 8
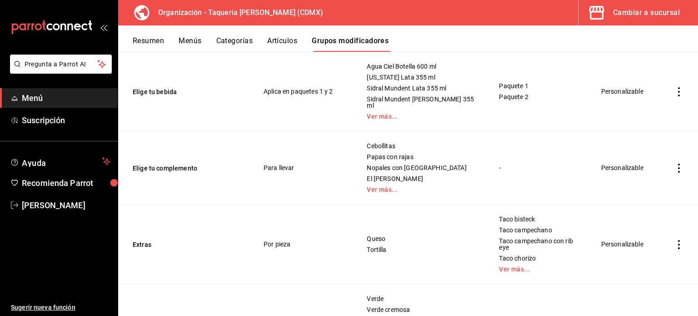
scroll to position [338, 0]
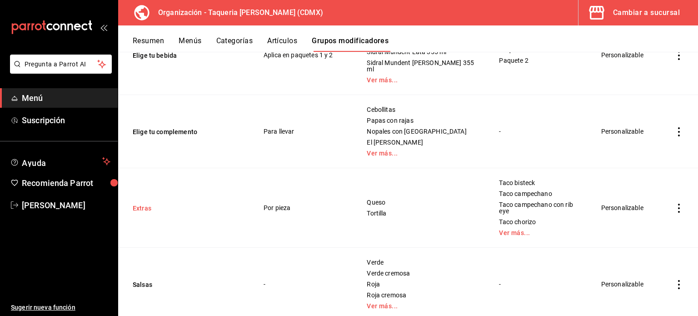
click at [140, 204] on button "Extras" at bounding box center [187, 208] width 109 height 9
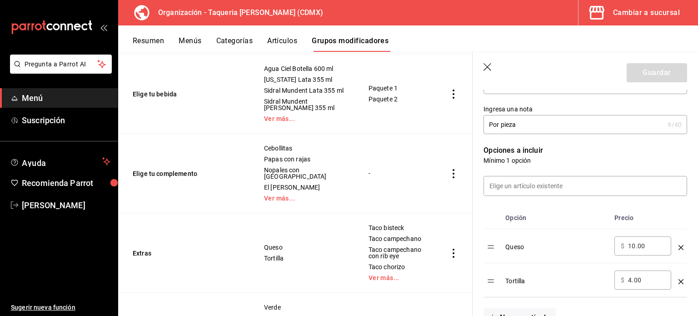
scroll to position [242, 0]
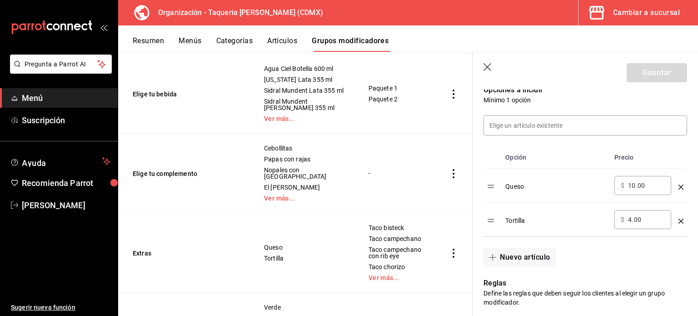
click at [628, 18] on div "Cambiar a sucursal" at bounding box center [646, 12] width 67 height 13
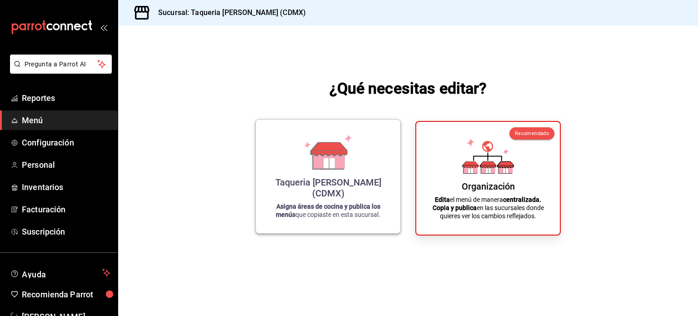
click at [293, 182] on div "Taqueria [PERSON_NAME] (CDMX) Asigna áreas de cocina y publica los menús que co…" at bounding box center [328, 176] width 123 height 99
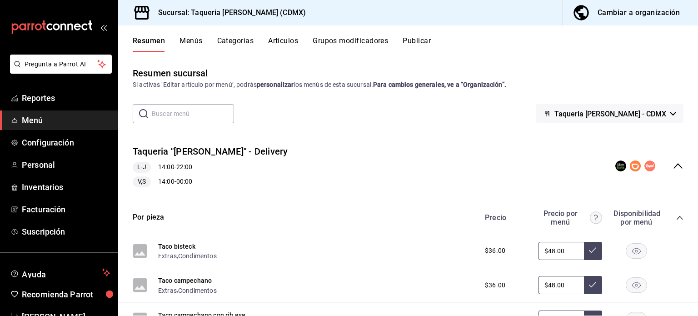
click at [673, 167] on icon "collapse-menu-row" at bounding box center [677, 165] width 11 height 11
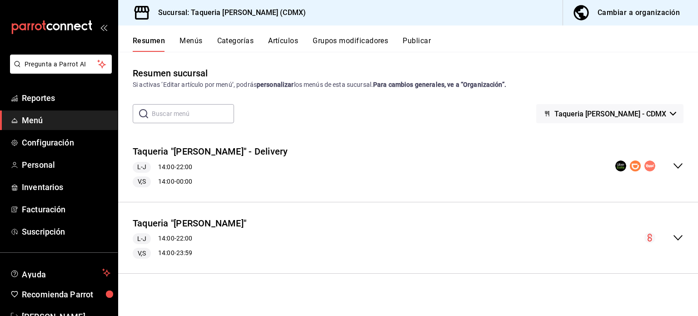
click at [358, 43] on button "Grupos modificadores" at bounding box center [350, 43] width 75 height 15
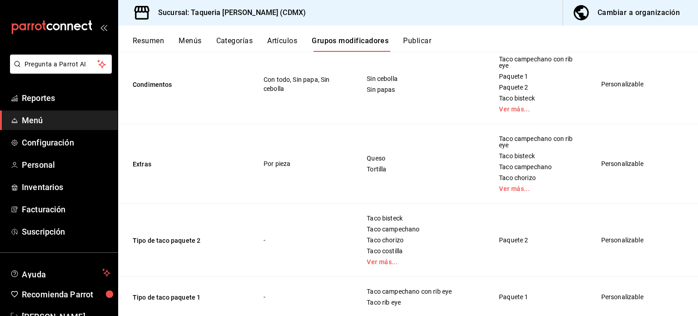
scroll to position [242, 0]
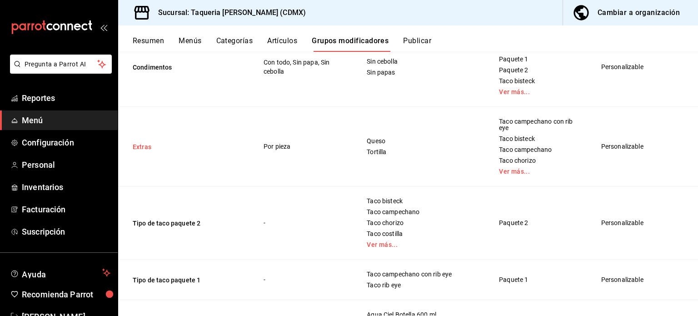
click at [133, 142] on button "Extras" at bounding box center [187, 146] width 109 height 9
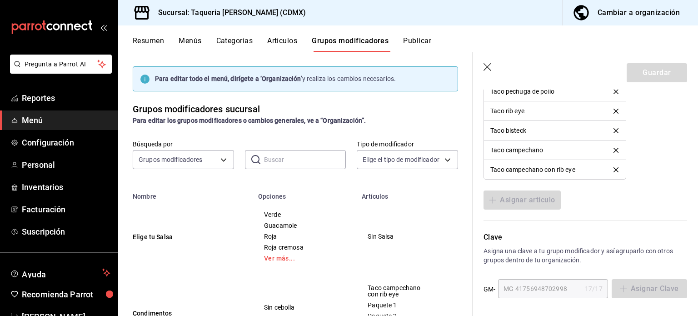
click at [186, 41] on button "Menús" at bounding box center [190, 43] width 23 height 15
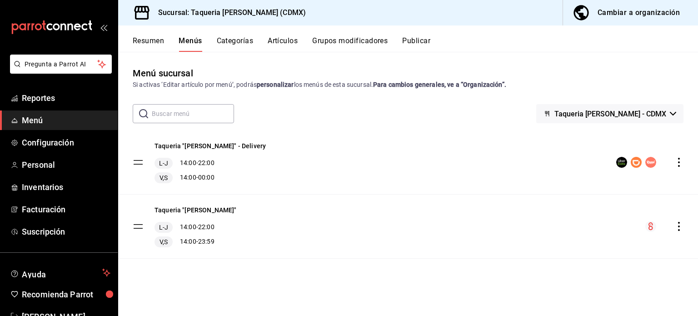
click at [139, 163] on tbody "Taqueria "Don Pepe" - Delivery L-J 14:00 - 22:00 V,S 14:00 - 00:00 Taqueria "Do…" at bounding box center [408, 194] width 580 height 128
click at [303, 171] on div "Taqueria "Don Pepe" - Delivery L-J 14:00 - 22:00 V,S 14:00 - 00:00" at bounding box center [408, 162] width 580 height 64
click at [276, 150] on div "Taqueria "Don Pepe" - Delivery L-J 14:00 - 22:00 V,S 14:00 - 00:00" at bounding box center [408, 162] width 580 height 64
click at [188, 142] on button "Taqueria "[PERSON_NAME]" - Delivery" at bounding box center [209, 145] width 111 height 9
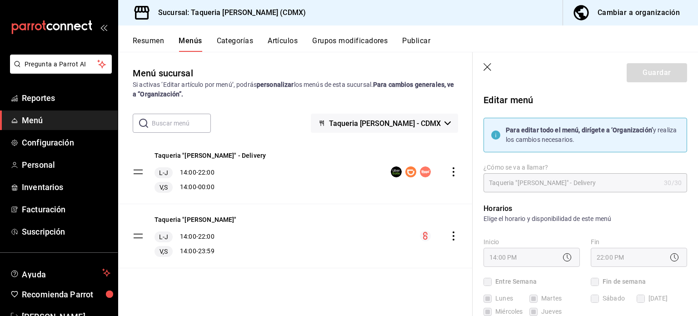
click at [294, 178] on div "Taqueria "Don Pepe" - Delivery L-J 14:00 - 22:00 V,S 14:00 - 00:00" at bounding box center [295, 172] width 354 height 64
click at [154, 50] on button "Resumen" at bounding box center [148, 43] width 31 height 15
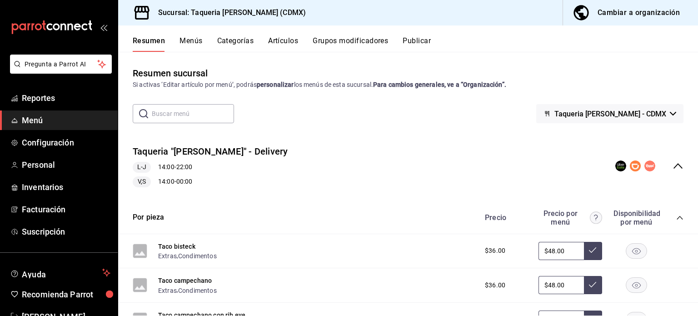
click at [628, 12] on div "Cambiar a organización" at bounding box center [638, 12] width 82 height 13
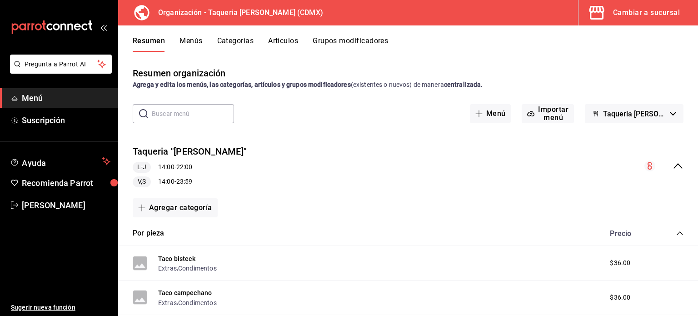
click at [198, 38] on button "Menús" at bounding box center [190, 43] width 23 height 15
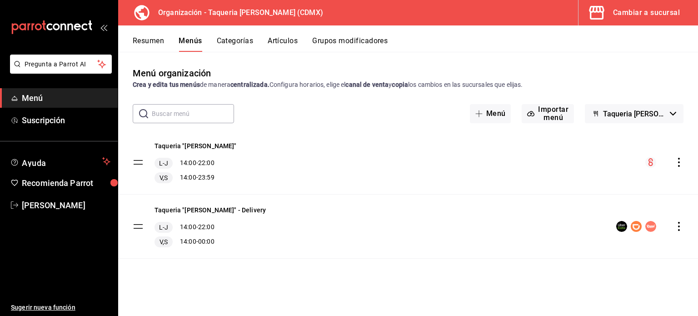
click at [680, 227] on icon "actions" at bounding box center [678, 226] width 9 height 9
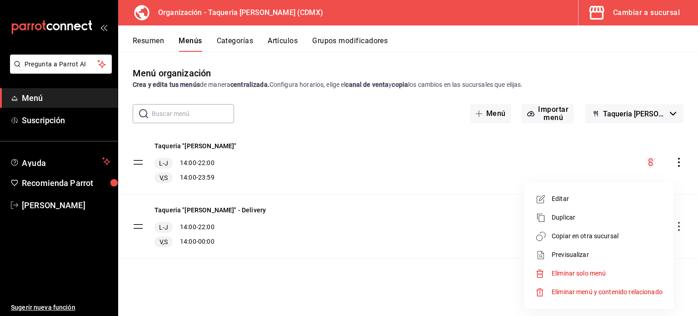
click at [617, 236] on span "Copiar en otra sucursal" at bounding box center [607, 236] width 111 height 10
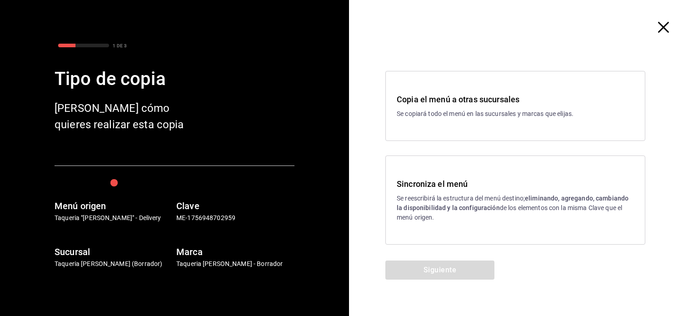
click at [662, 25] on icon "button" at bounding box center [663, 27] width 11 height 11
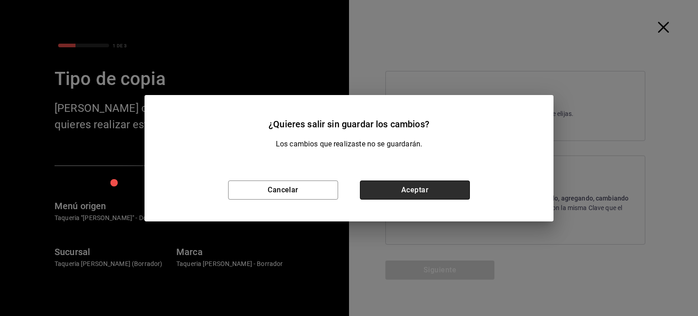
click at [398, 191] on button "Aceptar" at bounding box center [415, 189] width 110 height 19
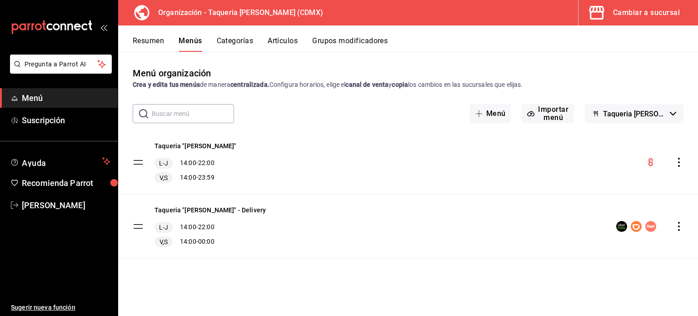
click at [680, 220] on div "Taqueria "Don Pepe" - Delivery L-J 14:00 - 22:00 V,S 14:00 - 00:00" at bounding box center [408, 226] width 580 height 64
click at [680, 226] on icon "actions" at bounding box center [678, 226] width 9 height 9
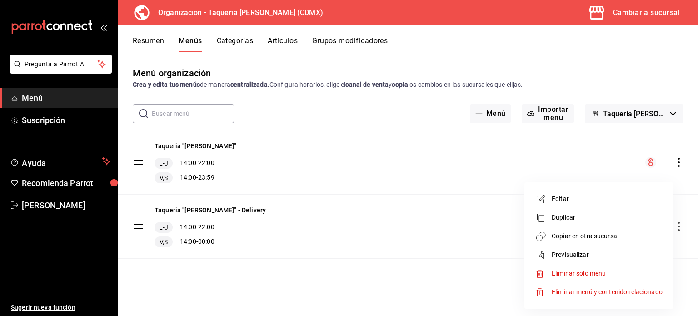
click at [602, 238] on span "Copiar en otra sucursal" at bounding box center [607, 236] width 111 height 10
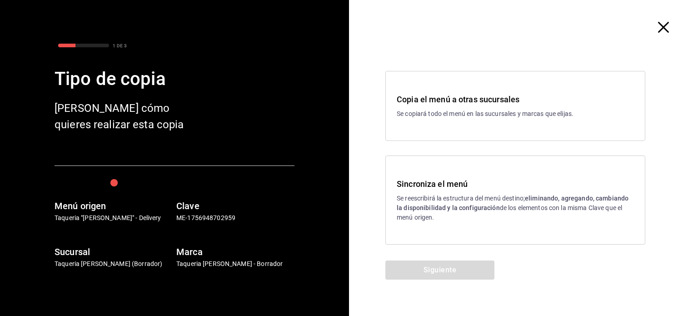
click at [473, 125] on div "Copia el menú a otras sucursales Se copiará todo el menú en las sucursales y ma…" at bounding box center [515, 106] width 260 height 70
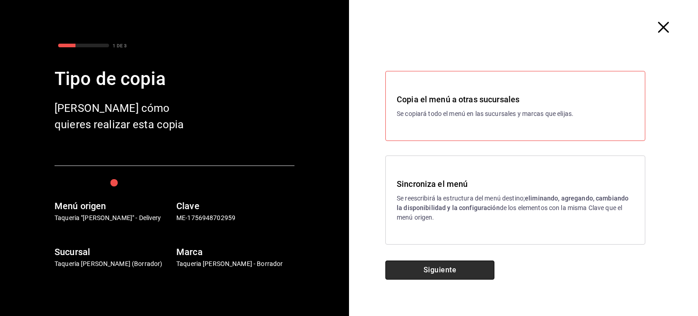
click at [464, 270] on button "Siguiente" at bounding box center [439, 269] width 109 height 19
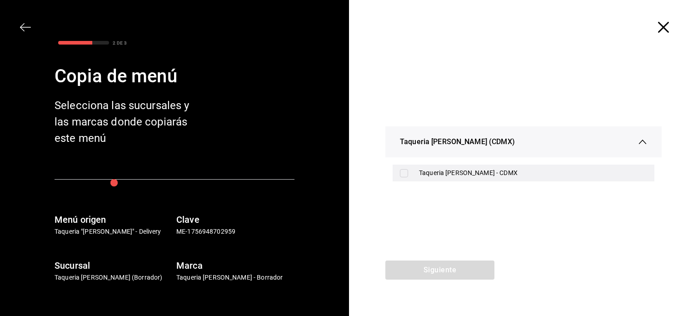
click at [401, 176] on input "checkbox" at bounding box center [404, 173] width 8 height 8
checkbox input "true"
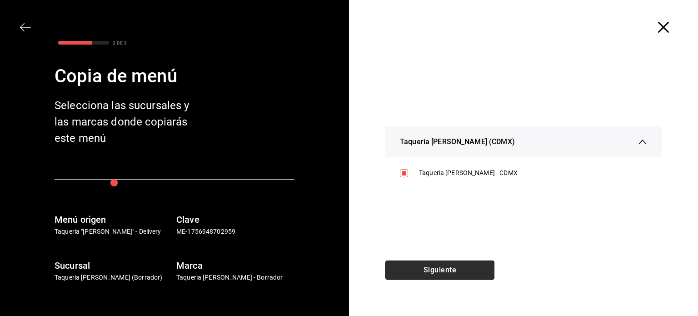
click at [437, 271] on button "Siguiente" at bounding box center [439, 269] width 109 height 19
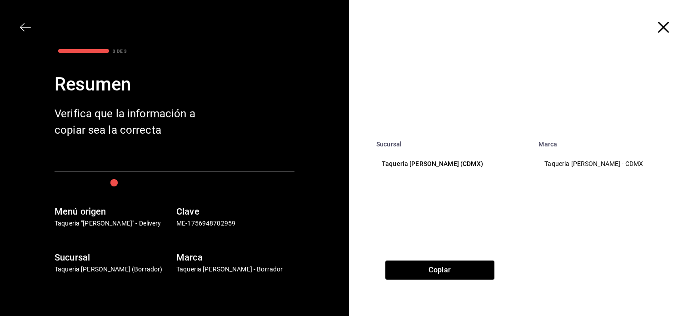
click at [664, 30] on icon "button" at bounding box center [663, 27] width 11 height 11
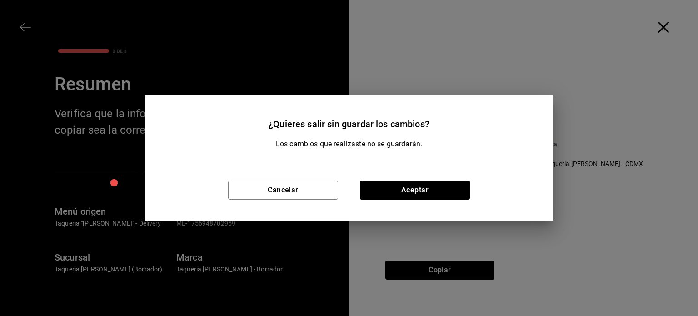
click at [664, 30] on div "¿Quieres salir sin guardar los cambios? Los cambios que realizaste no se guarda…" at bounding box center [349, 158] width 698 height 316
click at [260, 193] on button "Cancelar" at bounding box center [283, 189] width 110 height 19
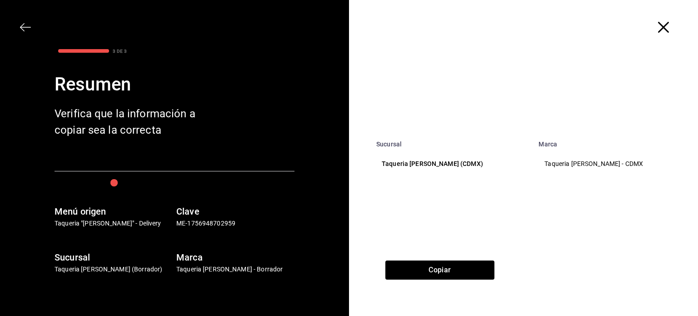
click at [16, 29] on div "3 DE 3 Resumen Verifica que la información a copiar sea la correcta Menú origen…" at bounding box center [174, 158] width 349 height 316
click at [23, 27] on icon "button" at bounding box center [25, 27] width 11 height 0
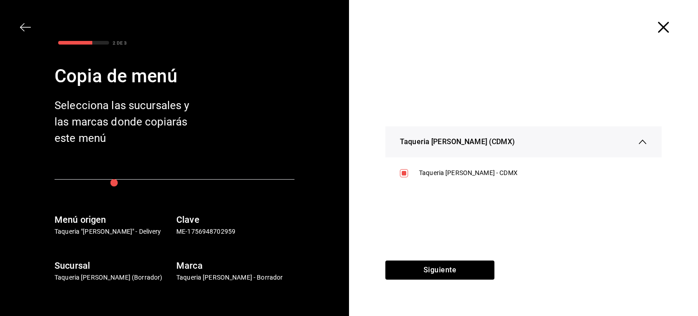
click at [23, 27] on icon "button" at bounding box center [25, 27] width 11 height 0
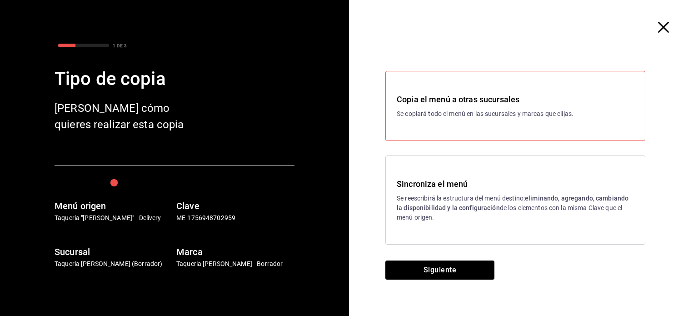
click at [23, 27] on div at bounding box center [174, 31] width 305 height 18
click at [658, 24] on icon "button" at bounding box center [663, 27] width 11 height 11
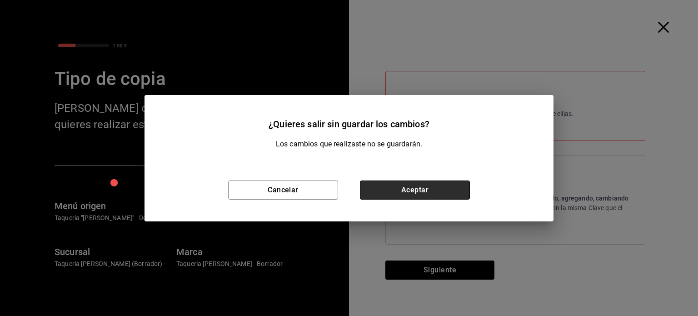
click at [411, 189] on button "Aceptar" at bounding box center [415, 189] width 110 height 19
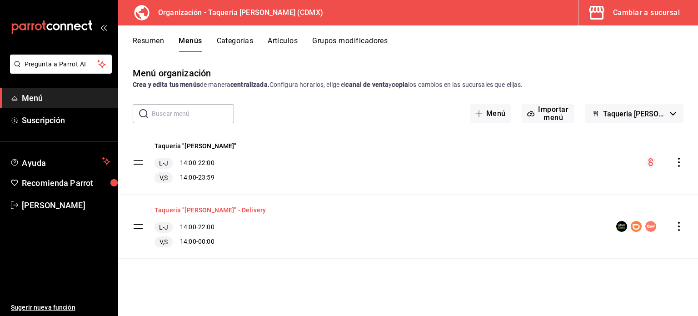
click at [226, 212] on button "Taqueria "[PERSON_NAME]" - Delivery" at bounding box center [209, 209] width 111 height 9
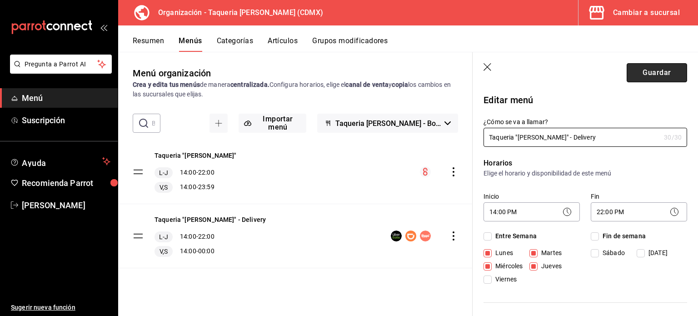
click at [660, 68] on button "Guardar" at bounding box center [657, 72] width 60 height 19
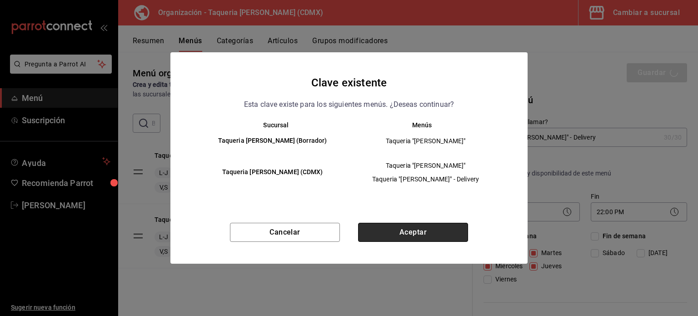
click at [443, 229] on button "Aceptar" at bounding box center [413, 232] width 110 height 19
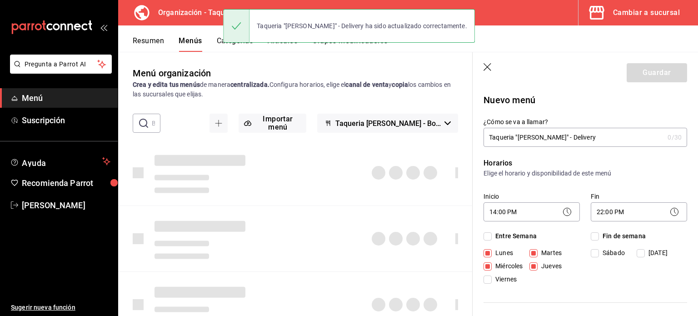
checkbox input "false"
type input "1758651772097"
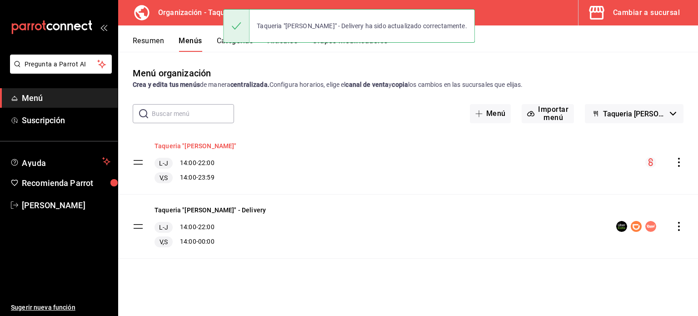
click at [204, 146] on button "Taqueria "[PERSON_NAME]"" at bounding box center [195, 145] width 82 height 9
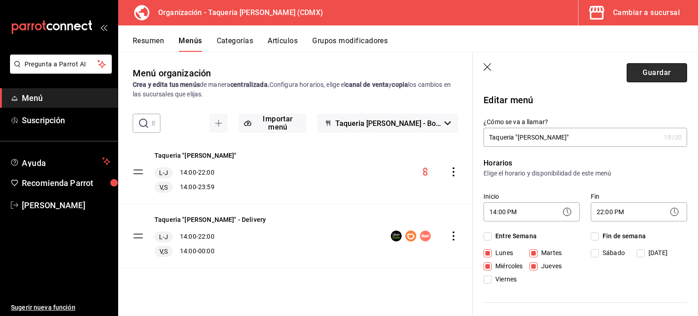
click at [649, 70] on button "Guardar" at bounding box center [657, 72] width 60 height 19
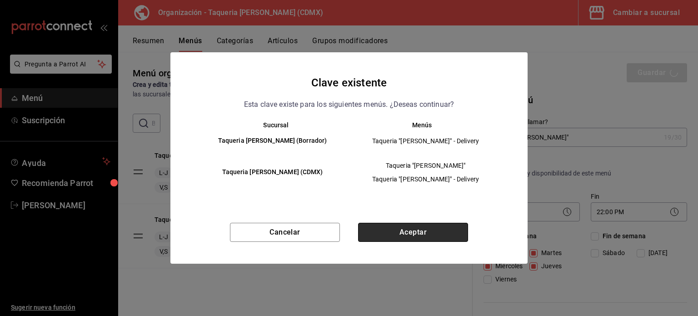
click at [420, 231] on button "Aceptar" at bounding box center [413, 232] width 110 height 19
checkbox input "false"
type input "1758651780442"
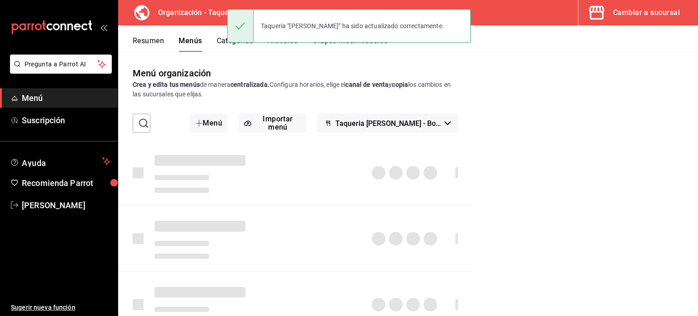
checkbox input "false"
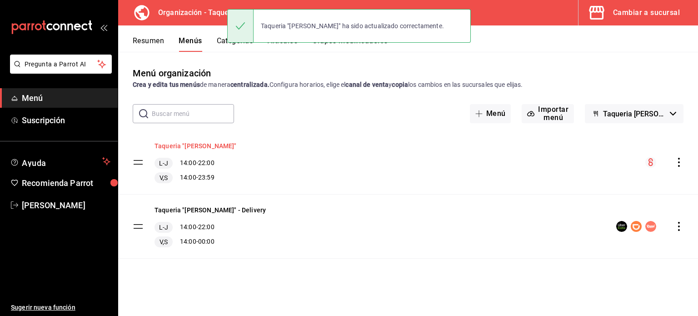
click at [191, 147] on button "Taqueria "[PERSON_NAME]"" at bounding box center [195, 145] width 82 height 9
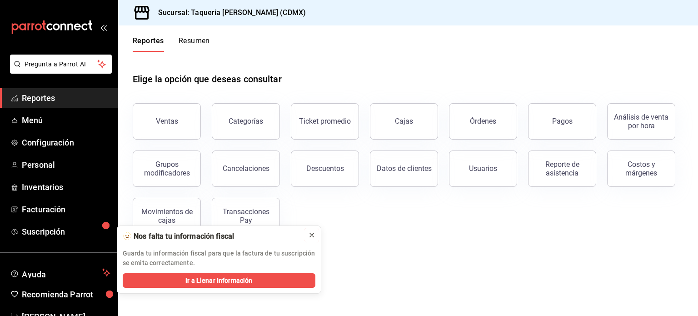
click at [310, 237] on icon at bounding box center [311, 234] width 7 height 7
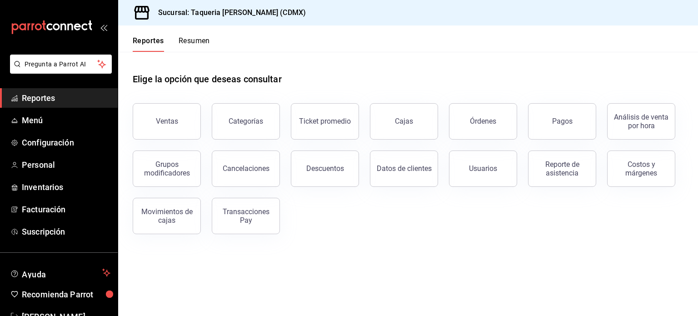
click at [391, 73] on div "Elige la opción que deseas consultar" at bounding box center [408, 72] width 551 height 40
click at [58, 123] on span "Menú" at bounding box center [66, 120] width 89 height 12
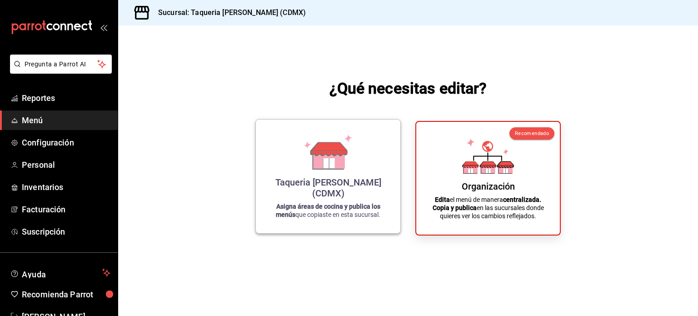
click at [276, 185] on div "Taqueria [PERSON_NAME] (CDMX) Asigna áreas de cocina y publica los menús que co…" at bounding box center [328, 176] width 123 height 99
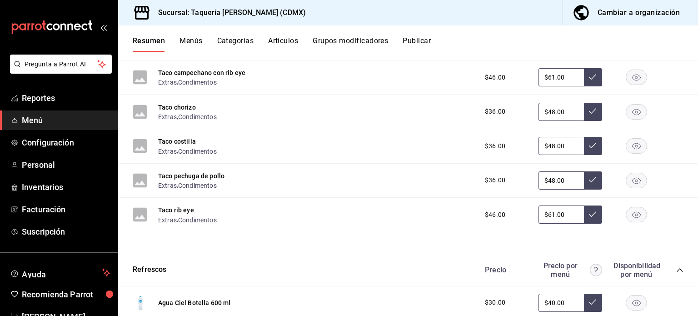
scroll to position [121, 0]
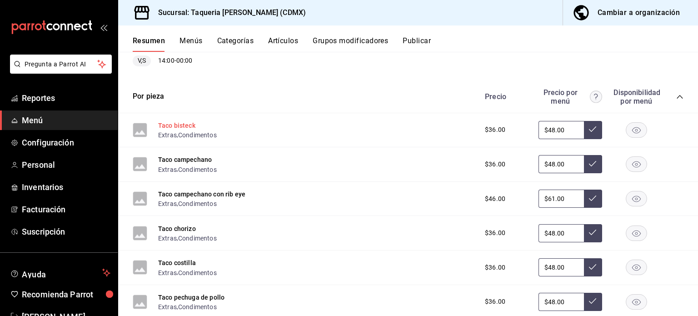
click at [182, 125] on button "Taco bisteck" at bounding box center [176, 125] width 37 height 9
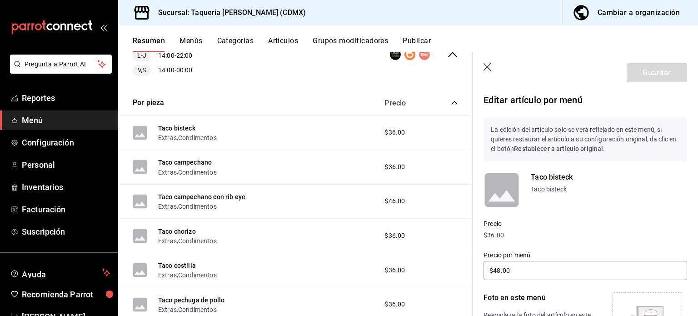
click at [488, 70] on icon "button" at bounding box center [487, 67] width 9 height 9
